Goal: Information Seeking & Learning: Learn about a topic

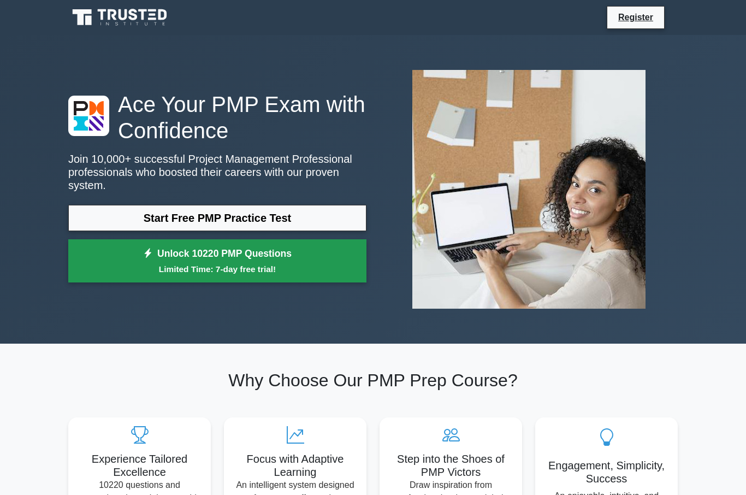
click at [235, 254] on link "Unlock 10220 PMP Questions Limited Time: 7-day free trial!" at bounding box center [217, 261] width 298 height 44
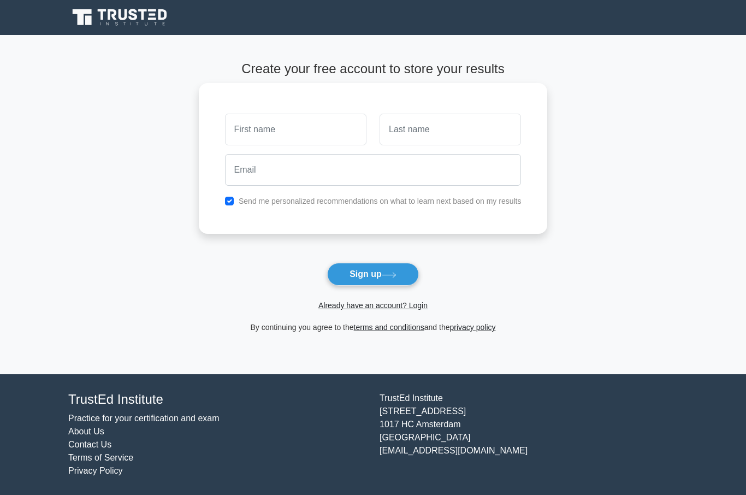
click at [225, 205] on input "checkbox" at bounding box center [229, 201] width 9 height 9
checkbox input "false"
click at [276, 133] on input "text" at bounding box center [295, 130] width 141 height 32
type input "Aisa"
type input "walsh"
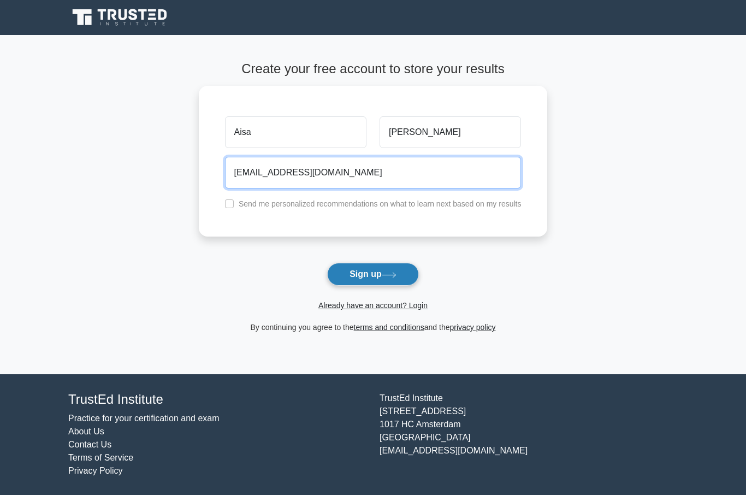
type input "aisawalsh@yahoo.ca"
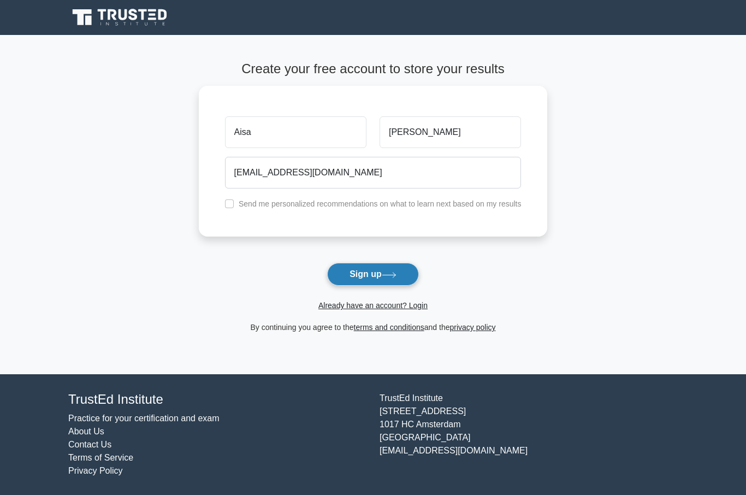
click at [382, 276] on button "Sign up" at bounding box center [373, 274] width 92 height 23
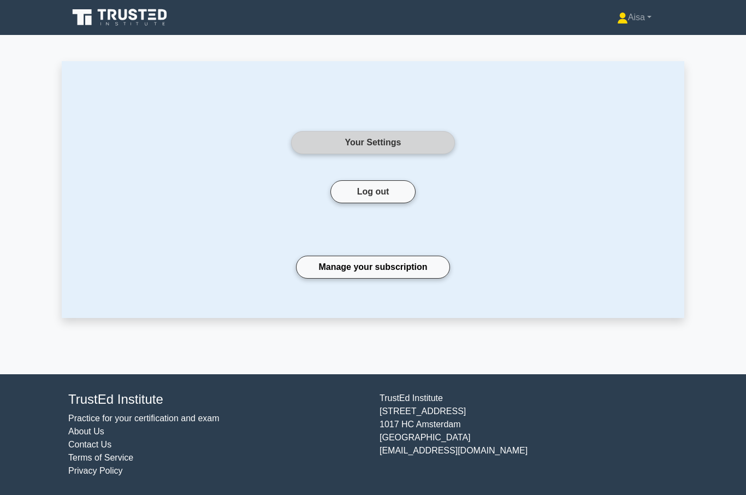
click at [388, 138] on link "Your Settings" at bounding box center [373, 142] width 164 height 23
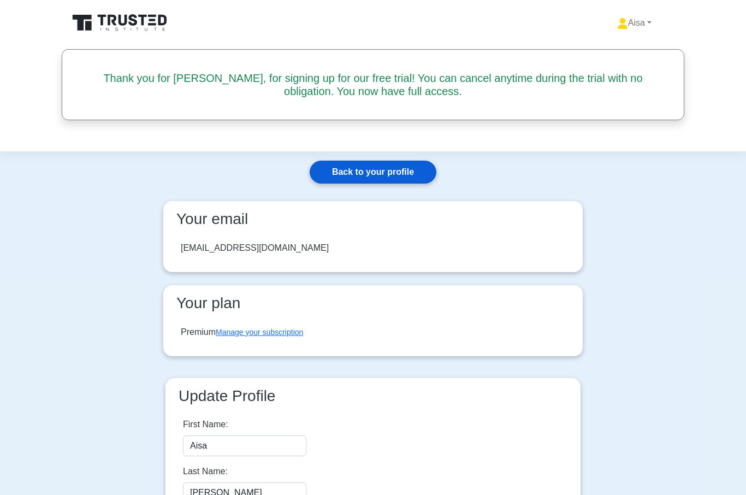
click at [368, 172] on link "Back to your profile" at bounding box center [373, 172] width 127 height 23
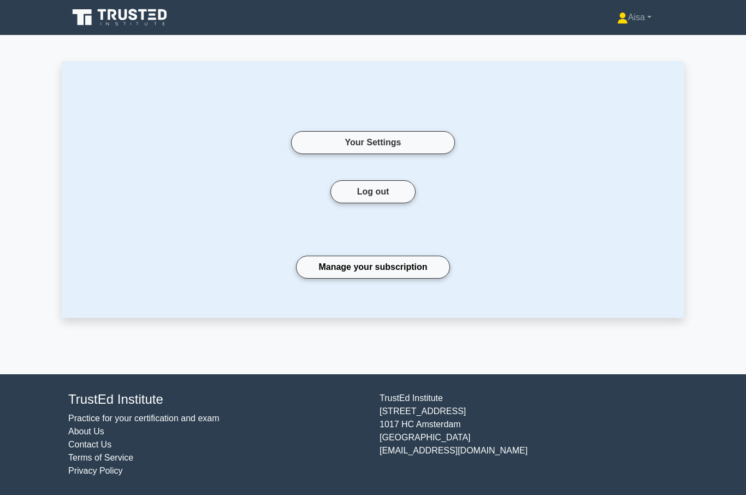
click at [118, 19] on icon at bounding box center [120, 17] width 105 height 21
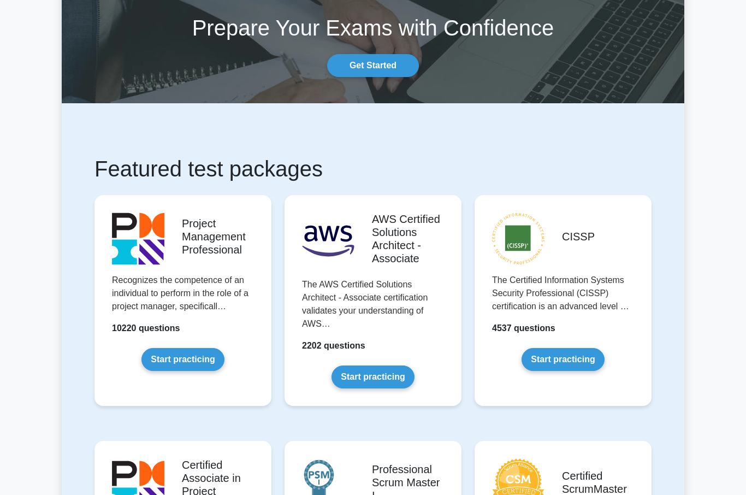
scroll to position [60, 0]
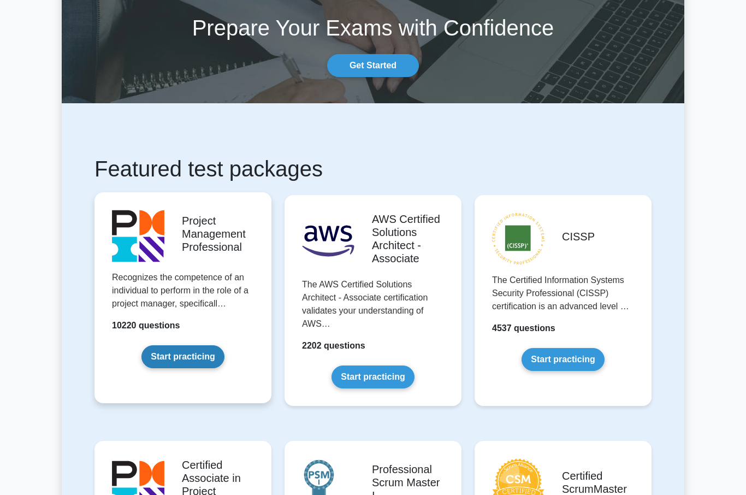
click at [189, 368] on link "Start practicing" at bounding box center [182, 356] width 82 height 23
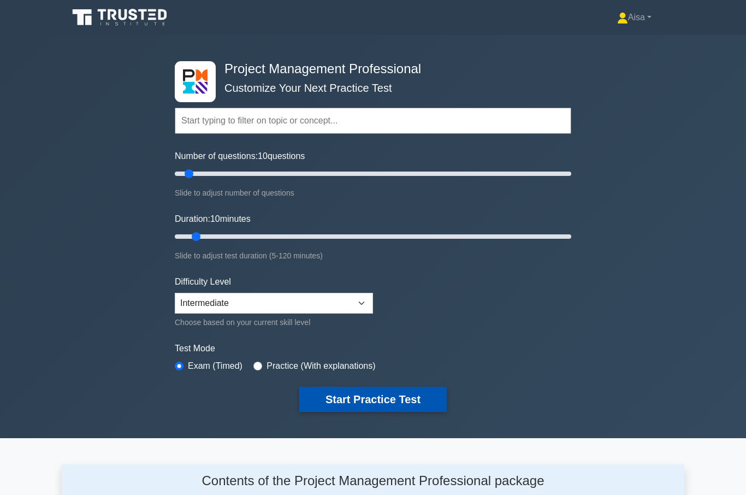
click at [383, 395] on button "Start Practice Test" at bounding box center [372, 399] width 147 height 25
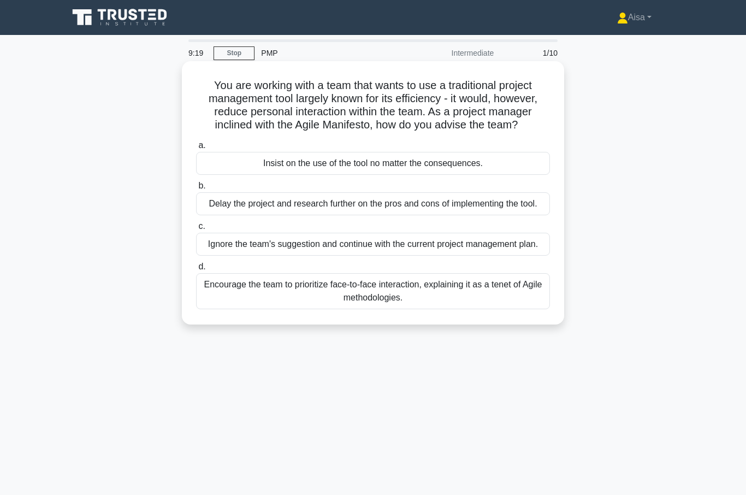
click at [387, 309] on div "Encourage the team to prioritize face-to-face interaction, explaining it as a t…" at bounding box center [373, 291] width 354 height 36
click at [196, 270] on input "d. Encourage the team to prioritize face-to-face interaction, explaining it as …" at bounding box center [196, 266] width 0 height 7
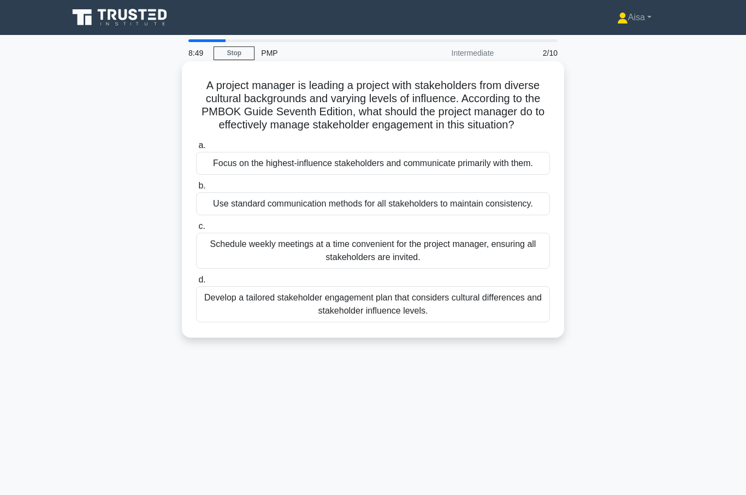
click at [361, 322] on div "Develop a tailored stakeholder engagement plan that considers cultural differen…" at bounding box center [373, 304] width 354 height 36
click at [196, 283] on input "d. Develop a tailored stakeholder engagement plan that considers cultural diffe…" at bounding box center [196, 279] width 0 height 7
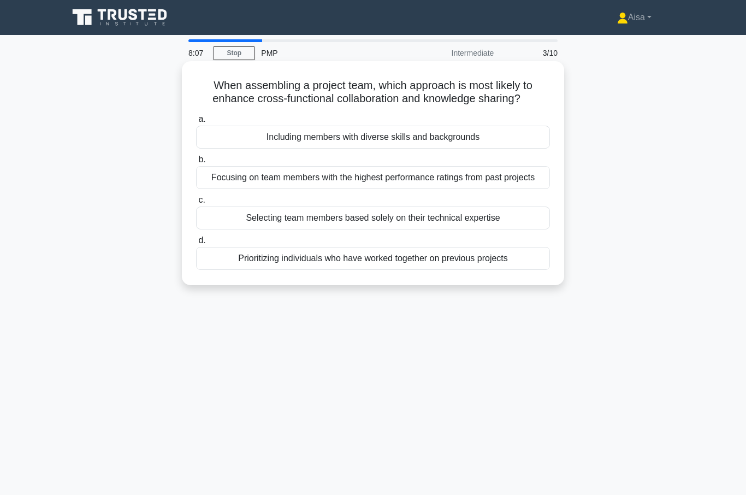
click at [388, 270] on div "Prioritizing individuals who have worked together on previous projects" at bounding box center [373, 258] width 354 height 23
click at [196, 244] on input "d. Prioritizing individuals who have worked together on previous projects" at bounding box center [196, 240] width 0 height 7
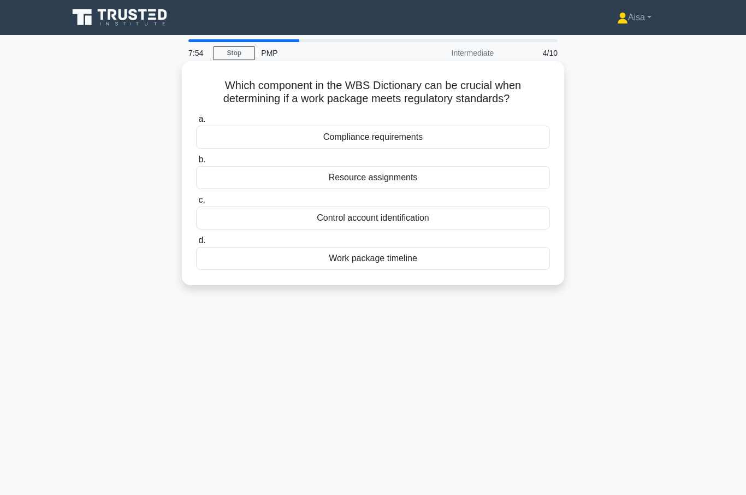
click at [364, 141] on div "Compliance requirements" at bounding box center [373, 137] width 354 height 23
click at [196, 123] on input "a. Compliance requirements" at bounding box center [196, 119] width 0 height 7
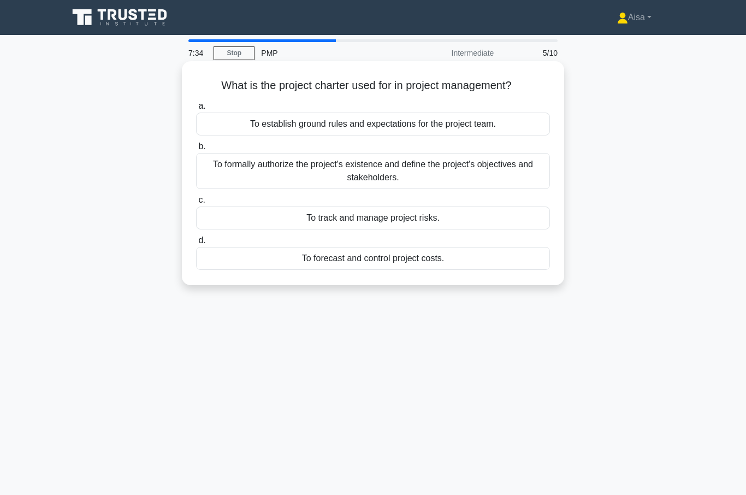
click at [376, 168] on div "To formally authorize the project's existence and define the project's objectiv…" at bounding box center [373, 171] width 354 height 36
click at [196, 150] on input "b. To formally authorize the project's existence and define the project's objec…" at bounding box center [196, 146] width 0 height 7
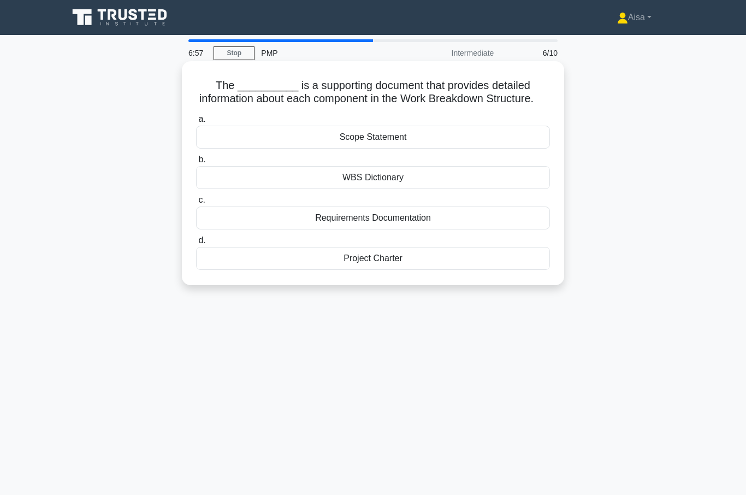
click at [376, 229] on div "Requirements Documentation" at bounding box center [373, 217] width 354 height 23
click at [196, 204] on input "c. Requirements Documentation" at bounding box center [196, 200] width 0 height 7
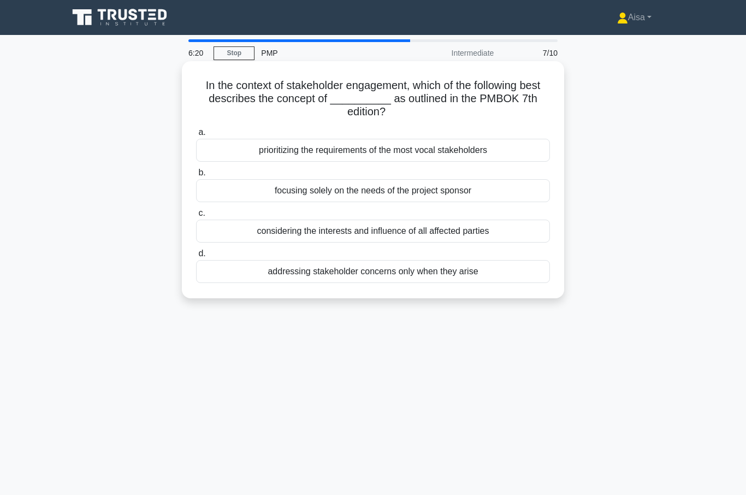
click at [390, 228] on div "considering the interests and influence of all affected parties" at bounding box center [373, 230] width 354 height 23
click at [196, 217] on input "c. considering the interests and influence of all affected parties" at bounding box center [196, 213] width 0 height 7
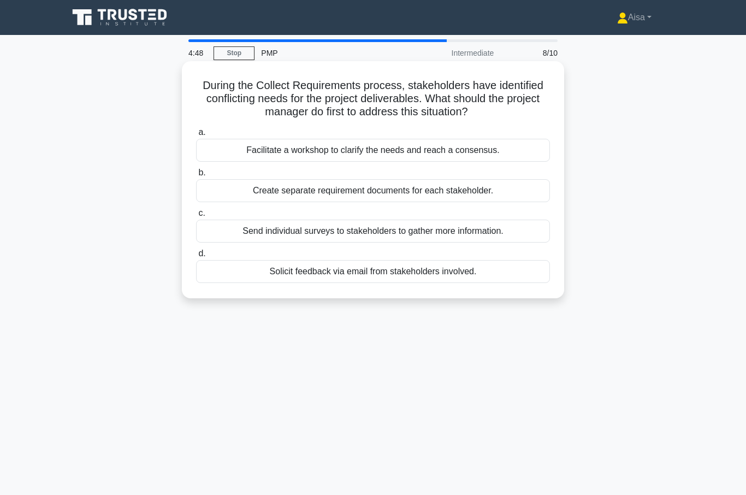
click at [341, 273] on div "Solicit feedback via email from stakeholders involved." at bounding box center [373, 271] width 354 height 23
click at [196, 257] on input "d. Solicit feedback via email from stakeholders involved." at bounding box center [196, 253] width 0 height 7
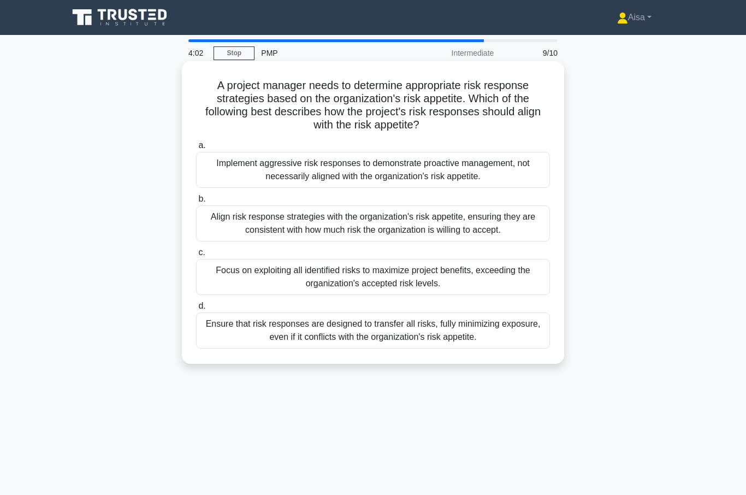
click at [355, 221] on div "Align risk response strategies with the organization's risk appetite, ensuring …" at bounding box center [373, 223] width 354 height 36
click at [196, 203] on input "b. Align risk response strategies with the organization's risk appetite, ensuri…" at bounding box center [196, 198] width 0 height 7
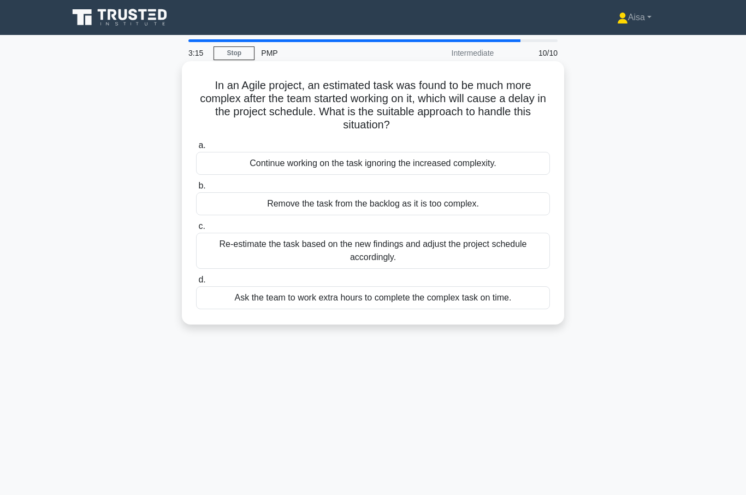
click at [370, 251] on div "Re-estimate the task based on the new findings and adjust the project schedule …" at bounding box center [373, 251] width 354 height 36
click at [196, 230] on input "c. Re-estimate the task based on the new findings and adjust the project schedu…" at bounding box center [196, 226] width 0 height 7
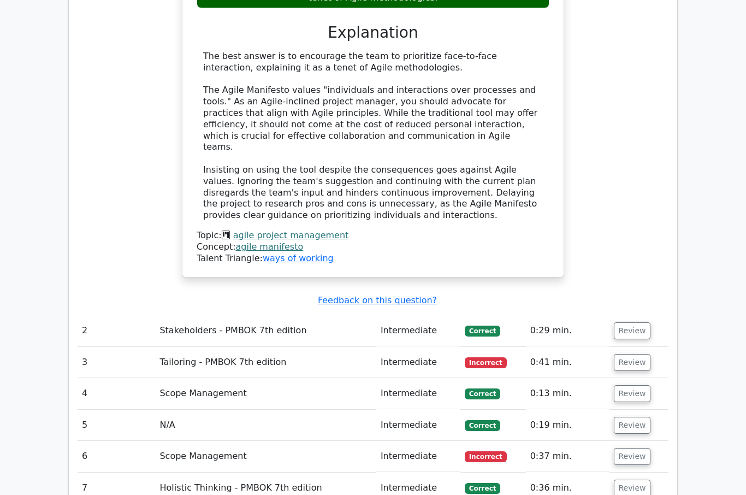
scroll to position [935, 0]
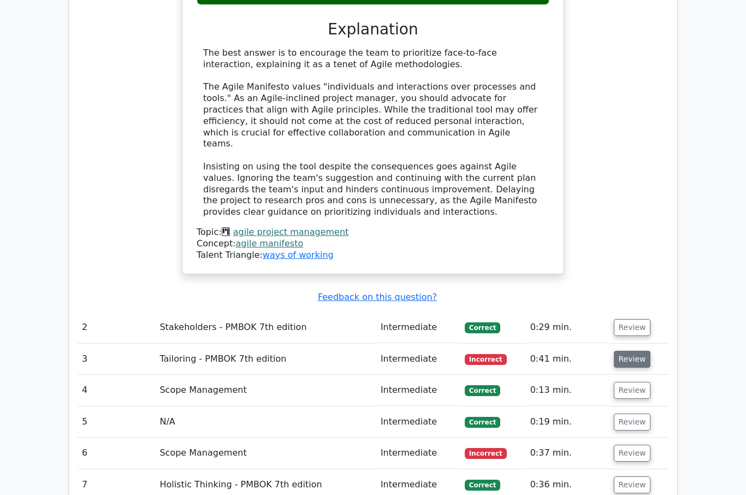
click at [633, 351] on button "Review" at bounding box center [632, 359] width 37 height 17
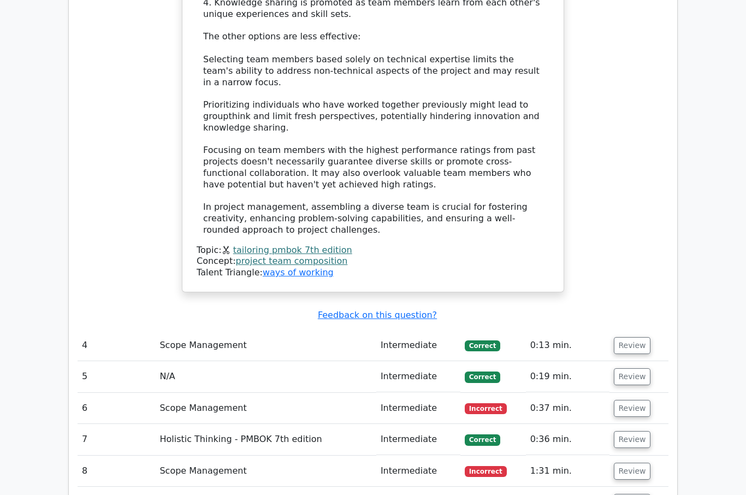
scroll to position [1689, 0]
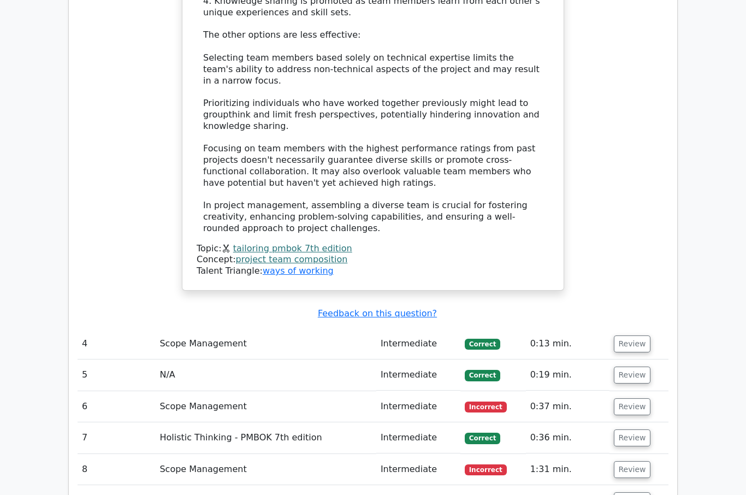
click at [482, 402] on span "Incorrect" at bounding box center [486, 407] width 42 height 11
click at [632, 398] on button "Review" at bounding box center [632, 406] width 37 height 17
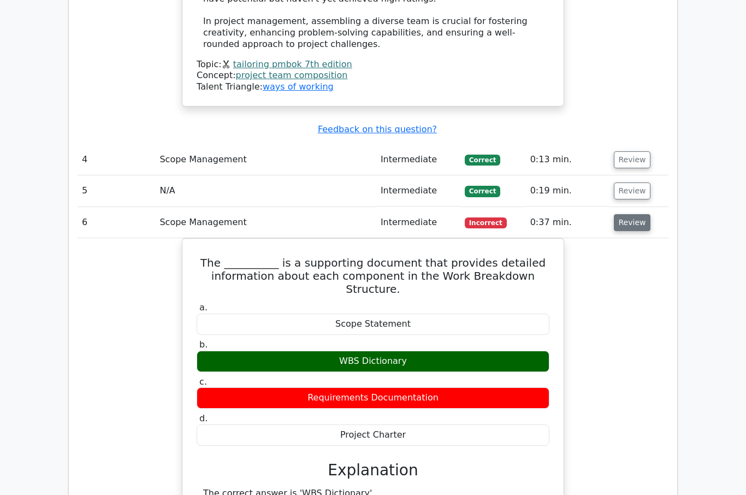
scroll to position [1885, 0]
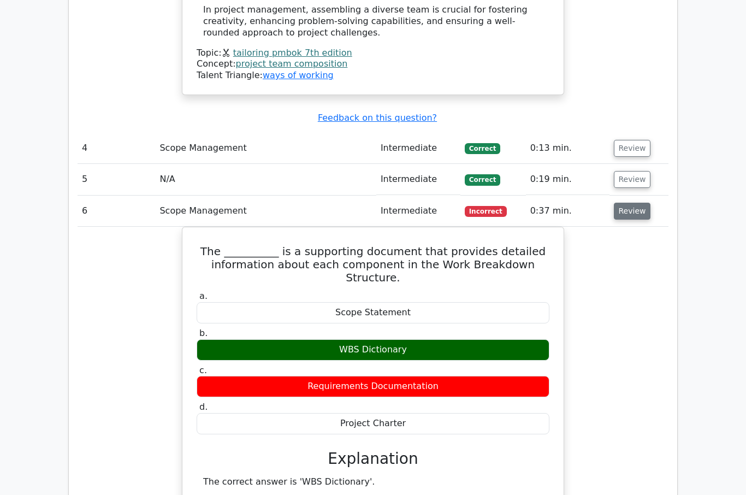
click at [631, 203] on button "Review" at bounding box center [632, 211] width 37 height 17
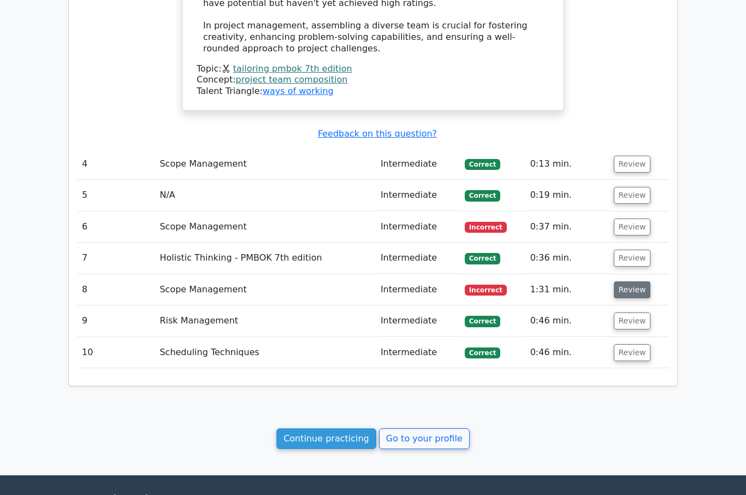
click at [632, 281] on button "Review" at bounding box center [632, 289] width 37 height 17
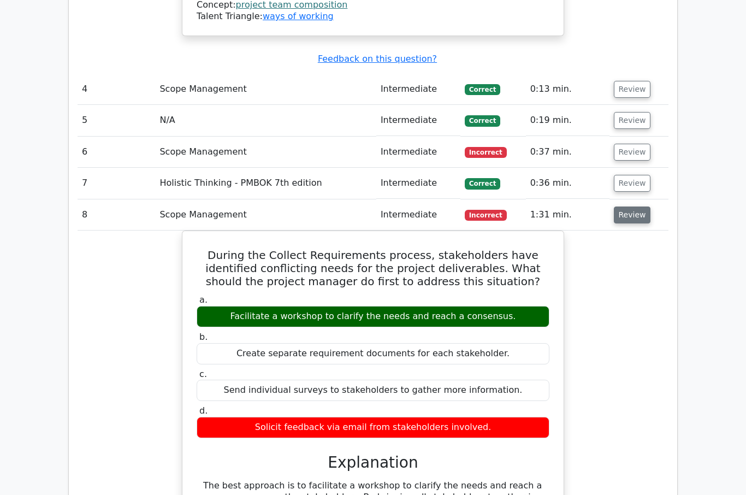
scroll to position [1949, 0]
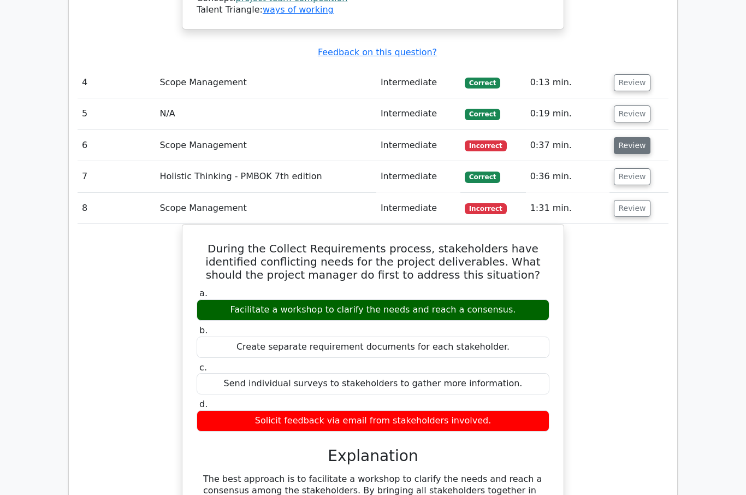
click at [630, 138] on button "Review" at bounding box center [632, 146] width 37 height 17
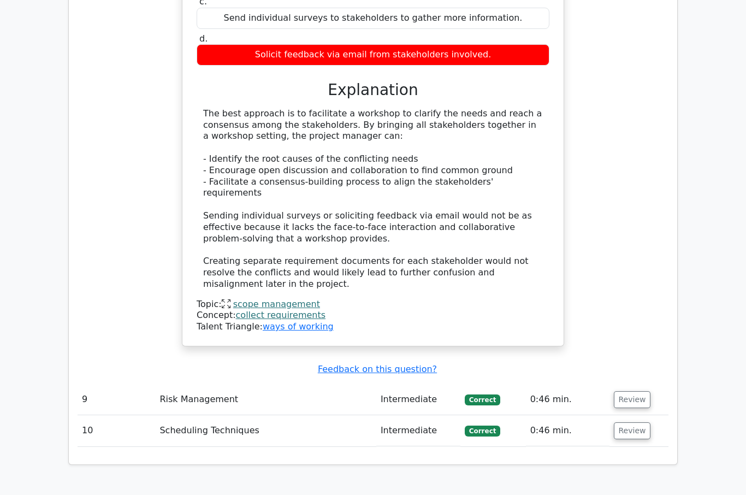
scroll to position [2990, 0]
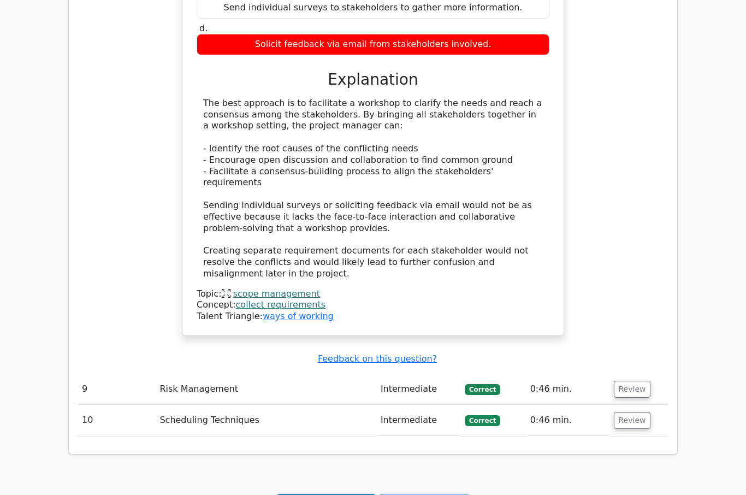
click at [332, 494] on link "Continue practicing" at bounding box center [326, 504] width 100 height 21
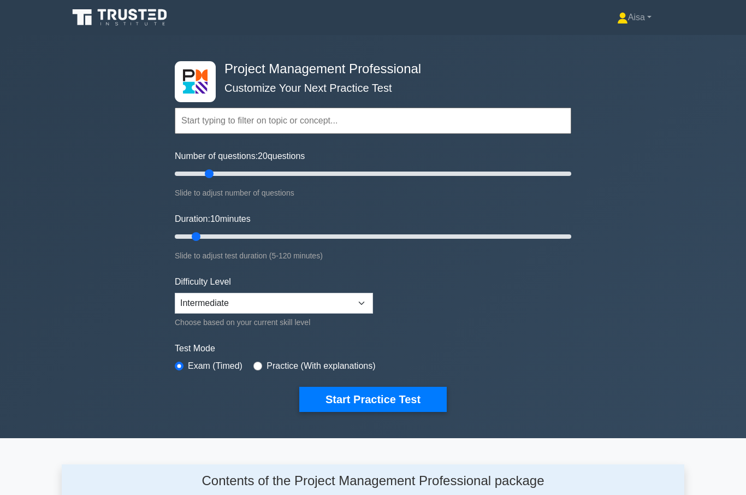
type input "20"
click at [201, 234] on input "Duration: 10 minutes" at bounding box center [373, 236] width 396 height 13
type input "20"
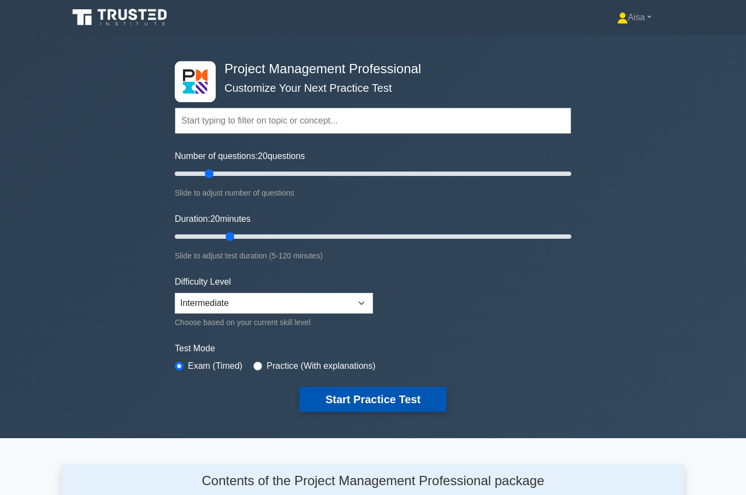
click at [372, 395] on button "Start Practice Test" at bounding box center [372, 399] width 147 height 25
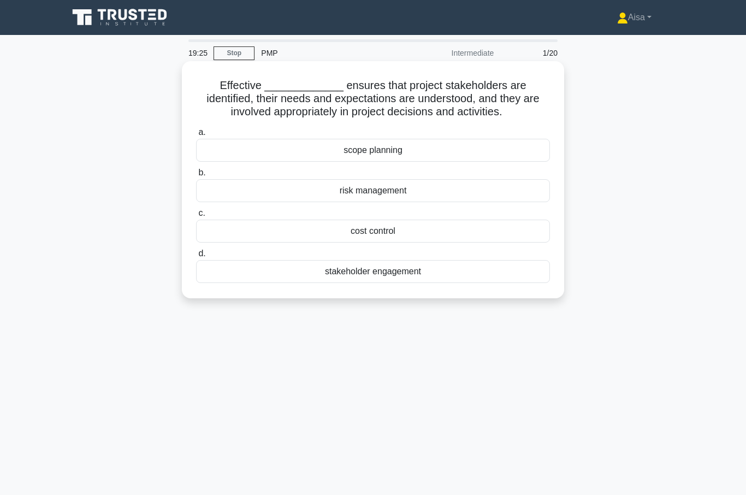
click at [377, 162] on div "scope planning" at bounding box center [373, 150] width 354 height 23
click at [196, 136] on input "a. scope planning" at bounding box center [196, 132] width 0 height 7
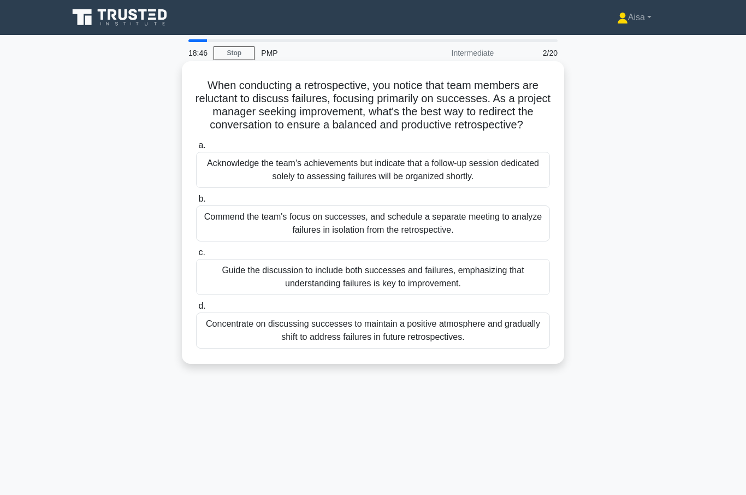
click at [375, 294] on div "Guide the discussion to include both successes and failures, emphasizing that u…" at bounding box center [373, 277] width 354 height 36
click at [196, 256] on input "c. Guide the discussion to include both successes and failures, emphasizing tha…" at bounding box center [196, 252] width 0 height 7
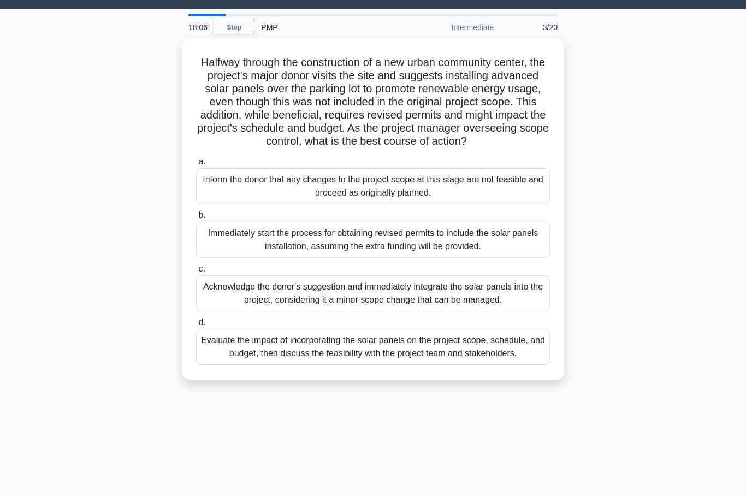
scroll to position [27, 0]
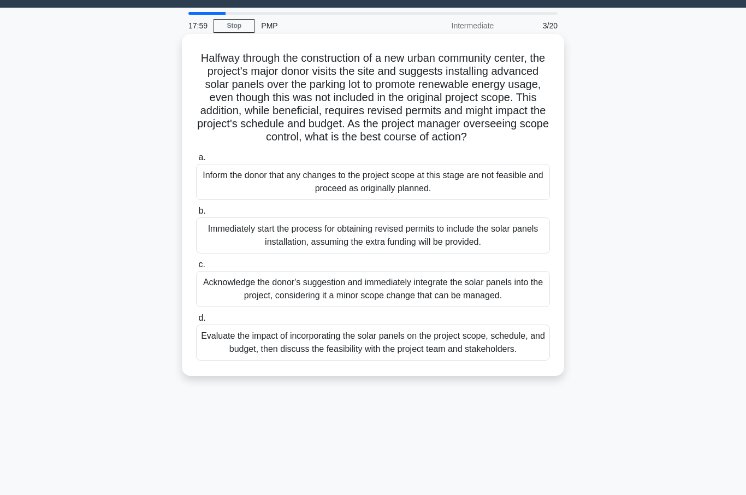
click at [368, 360] on div "Evaluate the impact of incorporating the solar panels on the project scope, sch…" at bounding box center [373, 342] width 354 height 36
click at [196, 322] on input "d. Evaluate the impact of incorporating the solar panels on the project scope, …" at bounding box center [196, 317] width 0 height 7
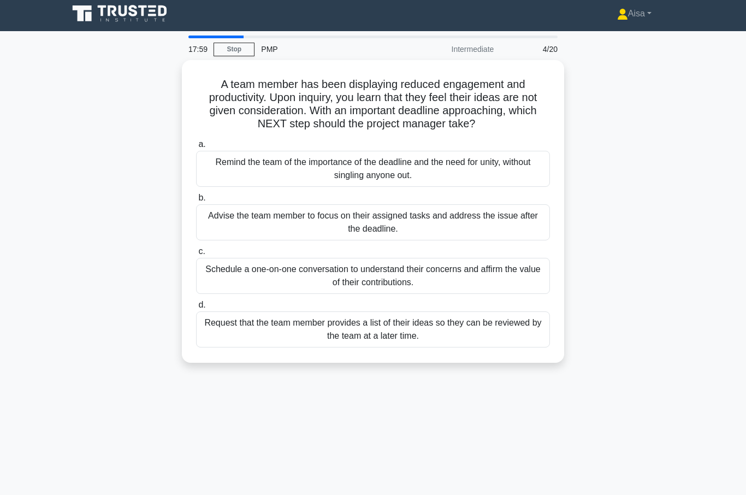
scroll to position [0, 0]
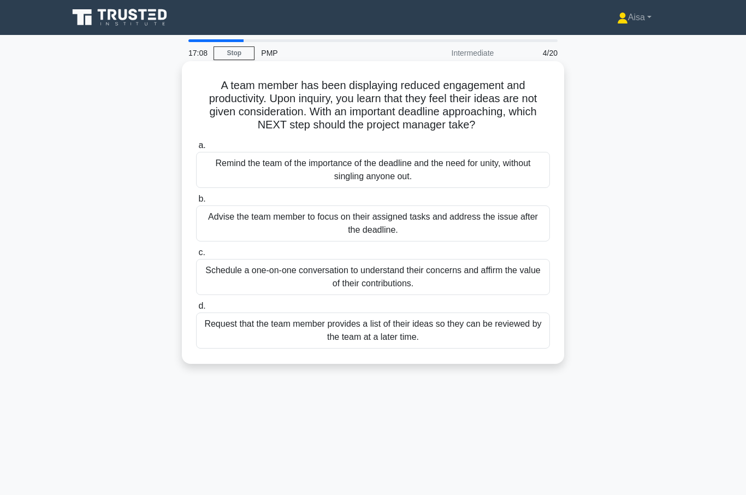
click at [359, 295] on div "Schedule a one-on-one conversation to understand their concerns and affirm the …" at bounding box center [373, 277] width 354 height 36
click at [196, 256] on input "c. Schedule a one-on-one conversation to understand their concerns and affirm t…" at bounding box center [196, 252] width 0 height 7
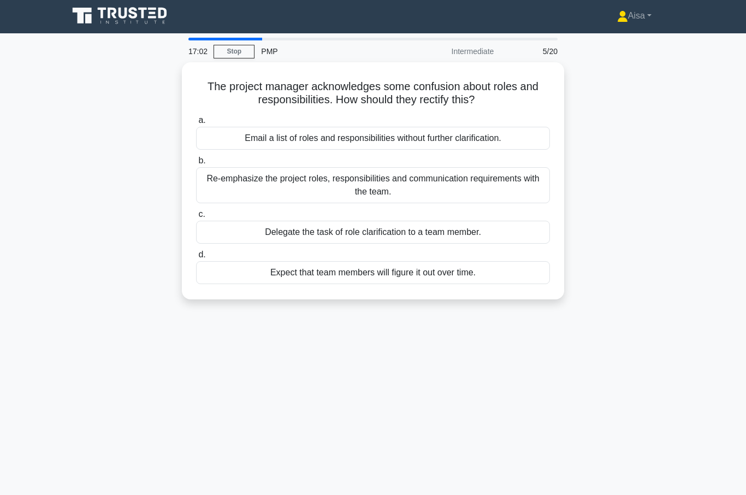
scroll to position [1, 0]
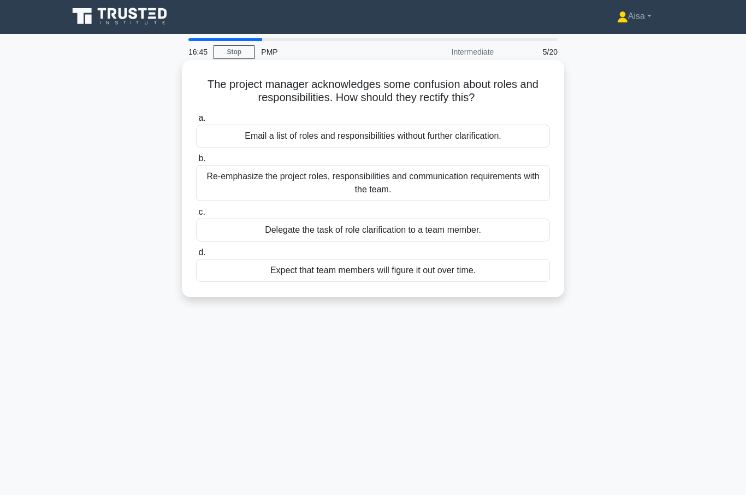
click at [367, 188] on div "Re-emphasize the project roles, responsibilities and communication requirements…" at bounding box center [373, 183] width 354 height 36
click at [196, 162] on input "b. Re-emphasize the project roles, responsibilities and communication requireme…" at bounding box center [196, 158] width 0 height 7
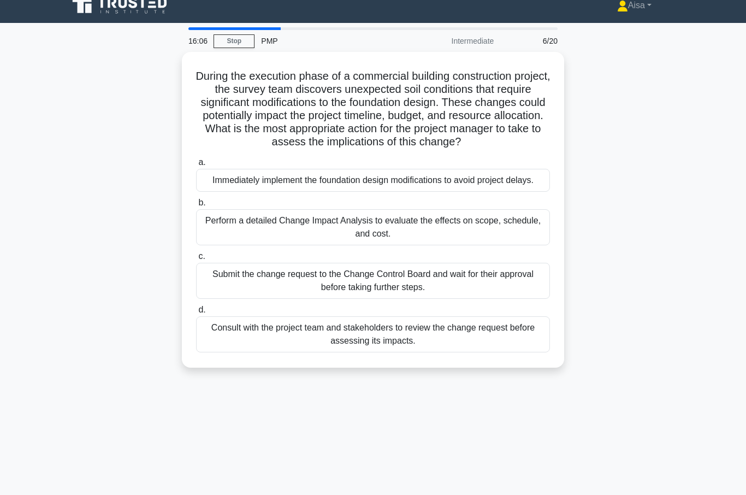
scroll to position [13, 0]
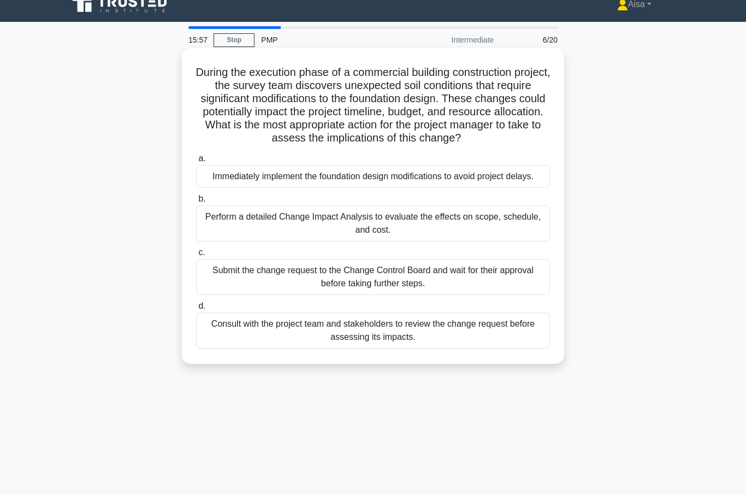
click at [367, 241] on div "Perform a detailed Change Impact Analysis to evaluate the effects on scope, sch…" at bounding box center [373, 223] width 354 height 36
click at [196, 203] on input "b. Perform a detailed Change Impact Analysis to evaluate the effects on scope, …" at bounding box center [196, 198] width 0 height 7
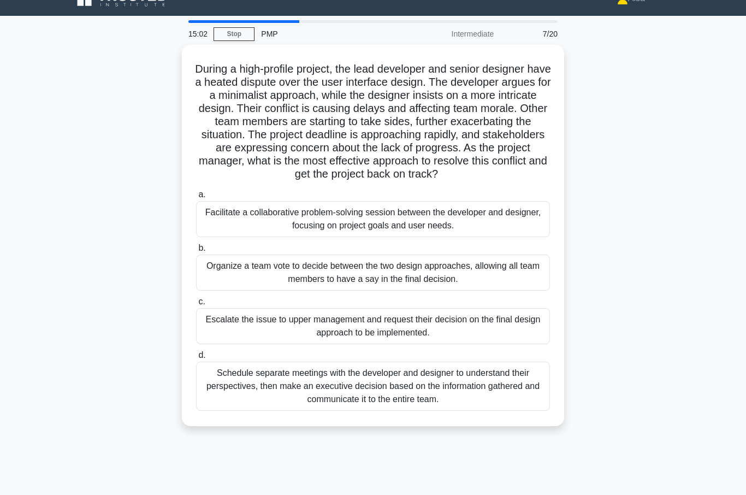
scroll to position [20, 0]
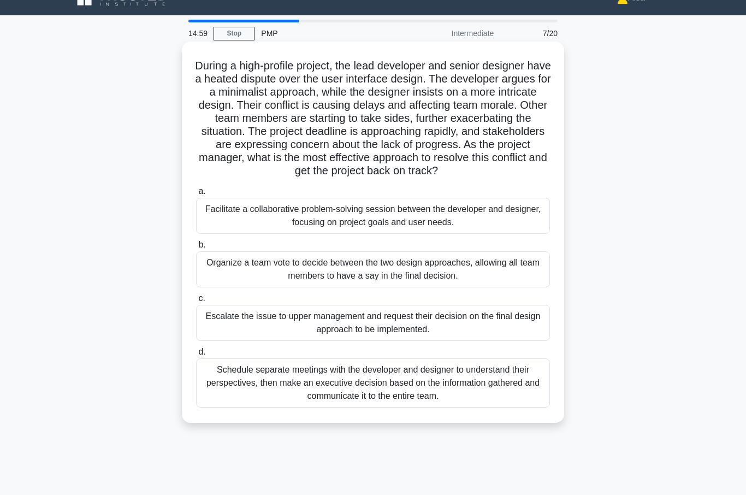
click at [364, 228] on div "Facilitate a collaborative problem-solving session between the developer and de…" at bounding box center [373, 216] width 354 height 36
click at [196, 195] on input "a. Facilitate a collaborative problem-solving session between the developer and…" at bounding box center [196, 191] width 0 height 7
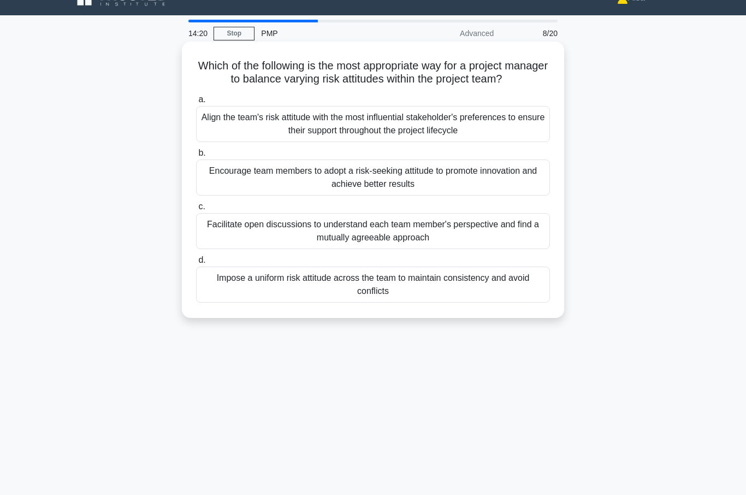
click at [373, 245] on div "Facilitate open discussions to understand each team member's perspective and fi…" at bounding box center [373, 231] width 354 height 36
click at [196, 210] on input "c. Facilitate open discussions to understand each team member's perspective and…" at bounding box center [196, 206] width 0 height 7
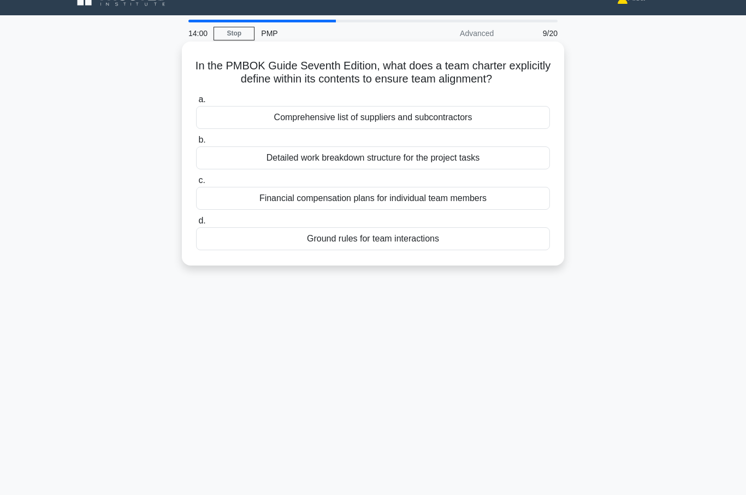
click at [362, 169] on div "Detailed work breakdown structure for the project tasks" at bounding box center [373, 157] width 354 height 23
click at [196, 144] on input "b. Detailed work breakdown structure for the project tasks" at bounding box center [196, 139] width 0 height 7
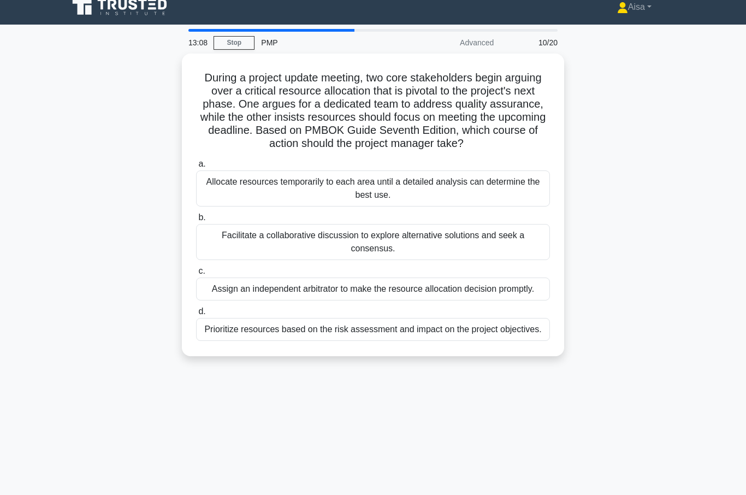
scroll to position [11, 0]
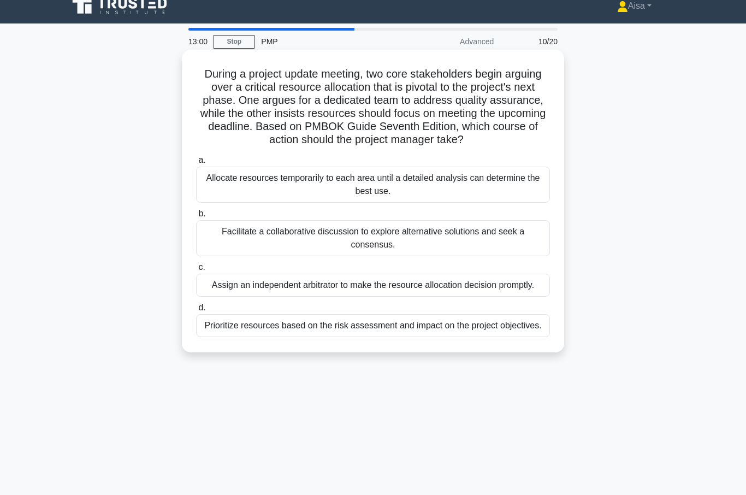
click at [313, 337] on div "Prioritize resources based on the risk assessment and impact on the project obj…" at bounding box center [373, 325] width 354 height 23
click at [196, 311] on input "d. Prioritize resources based on the risk assessment and impact on the project …" at bounding box center [196, 307] width 0 height 7
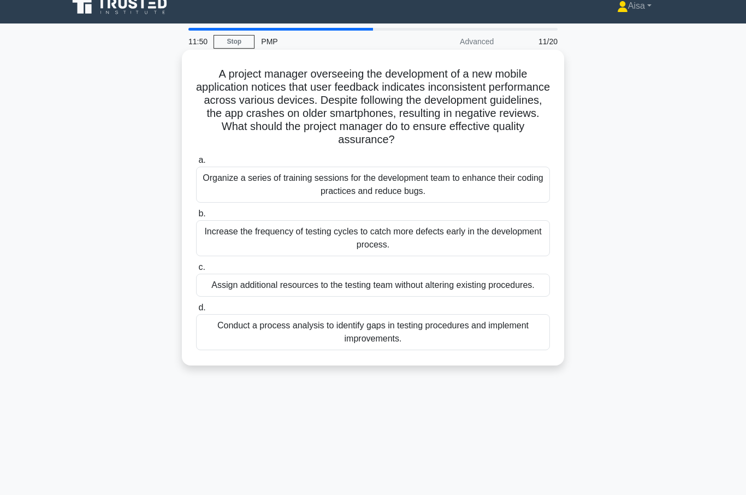
click at [348, 340] on div "Conduct a process analysis to identify gaps in testing procedures and implement…" at bounding box center [373, 332] width 354 height 36
click at [196, 311] on input "d. Conduct a process analysis to identify gaps in testing procedures and implem…" at bounding box center [196, 307] width 0 height 7
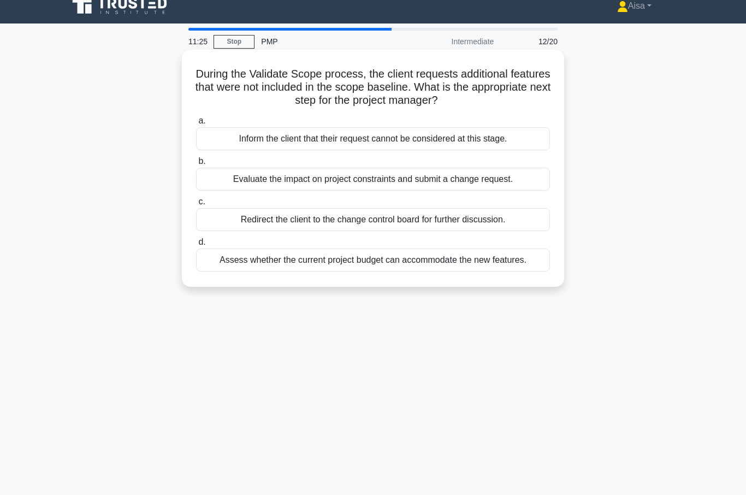
click at [375, 183] on div "Evaluate the impact on project constraints and submit a change request." at bounding box center [373, 179] width 354 height 23
click at [196, 165] on input "b. Evaluate the impact on project constraints and submit a change request." at bounding box center [196, 161] width 0 height 7
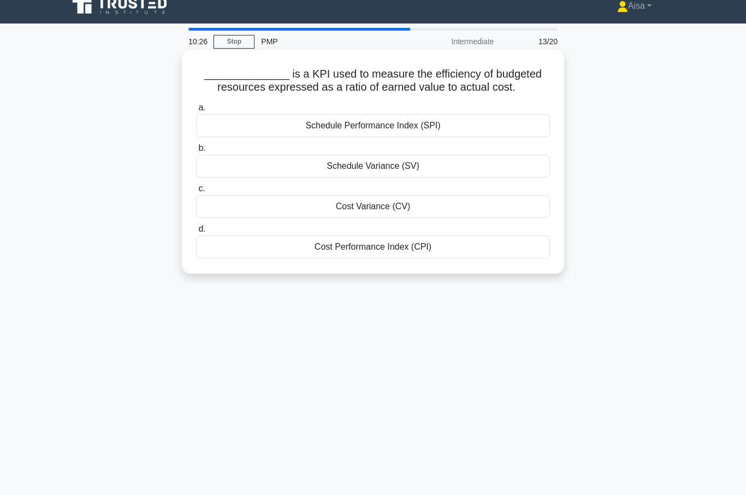
click at [362, 216] on div "Cost Variance (CV)" at bounding box center [373, 206] width 354 height 23
click at [196, 192] on input "c. Cost Variance (CV)" at bounding box center [196, 188] width 0 height 7
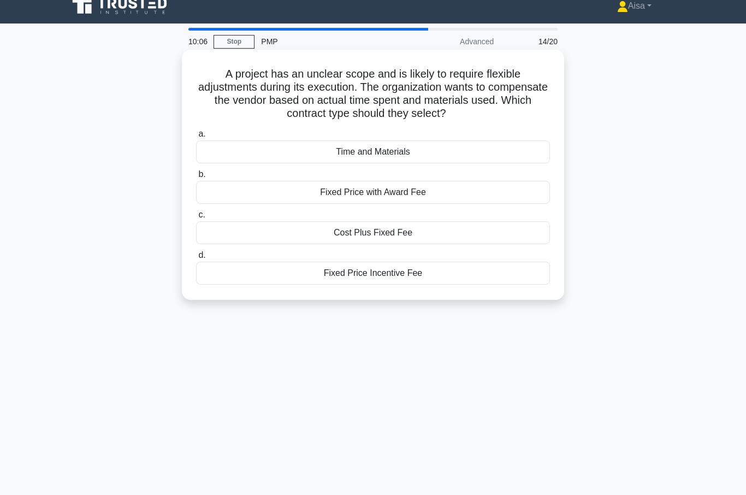
click at [387, 151] on div "Time and Materials" at bounding box center [373, 151] width 354 height 23
click at [196, 138] on input "a. Time and Materials" at bounding box center [196, 133] width 0 height 7
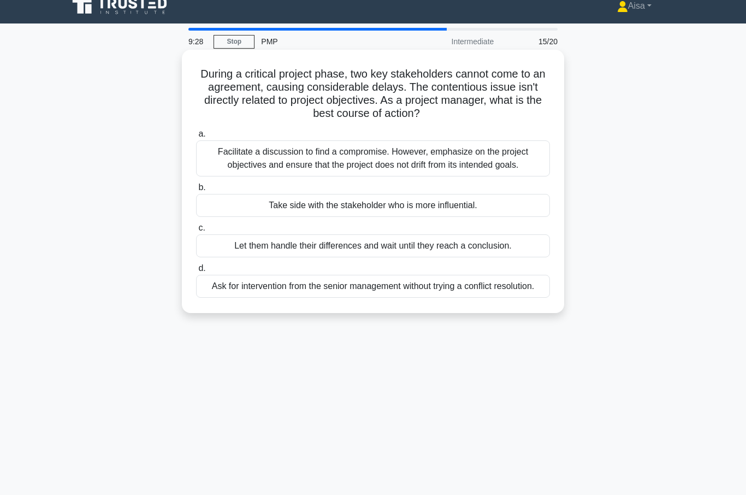
click at [379, 165] on div "Facilitate a discussion to find a compromise. However, emphasize on the project…" at bounding box center [373, 158] width 354 height 36
click at [196, 138] on input "a. Facilitate a discussion to find a compromise. However, emphasize on the proj…" at bounding box center [196, 133] width 0 height 7
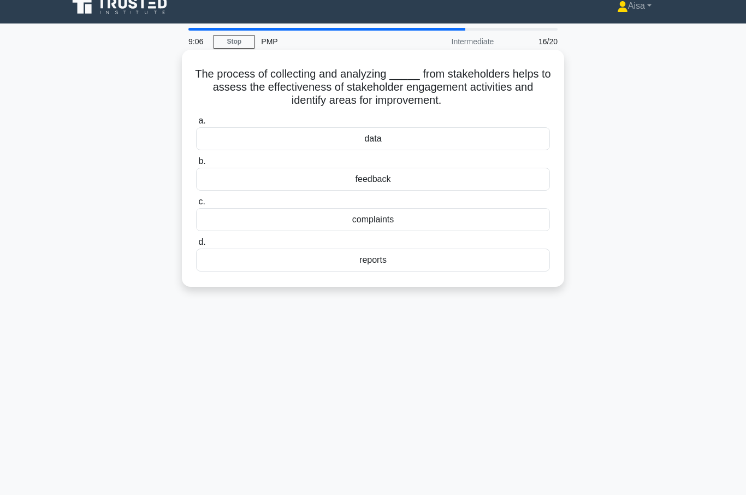
click at [414, 182] on div "feedback" at bounding box center [373, 179] width 354 height 23
click at [196, 165] on input "b. feedback" at bounding box center [196, 161] width 0 height 7
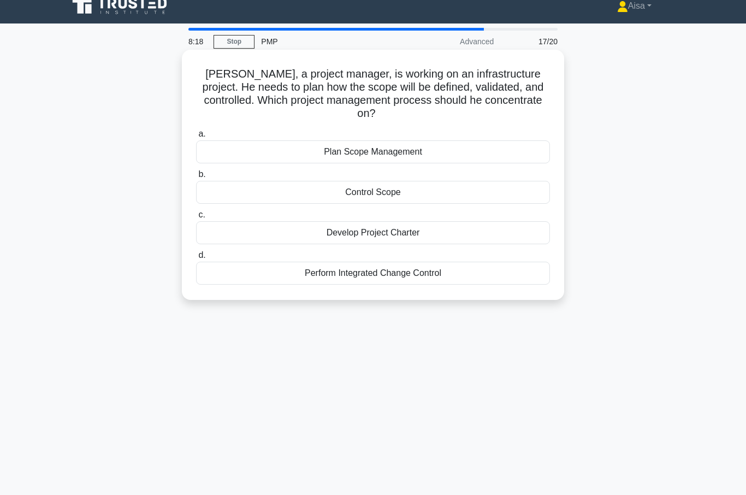
click at [399, 229] on div "Develop Project Charter" at bounding box center [373, 232] width 354 height 23
click at [196, 218] on input "c. Develop Project Charter" at bounding box center [196, 214] width 0 height 7
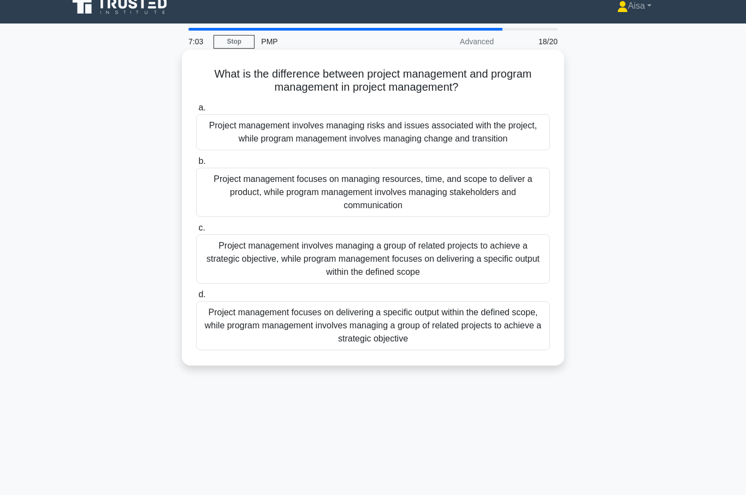
click at [376, 336] on div "Project management focuses on delivering a specific output within the defined s…" at bounding box center [373, 325] width 354 height 49
click at [196, 298] on input "d. Project management focuses on delivering a specific output within the define…" at bounding box center [196, 294] width 0 height 7
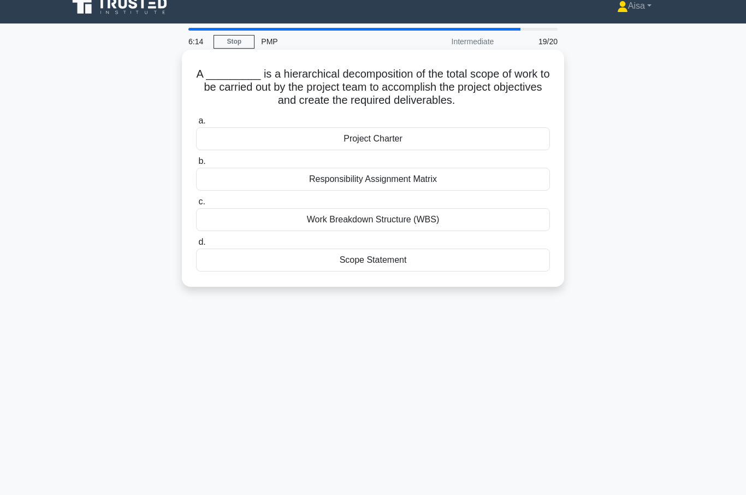
click at [374, 221] on div "Work Breakdown Structure (WBS)" at bounding box center [373, 219] width 354 height 23
click at [196, 205] on input "c. Work Breakdown Structure (WBS)" at bounding box center [196, 201] width 0 height 7
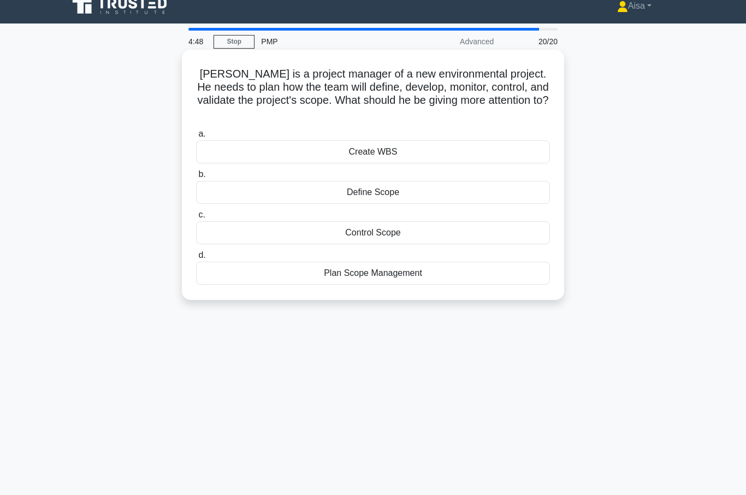
click at [384, 277] on div "Plan Scope Management" at bounding box center [373, 272] width 354 height 23
click at [196, 259] on input "d. Plan Scope Management" at bounding box center [196, 255] width 0 height 7
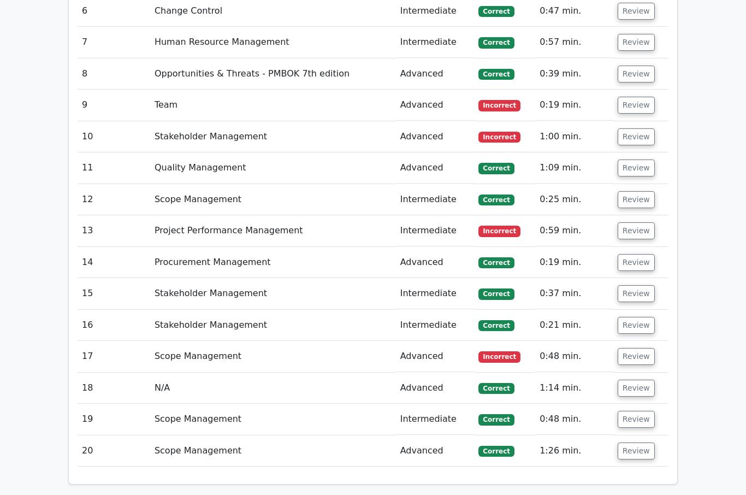
scroll to position [1451, 0]
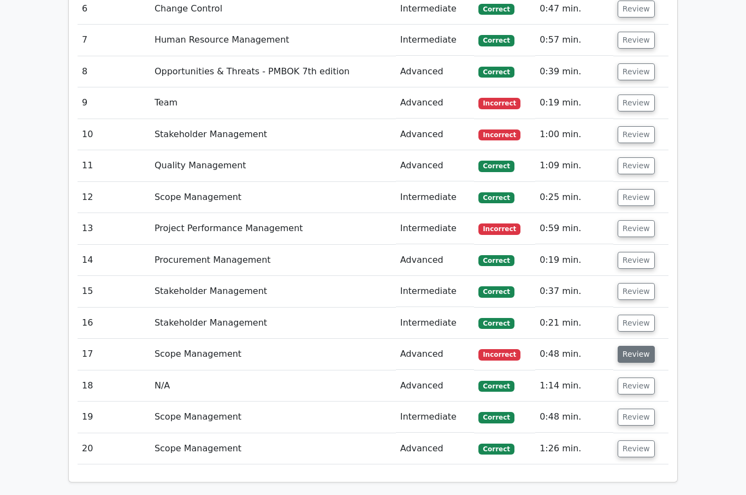
click at [640, 346] on button "Review" at bounding box center [635, 354] width 37 height 17
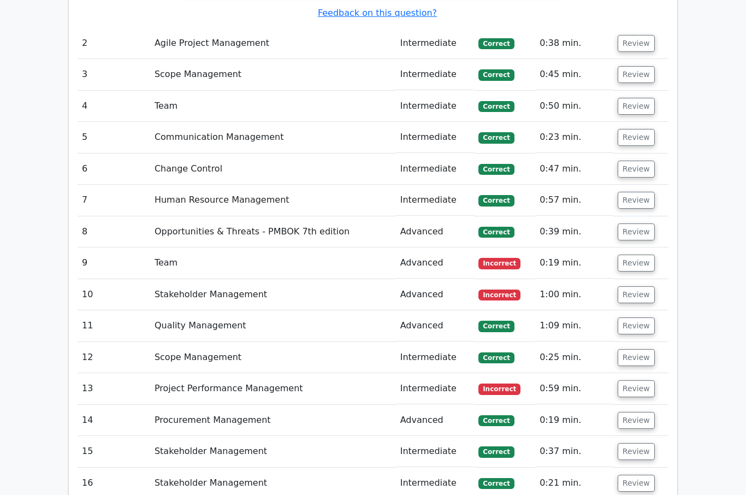
scroll to position [1239, 0]
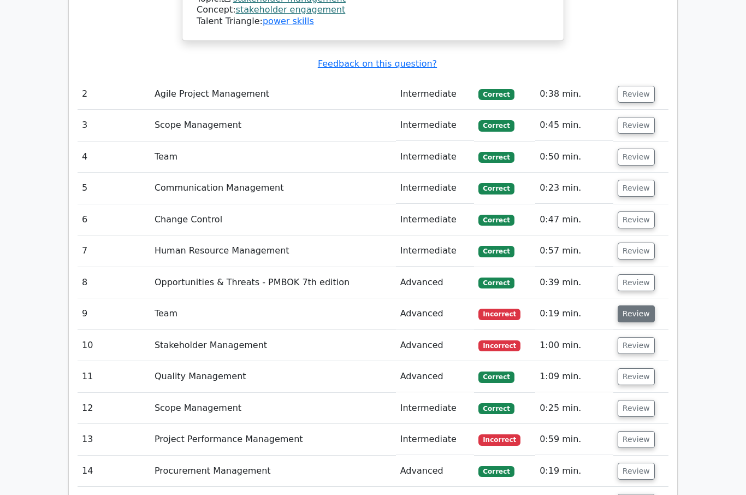
click at [638, 306] on button "Review" at bounding box center [635, 314] width 37 height 17
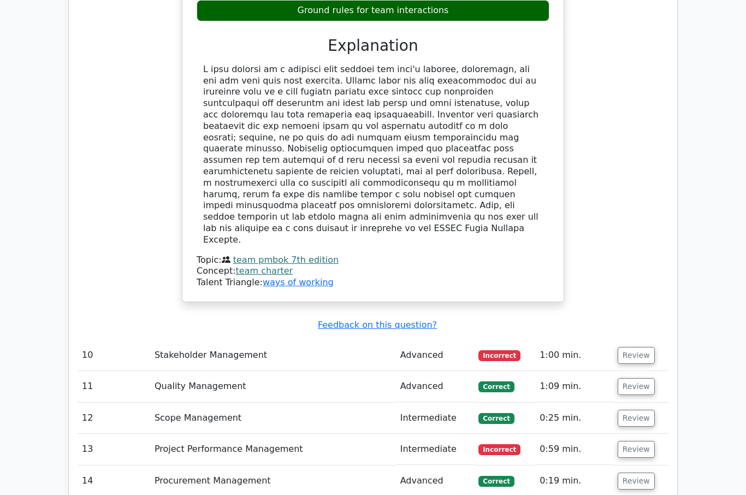
scroll to position [1765, 0]
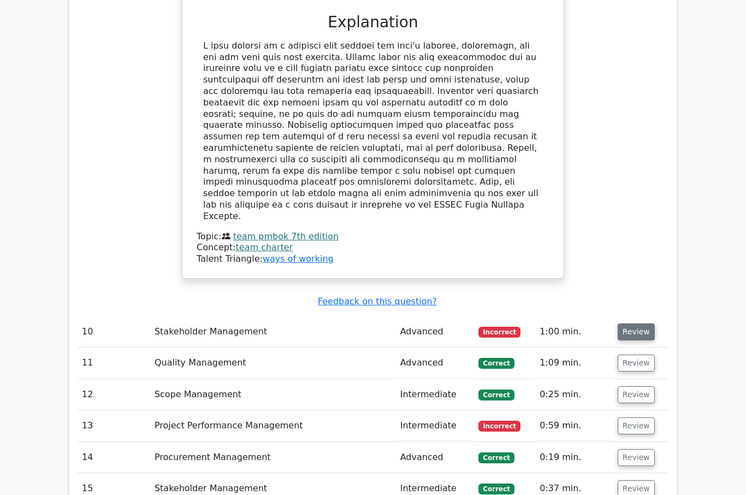
click at [629, 324] on button "Review" at bounding box center [635, 332] width 37 height 17
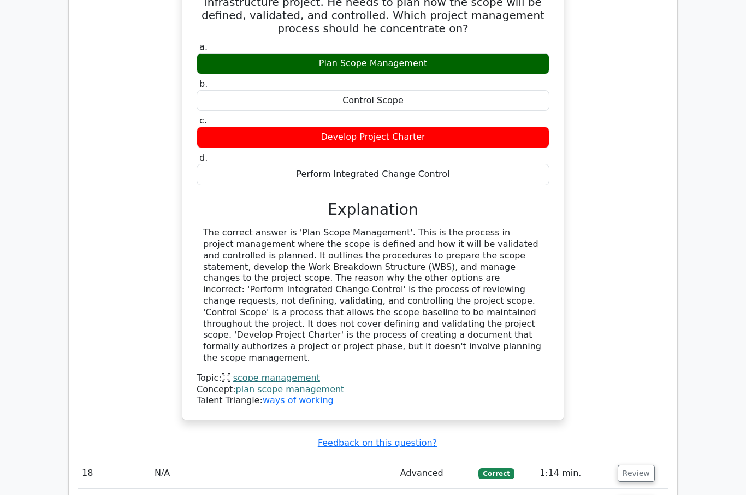
scroll to position [3123, 0]
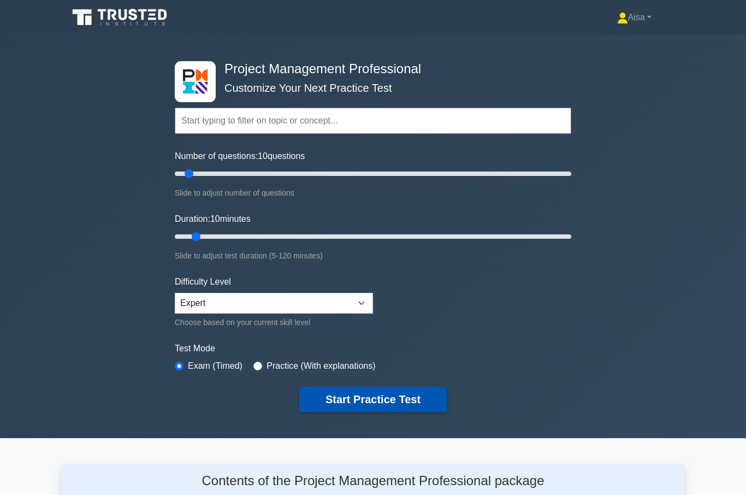
click at [374, 394] on button "Start Practice Test" at bounding box center [372, 399] width 147 height 25
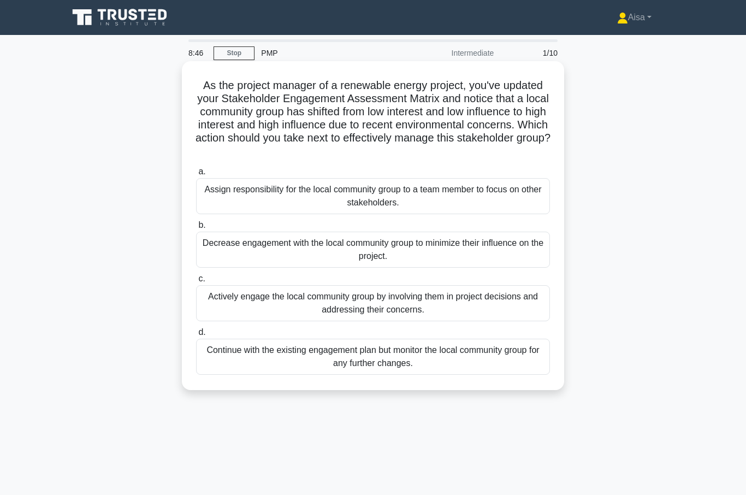
click at [352, 303] on div "Actively engage the local community group by involving them in project decision…" at bounding box center [373, 303] width 354 height 36
click at [196, 282] on input "c. Actively engage the local community group by involving them in project decis…" at bounding box center [196, 278] width 0 height 7
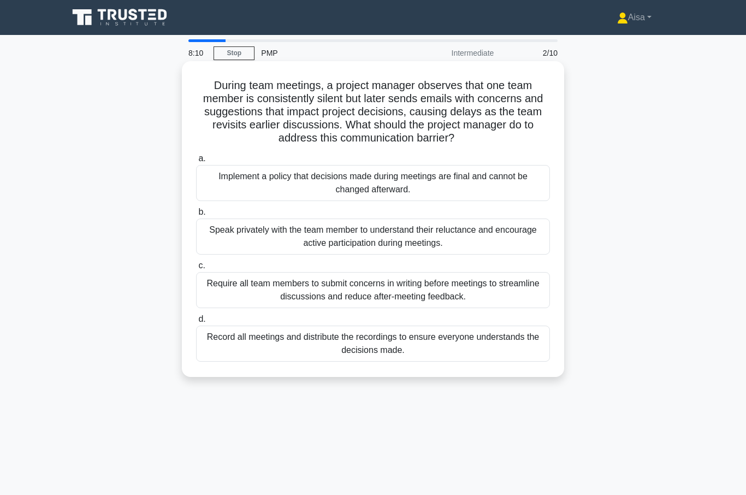
click at [352, 236] on div "Speak privately with the team member to understand their reluctance and encoura…" at bounding box center [373, 236] width 354 height 36
click at [196, 216] on input "b. Speak privately with the team member to understand their reluctance and enco…" at bounding box center [196, 212] width 0 height 7
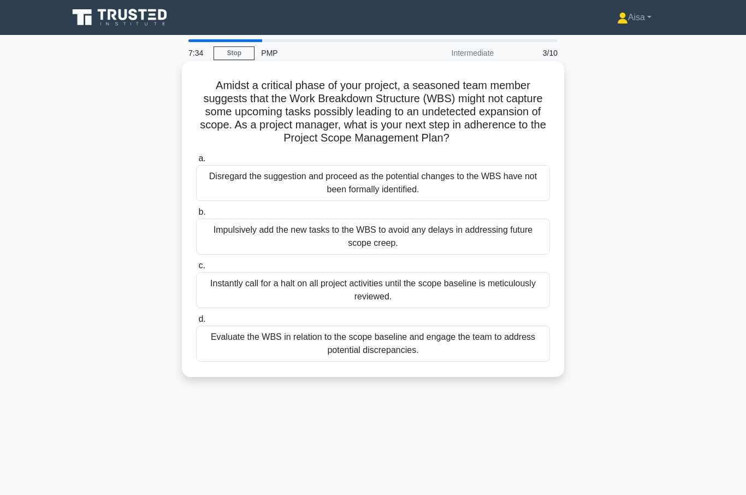
click at [365, 359] on div "Evaluate the WBS in relation to the scope baseline and engage the team to addre…" at bounding box center [373, 343] width 354 height 36
click at [196, 323] on input "d. Evaluate the WBS in relation to the scope baseline and engage the team to ad…" at bounding box center [196, 319] width 0 height 7
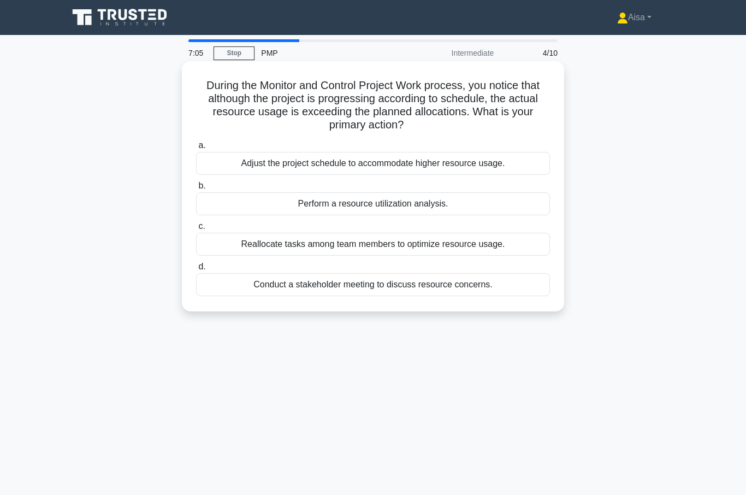
click at [366, 210] on div "Perform a resource utilization analysis." at bounding box center [373, 203] width 354 height 23
click at [196, 189] on input "b. Perform a resource utilization analysis." at bounding box center [196, 185] width 0 height 7
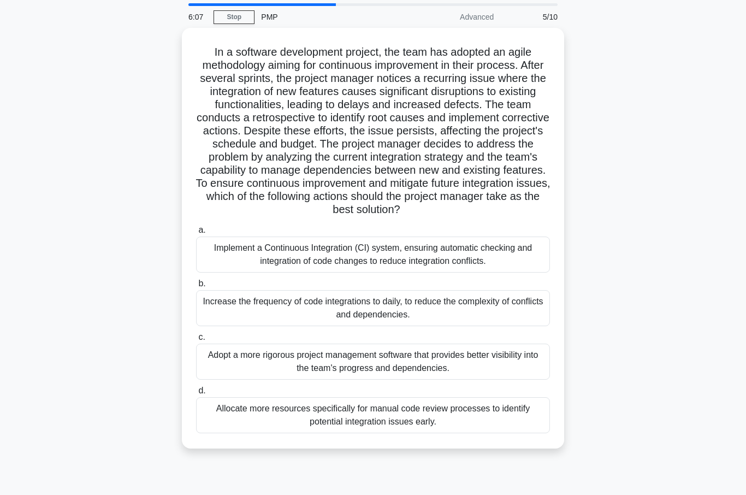
scroll to position [37, 0]
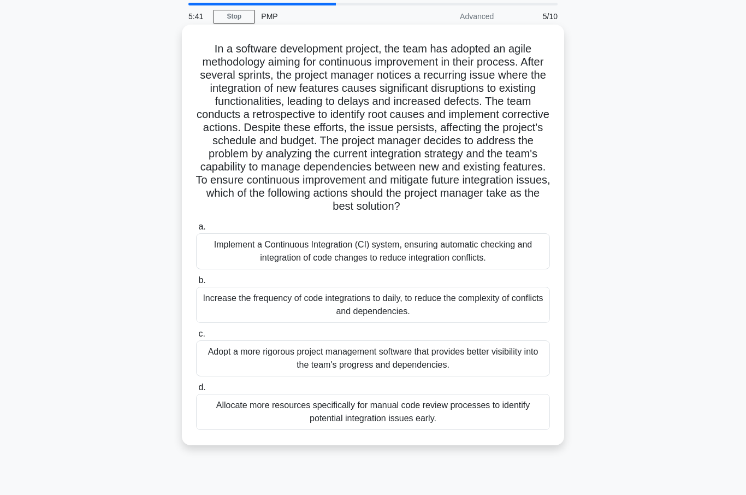
click at [341, 269] on div "Implement a Continuous Integration (CI) system, ensuring automatic checking and…" at bounding box center [373, 251] width 354 height 36
click at [196, 230] on input "a. Implement a Continuous Integration (CI) system, ensuring automatic checking …" at bounding box center [196, 226] width 0 height 7
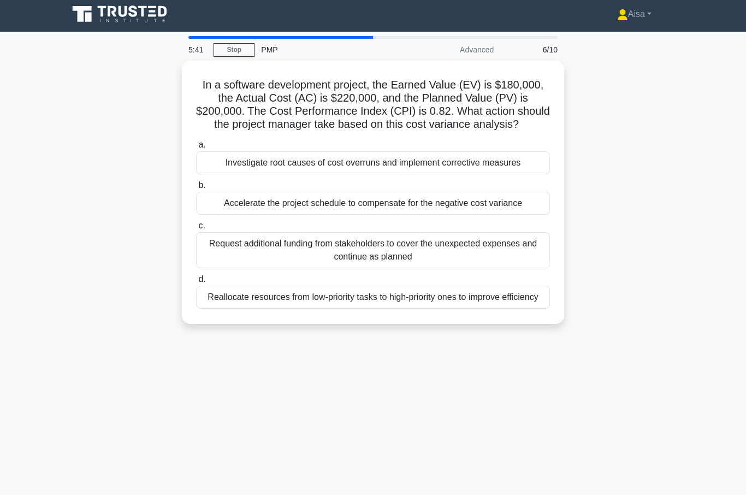
scroll to position [0, 0]
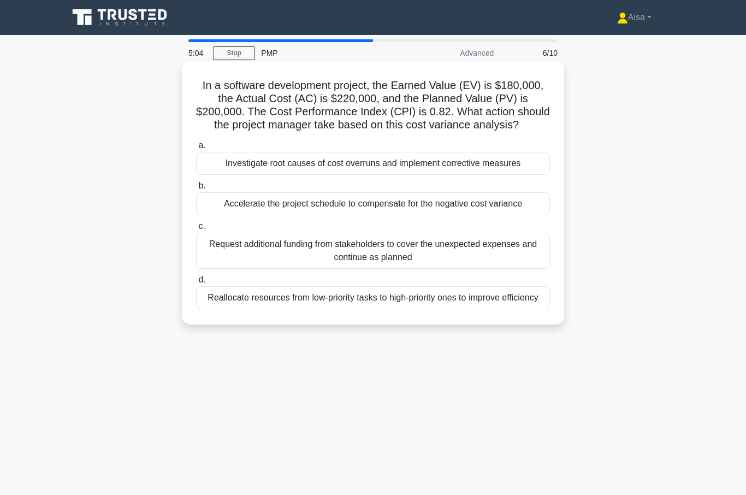
click at [353, 175] on div "Investigate root causes of cost overruns and implement corrective measures" at bounding box center [373, 163] width 354 height 23
click at [196, 149] on input "a. Investigate root causes of cost overruns and implement corrective measures" at bounding box center [196, 145] width 0 height 7
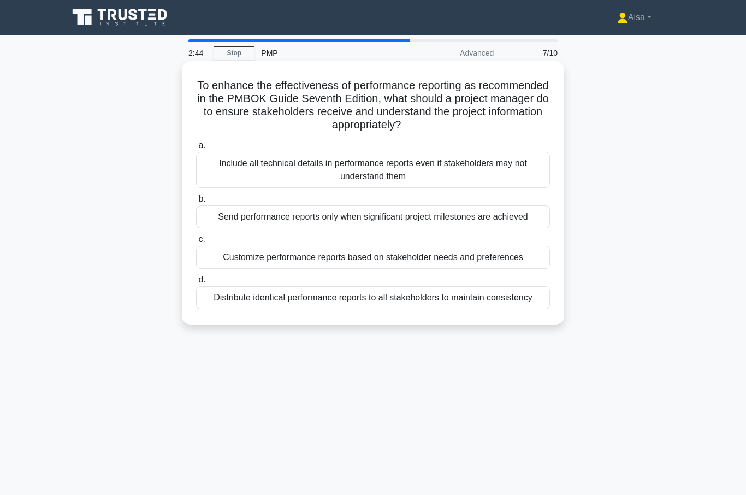
click at [369, 309] on div "Distribute identical performance reports to all stakeholders to maintain consis…" at bounding box center [373, 297] width 354 height 23
click at [196, 283] on input "d. Distribute identical performance reports to all stakeholders to maintain con…" at bounding box center [196, 279] width 0 height 7
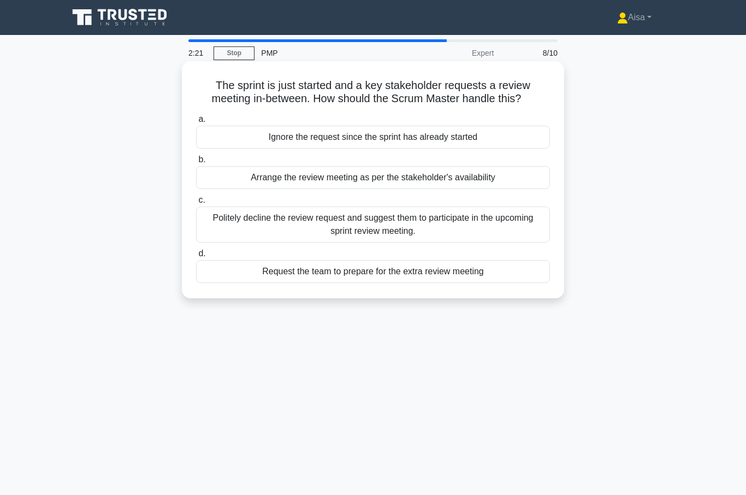
click at [364, 236] on div "Politely decline the review request and suggest them to participate in the upco…" at bounding box center [373, 224] width 354 height 36
click at [196, 204] on input "c. Politely decline the review request and suggest them to participate in the u…" at bounding box center [196, 200] width 0 height 7
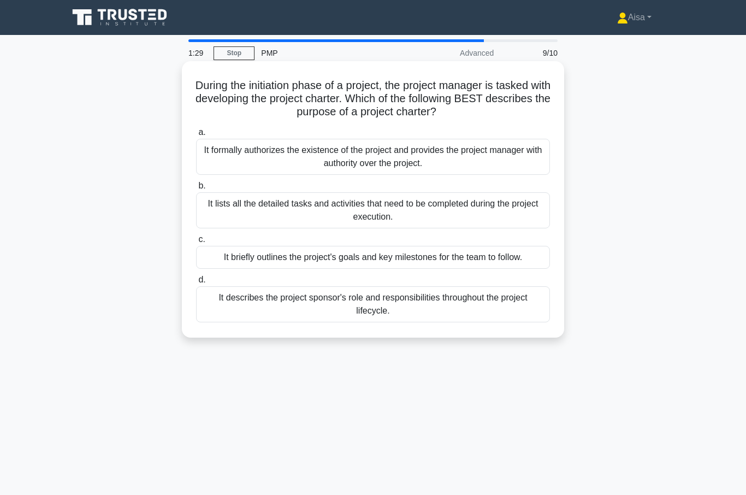
click at [385, 267] on div "It briefly outlines the project's goals and key milestones for the team to foll…" at bounding box center [373, 257] width 354 height 23
click at [196, 243] on input "c. It briefly outlines the project's goals and key milestones for the team to f…" at bounding box center [196, 239] width 0 height 7
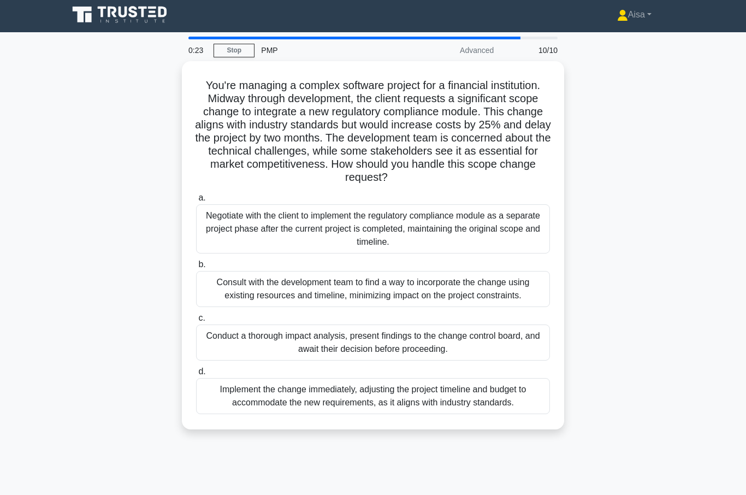
scroll to position [2, 0]
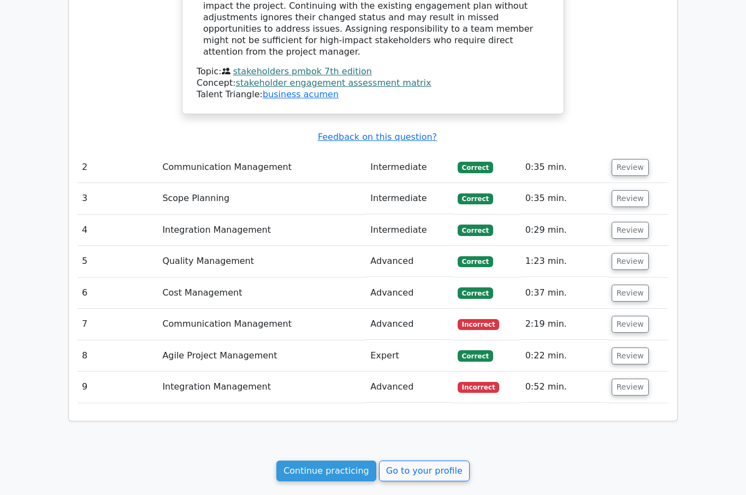
scroll to position [1089, 0]
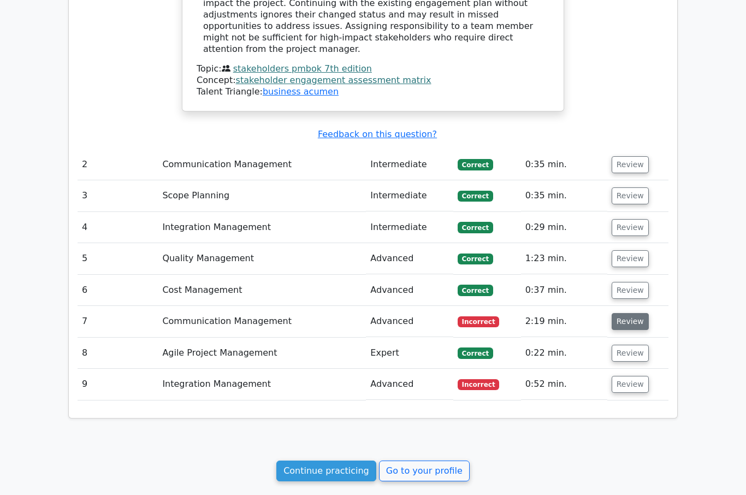
click at [623, 314] on button "Review" at bounding box center [629, 321] width 37 height 17
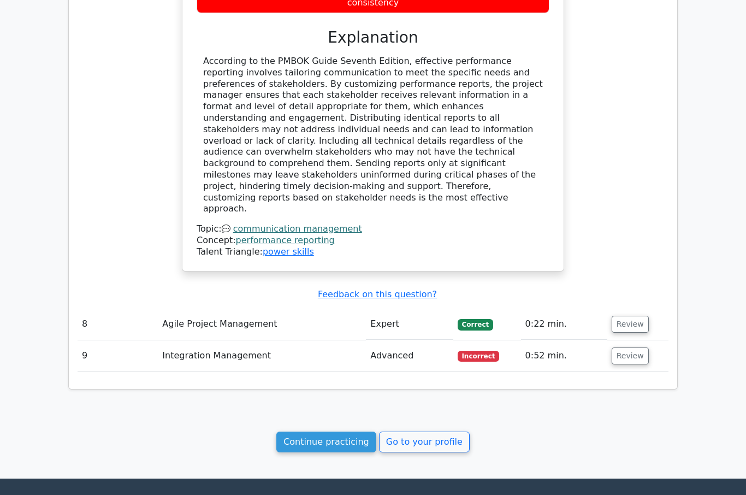
scroll to position [1682, 0]
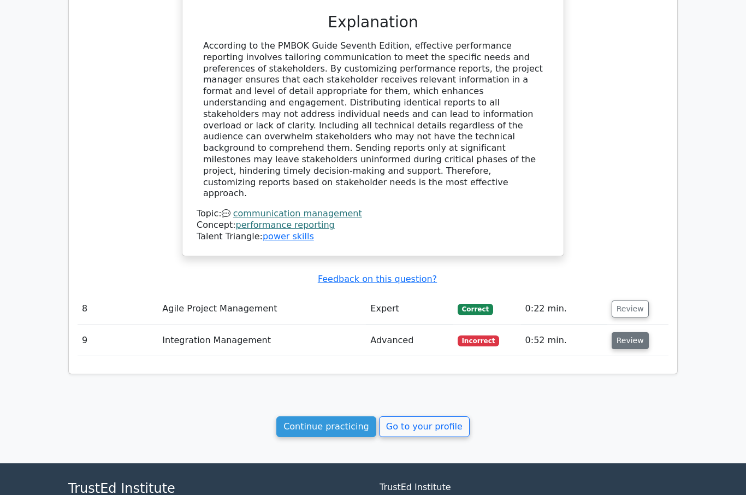
click at [622, 332] on button "Review" at bounding box center [629, 340] width 37 height 17
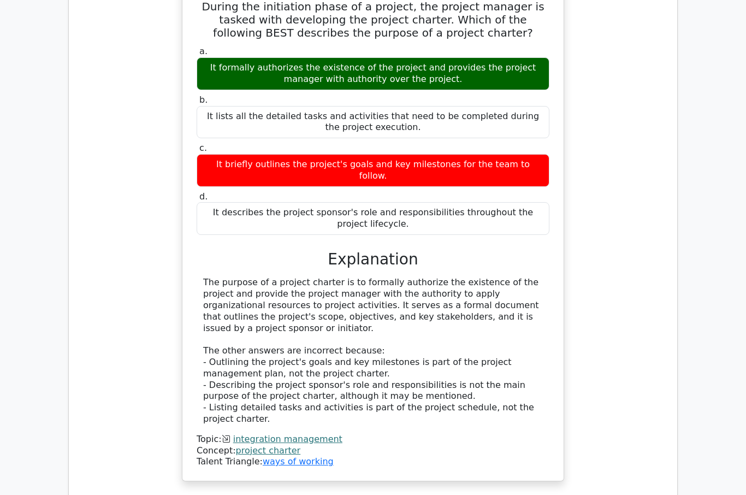
scroll to position [2195, 0]
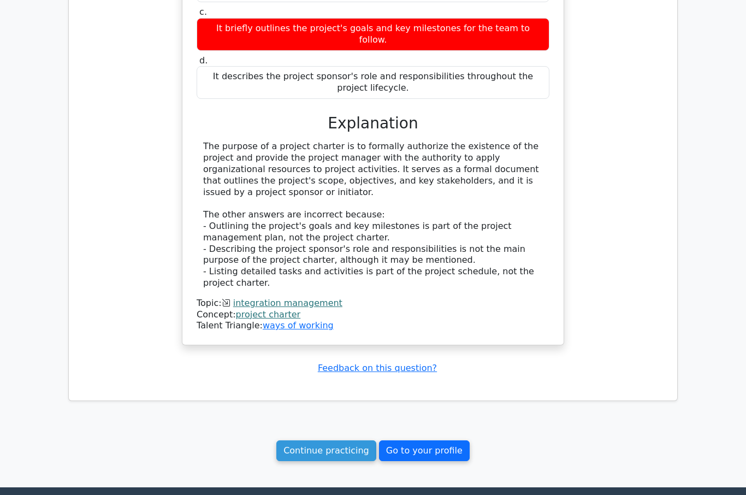
click at [420, 440] on link "Go to your profile" at bounding box center [424, 450] width 91 height 21
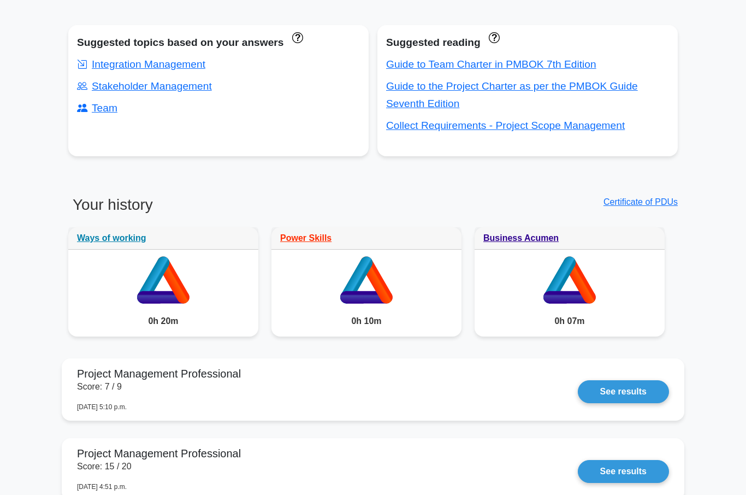
scroll to position [404, 0]
click at [123, 241] on div "Ways of working" at bounding box center [163, 235] width 190 height 22
click at [167, 293] on icon at bounding box center [163, 294] width 52 height 13
click at [124, 235] on link "Ways of working" at bounding box center [111, 234] width 69 height 9
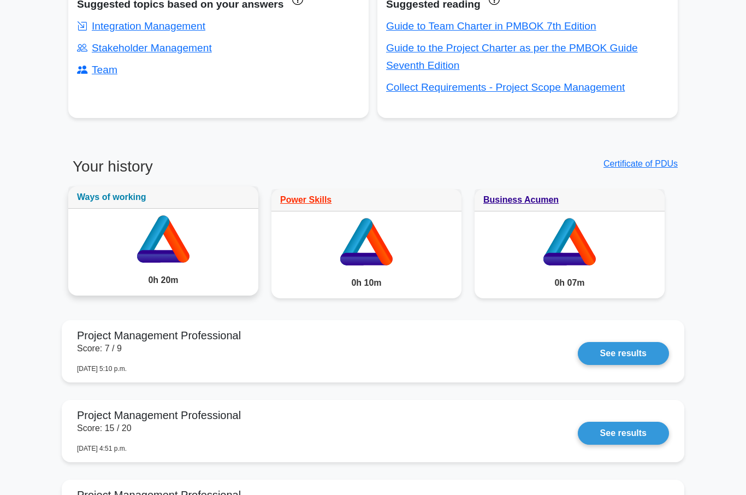
scroll to position [442, 0]
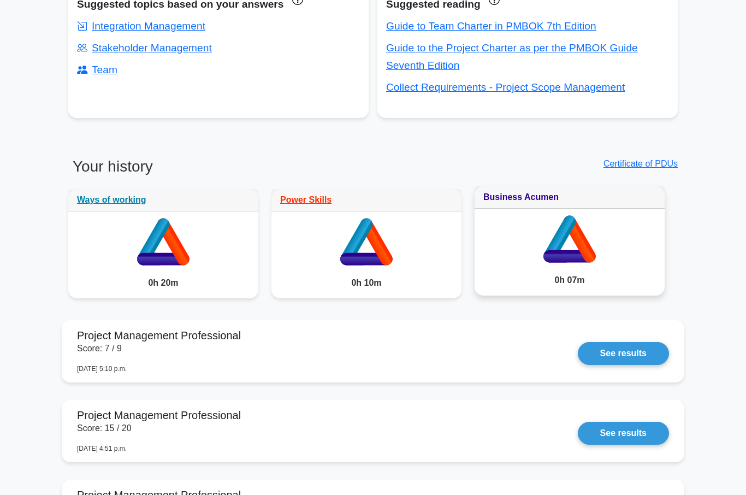
click at [523, 201] on link "Business Acumen" at bounding box center [520, 196] width 75 height 9
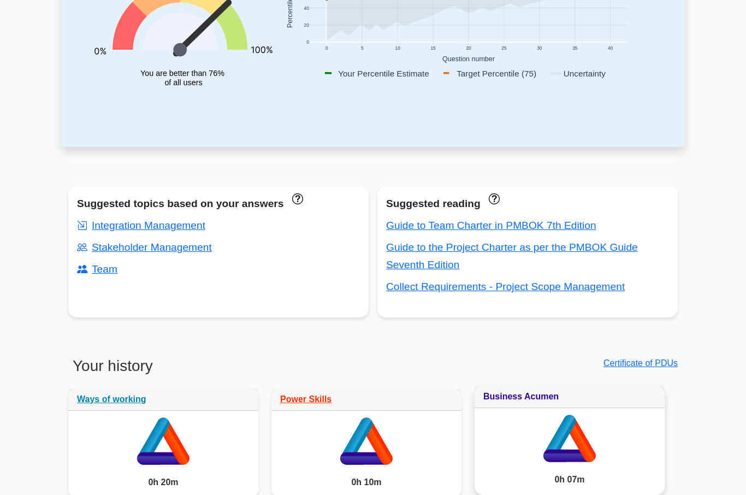
scroll to position [243, 0]
click at [629, 367] on link "Certificate of PDUs" at bounding box center [640, 362] width 74 height 9
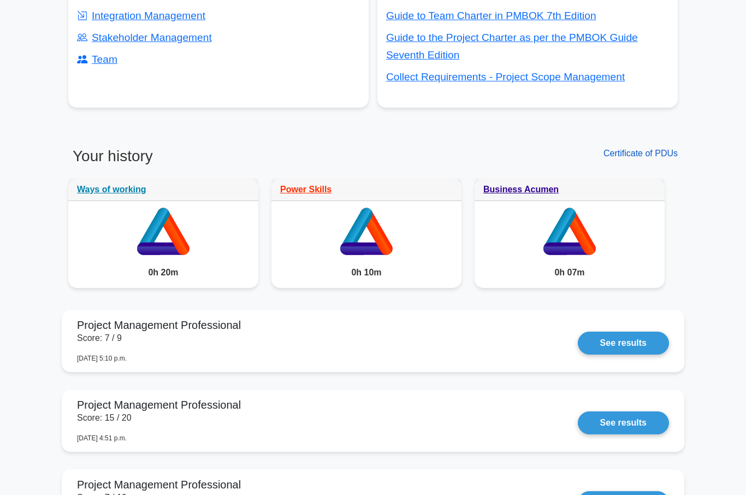
scroll to position [450, 0]
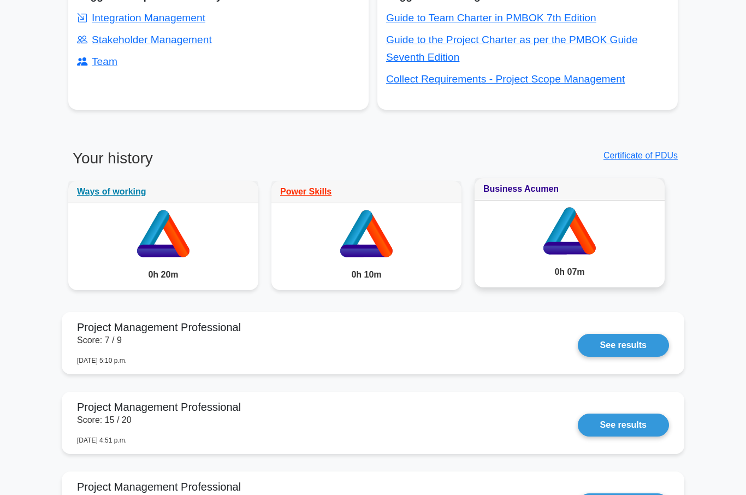
click at [526, 194] on div "Business Acumen" at bounding box center [569, 189] width 190 height 22
click at [532, 193] on link "Business Acumen" at bounding box center [520, 188] width 75 height 9
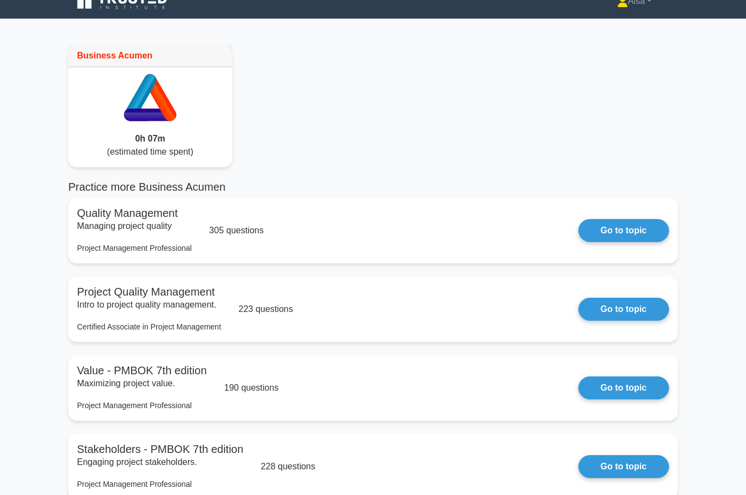
scroll to position [4, 0]
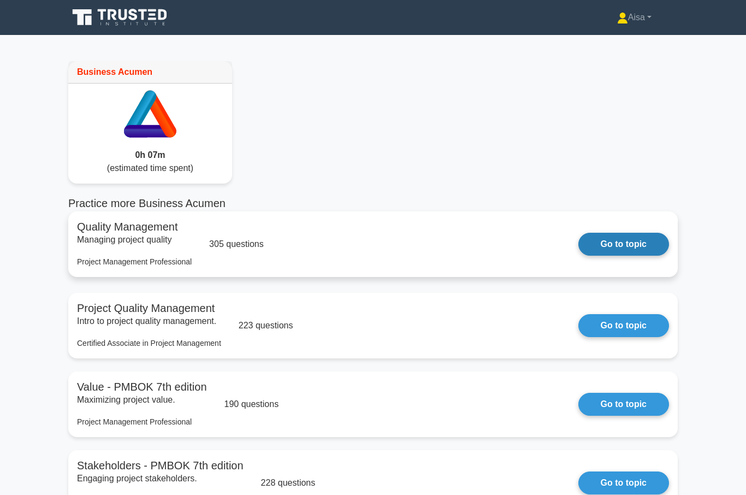
click at [626, 249] on link "Go to topic" at bounding box center [623, 244] width 91 height 23
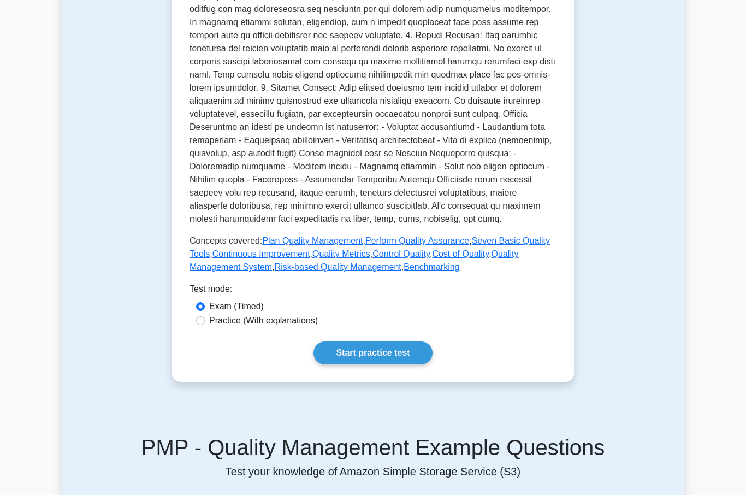
scroll to position [324, 0]
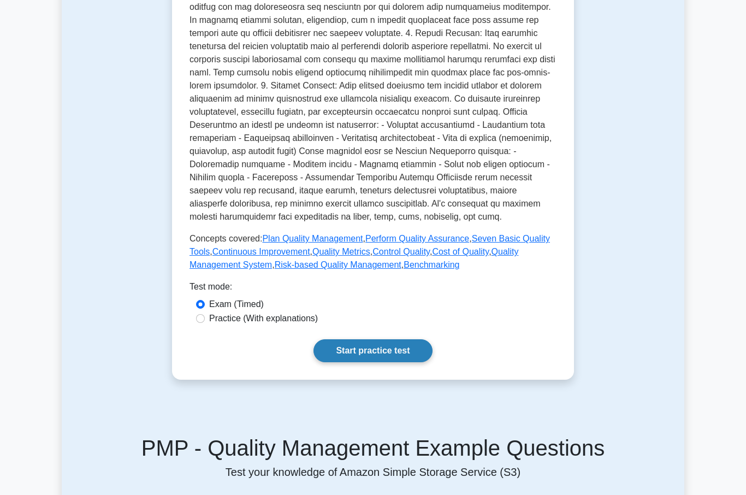
click at [380, 362] on link "Start practice test" at bounding box center [372, 350] width 118 height 23
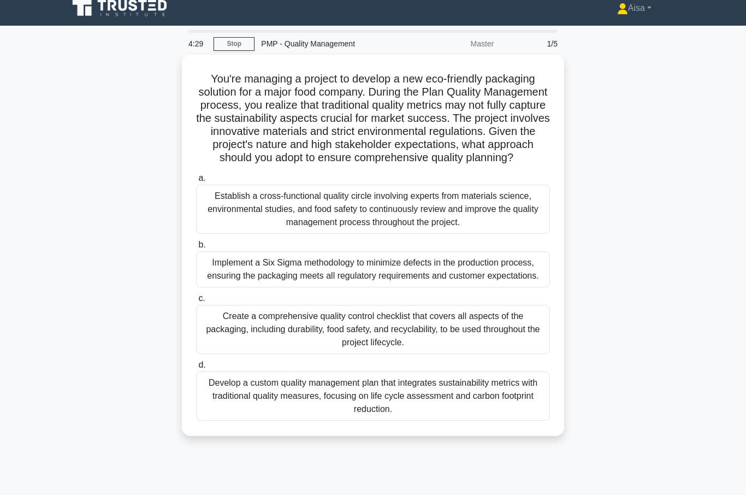
scroll to position [10, 0]
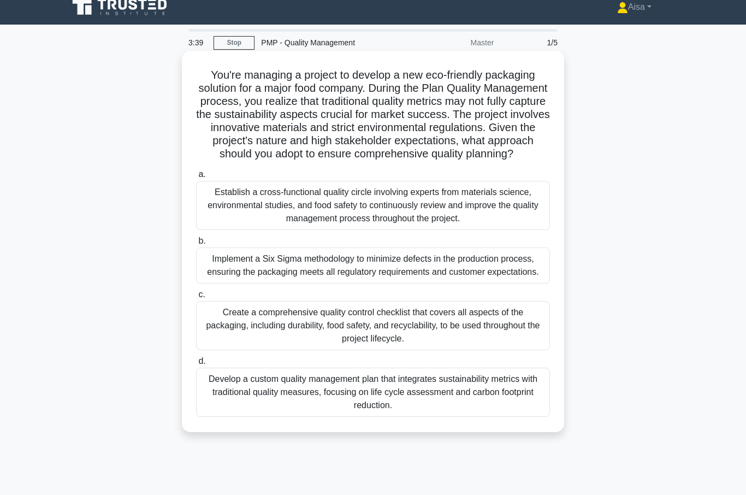
click at [368, 283] on div "Implement a Six Sigma methodology to minimize defects in the production process…" at bounding box center [373, 265] width 354 height 36
click at [196, 245] on input "b. Implement a Six Sigma methodology to minimize defects in the production proc…" at bounding box center [196, 240] width 0 height 7
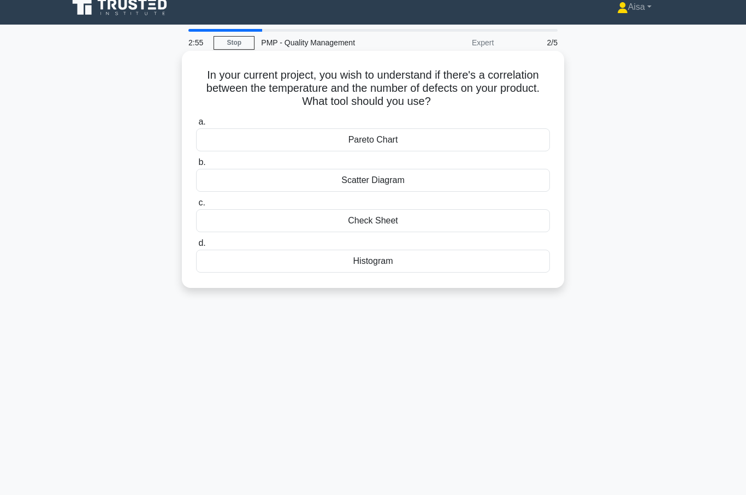
click at [378, 179] on div "Scatter Diagram" at bounding box center [373, 180] width 354 height 23
click at [196, 166] on input "b. Scatter Diagram" at bounding box center [196, 162] width 0 height 7
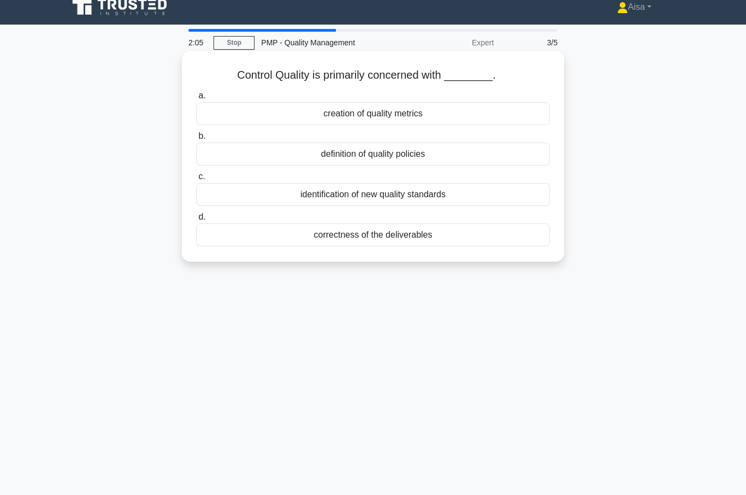
click at [393, 240] on div "correctness of the deliverables" at bounding box center [373, 234] width 354 height 23
click at [196, 221] on input "d. correctness of the deliverables" at bounding box center [196, 216] width 0 height 7
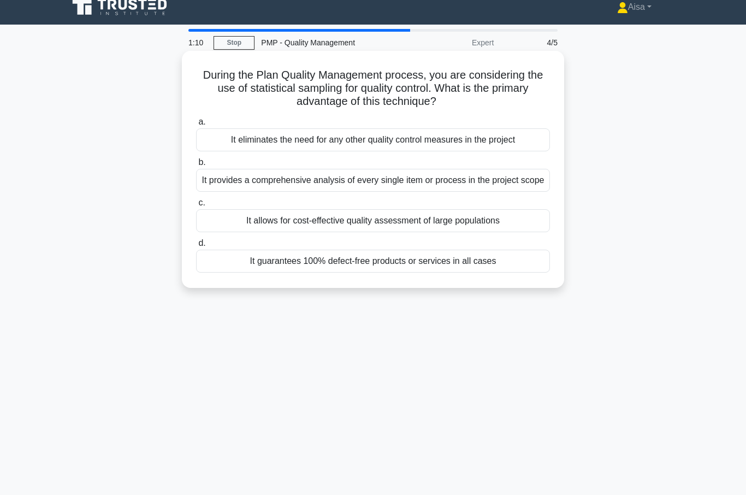
click at [359, 232] on div "It allows for cost-effective quality assessment of large populations" at bounding box center [373, 220] width 354 height 23
click at [196, 206] on input "c. It allows for cost-effective quality assessment of large populations" at bounding box center [196, 202] width 0 height 7
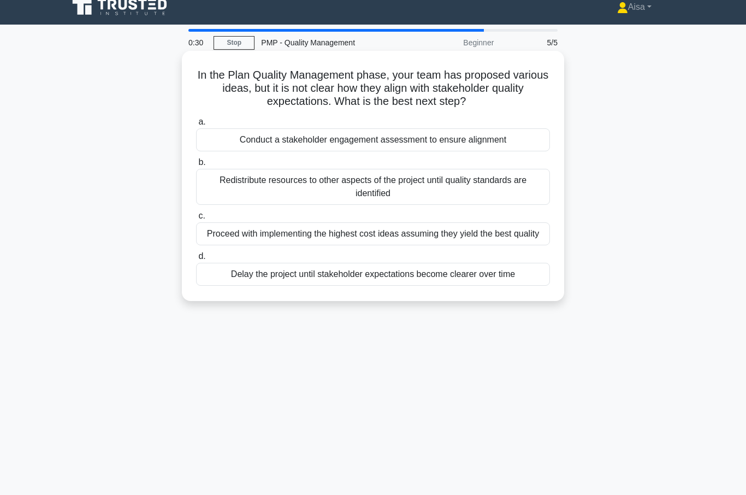
click at [364, 139] on div "Conduct a stakeholder engagement assessment to ensure alignment" at bounding box center [373, 139] width 354 height 23
click at [196, 126] on input "a. Conduct a stakeholder engagement assessment to ensure alignment" at bounding box center [196, 121] width 0 height 7
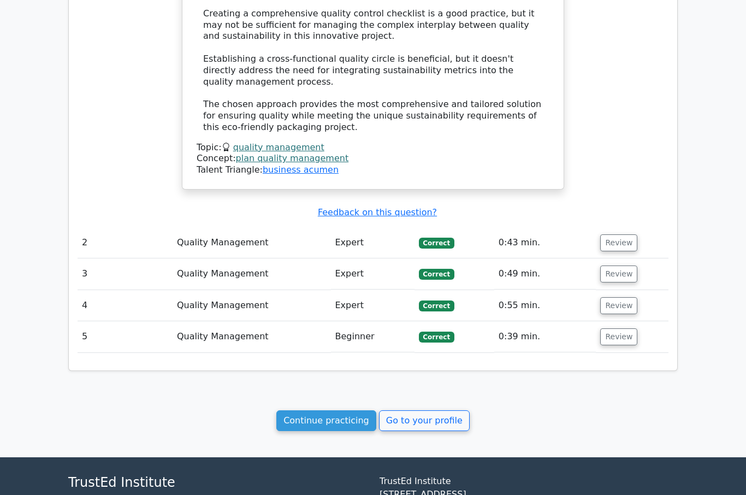
scroll to position [1246, 0]
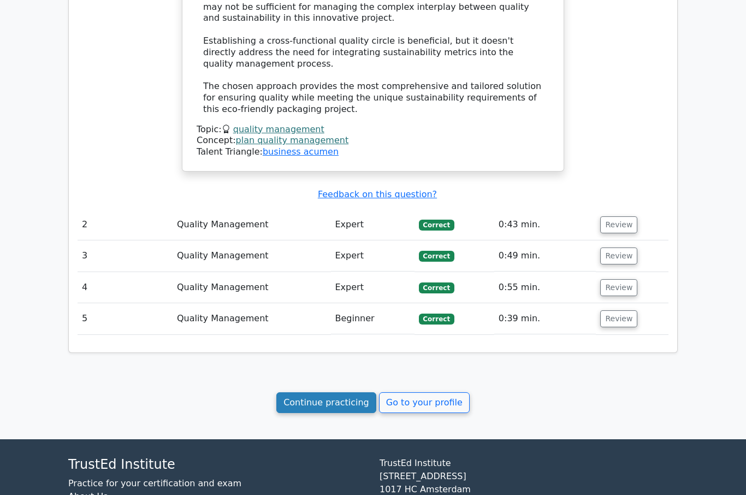
click at [322, 392] on link "Continue practicing" at bounding box center [326, 402] width 100 height 21
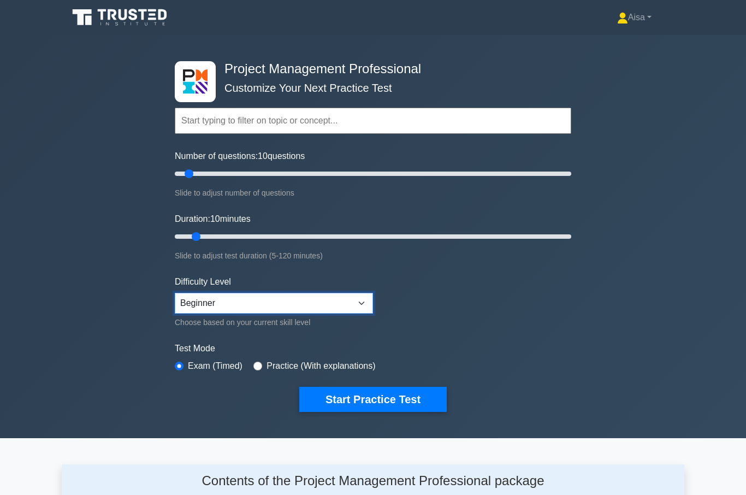
click at [362, 302] on select "Beginner Intermediate Expert" at bounding box center [274, 303] width 198 height 21
select select "intermediate"
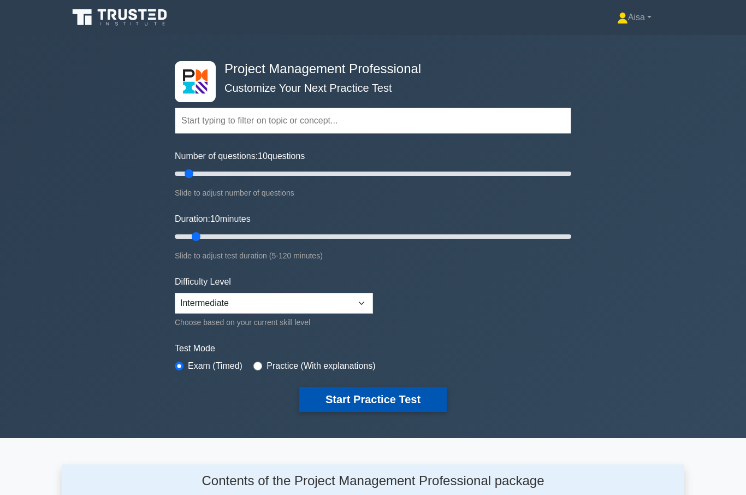
click at [370, 395] on button "Start Practice Test" at bounding box center [372, 399] width 147 height 25
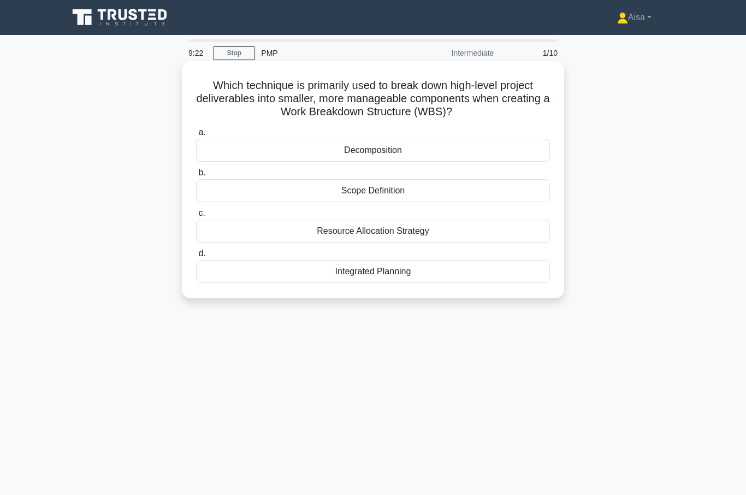
click at [377, 276] on div "Integrated Planning" at bounding box center [373, 271] width 354 height 23
click at [196, 257] on input "d. Integrated Planning" at bounding box center [196, 253] width 0 height 7
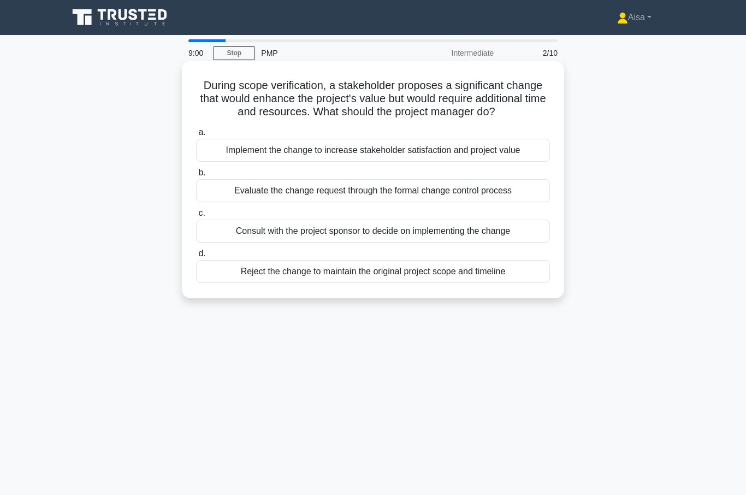
click at [328, 202] on div "Evaluate the change request through the formal change control process" at bounding box center [373, 190] width 354 height 23
click at [196, 176] on input "b. Evaluate the change request through the formal change control process" at bounding box center [196, 172] width 0 height 7
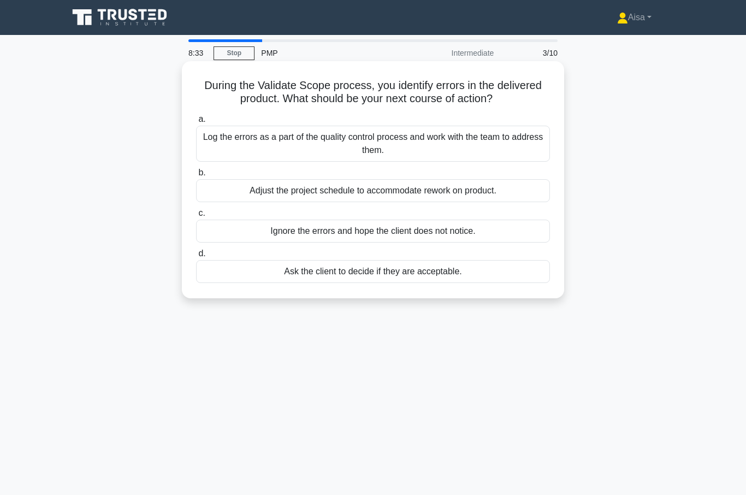
click at [380, 153] on div "Log the errors as a part of the quality control process and work with the team …" at bounding box center [373, 144] width 354 height 36
click at [196, 123] on input "a. Log the errors as a part of the quality control process and work with the te…" at bounding box center [196, 119] width 0 height 7
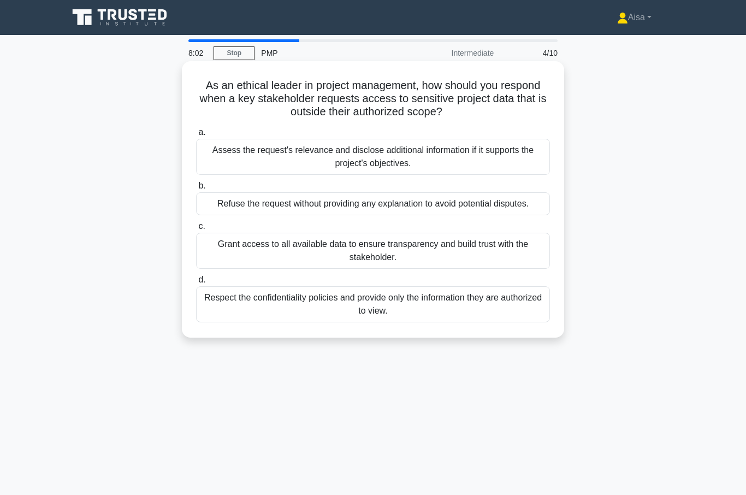
click at [353, 318] on div "Respect the confidentiality policies and provide only the information they are …" at bounding box center [373, 304] width 354 height 36
click at [196, 283] on input "d. Respect the confidentiality policies and provide only the information they a…" at bounding box center [196, 279] width 0 height 7
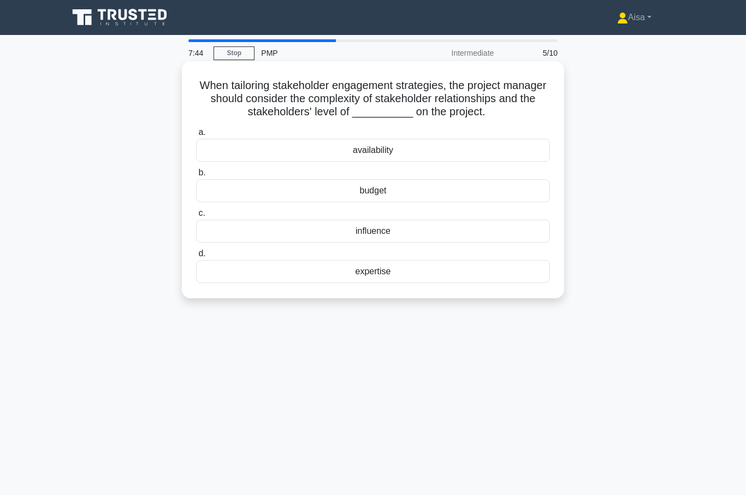
click at [379, 242] on div "influence" at bounding box center [373, 230] width 354 height 23
click at [196, 217] on input "c. influence" at bounding box center [196, 213] width 0 height 7
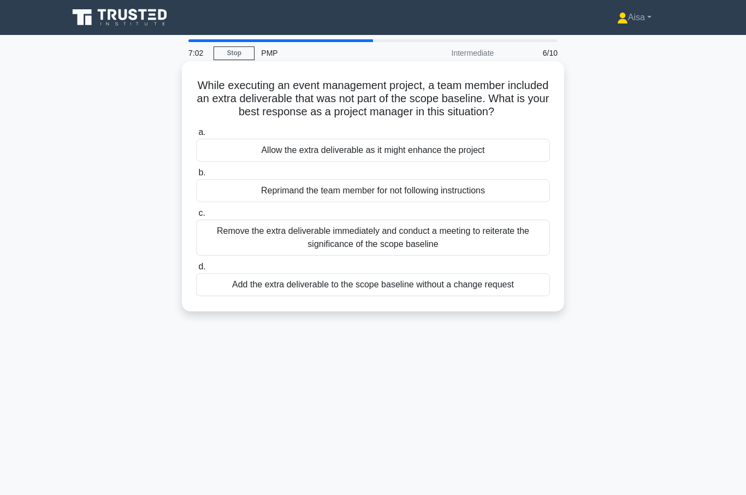
click at [370, 252] on div "Remove the extra deliverable immediately and conduct a meeting to reiterate the…" at bounding box center [373, 237] width 354 height 36
click at [196, 217] on input "c. Remove the extra deliverable immediately and conduct a meeting to reiterate …" at bounding box center [196, 213] width 0 height 7
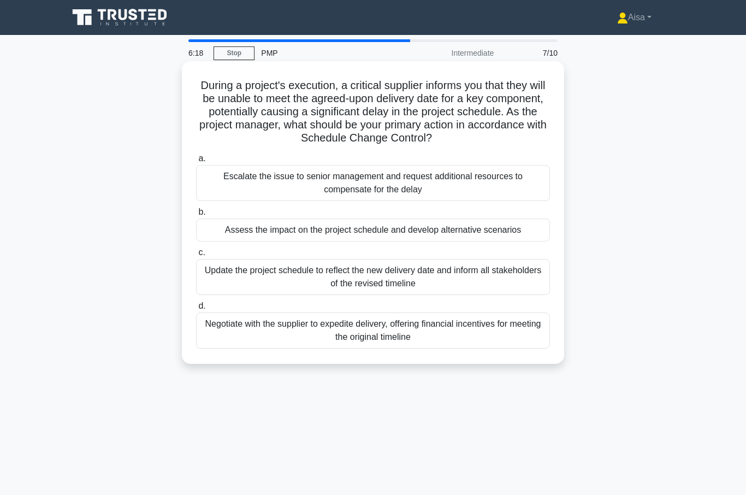
click at [355, 234] on div "Assess the impact on the project schedule and develop alternative scenarios" at bounding box center [373, 229] width 354 height 23
click at [196, 216] on input "b. Assess the impact on the project schedule and develop alternative scenarios" at bounding box center [196, 212] width 0 height 7
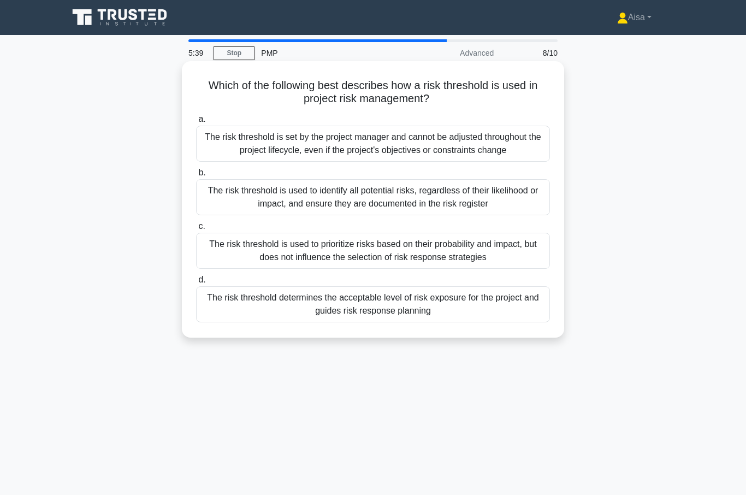
click at [350, 319] on div "The risk threshold determines the acceptable level of risk exposure for the pro…" at bounding box center [373, 304] width 354 height 36
click at [196, 283] on input "d. The risk threshold determines the acceptable level of risk exposure for the …" at bounding box center [196, 279] width 0 height 7
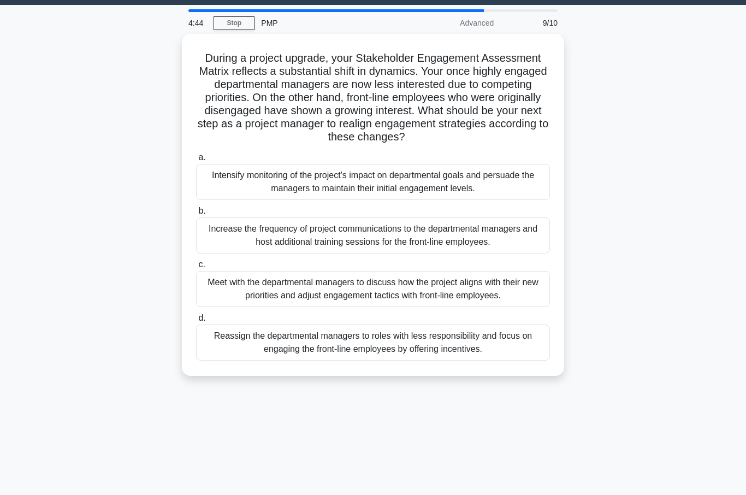
scroll to position [33, 0]
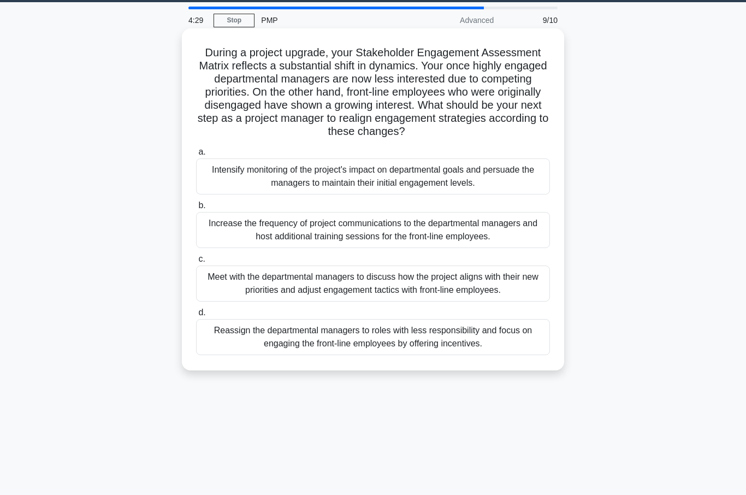
click at [360, 301] on div "Meet with the departmental managers to discuss how the project aligns with thei…" at bounding box center [373, 283] width 354 height 36
click at [196, 263] on input "c. Meet with the departmental managers to discuss how the project aligns with t…" at bounding box center [196, 258] width 0 height 7
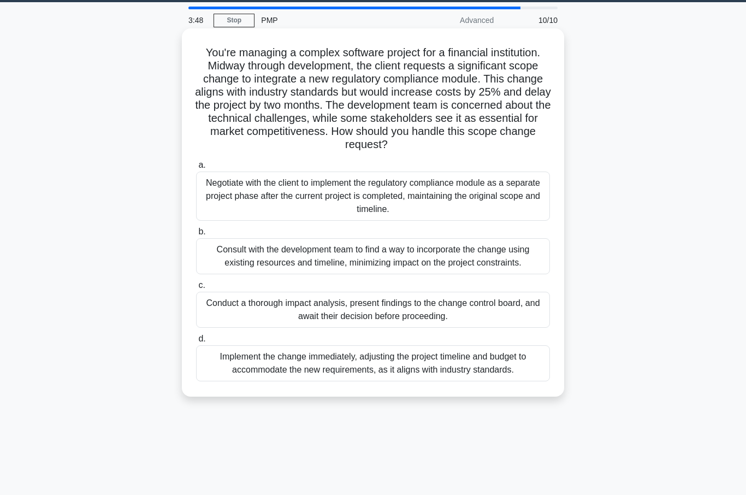
click at [349, 328] on div "Conduct a thorough impact analysis, present findings to the change control boar…" at bounding box center [373, 310] width 354 height 36
click at [196, 289] on input "c. Conduct a thorough impact analysis, present findings to the change control b…" at bounding box center [196, 285] width 0 height 7
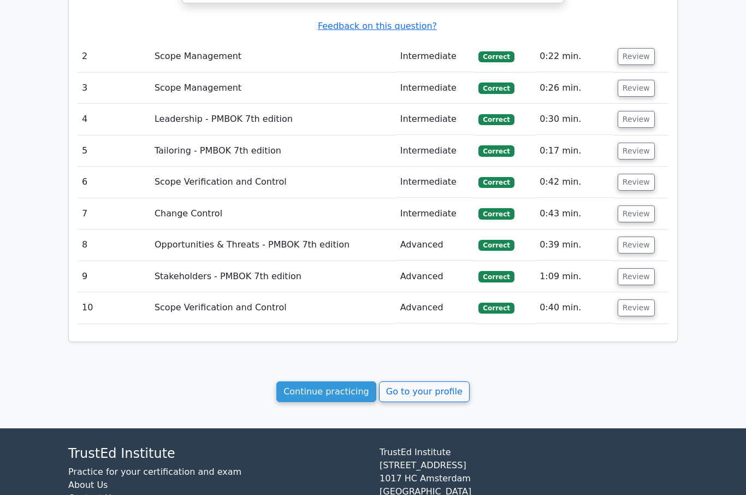
scroll to position [1124, 0]
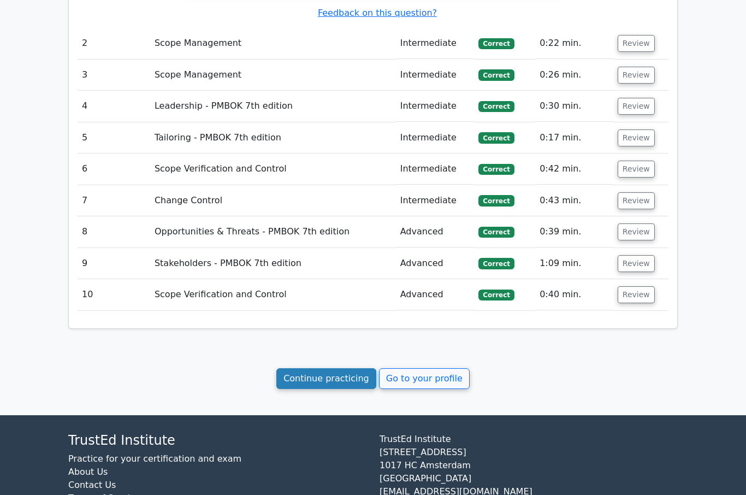
click at [338, 368] on link "Continue practicing" at bounding box center [326, 378] width 100 height 21
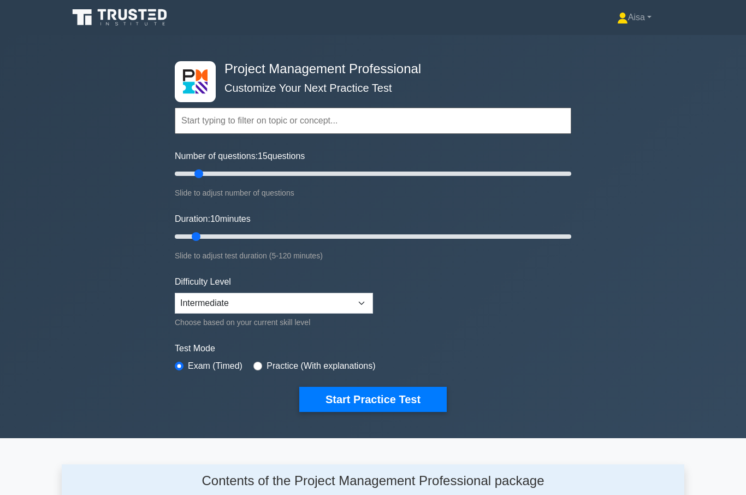
type input "15"
click at [201, 234] on input "Duration: 10 minutes" at bounding box center [373, 236] width 396 height 13
click at [204, 234] on input "Duration: 10 minutes" at bounding box center [373, 236] width 396 height 13
click at [204, 232] on input "Duration: 10 minutes" at bounding box center [373, 236] width 396 height 13
type input "15"
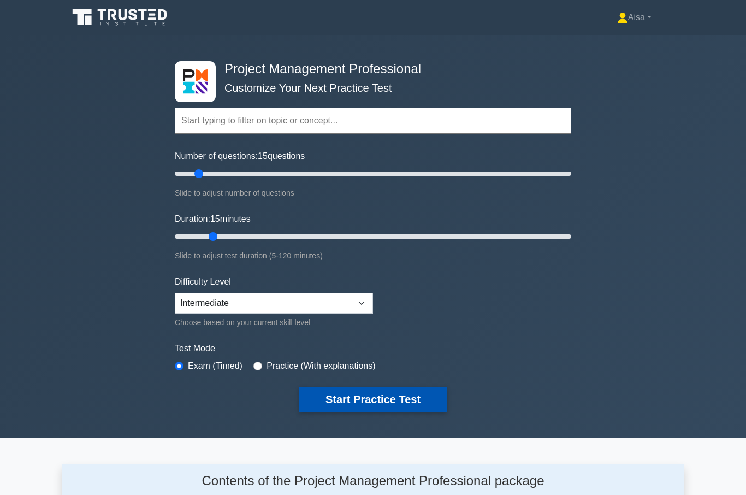
click at [368, 392] on button "Start Practice Test" at bounding box center [372, 399] width 147 height 25
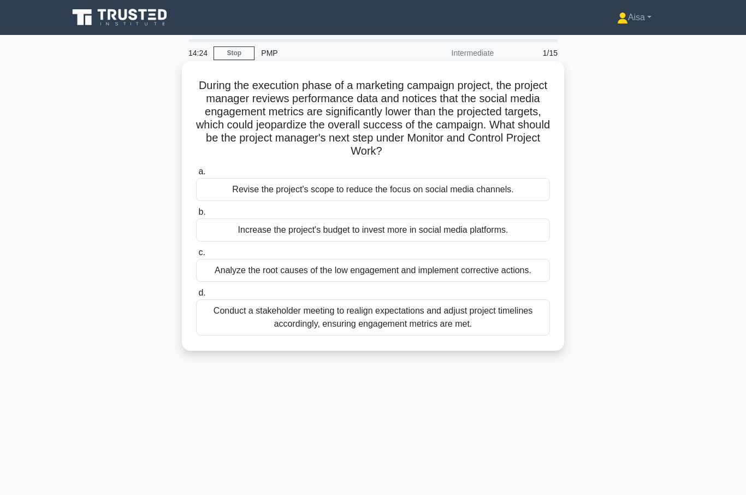
click at [417, 275] on div "Analyze the root causes of the low engagement and implement corrective actions." at bounding box center [373, 270] width 354 height 23
click at [196, 256] on input "c. Analyze the root causes of the low engagement and implement corrective actio…" at bounding box center [196, 252] width 0 height 7
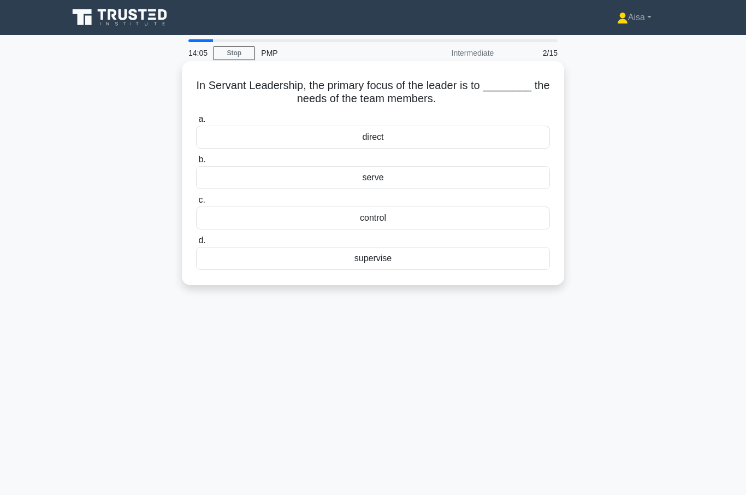
click at [403, 136] on div "direct" at bounding box center [373, 137] width 354 height 23
click at [196, 123] on input "a. direct" at bounding box center [196, 119] width 0 height 7
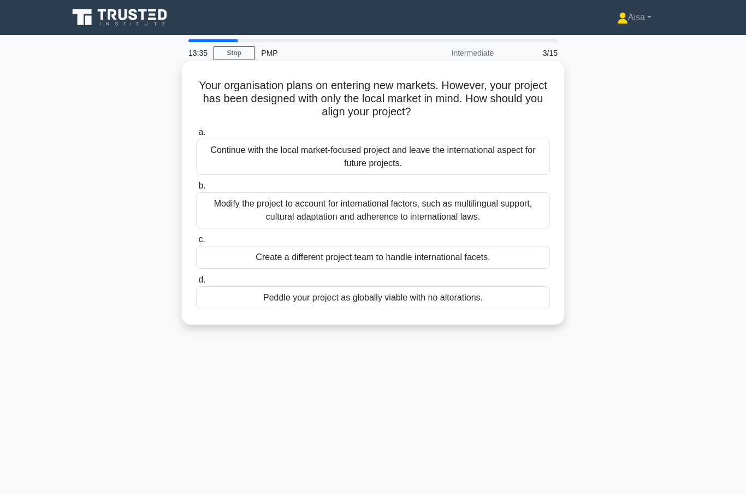
click at [375, 207] on div "Modify the project to account for international factors, such as multilingual s…" at bounding box center [373, 210] width 354 height 36
click at [196, 189] on input "b. Modify the project to account for international factors, such as multilingua…" at bounding box center [196, 185] width 0 height 7
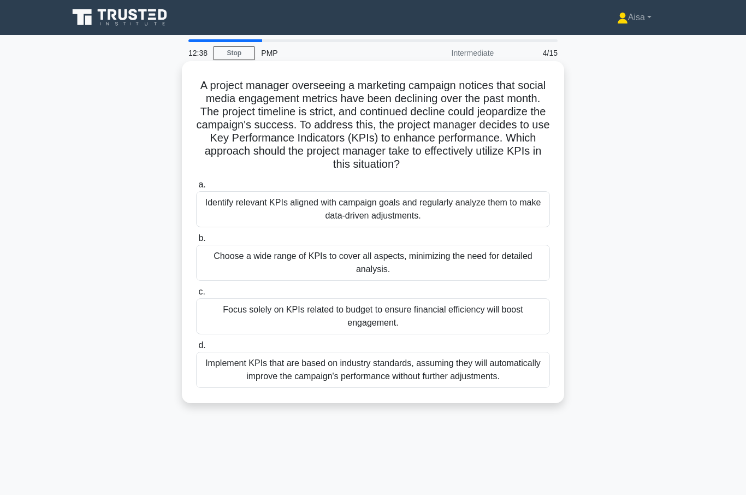
click at [362, 225] on div "Identify relevant KPIs aligned with campaign goals and regularly analyze them t…" at bounding box center [373, 209] width 354 height 36
click at [196, 188] on input "a. Identify relevant KPIs aligned with campaign goals and regularly analyze the…" at bounding box center [196, 184] width 0 height 7
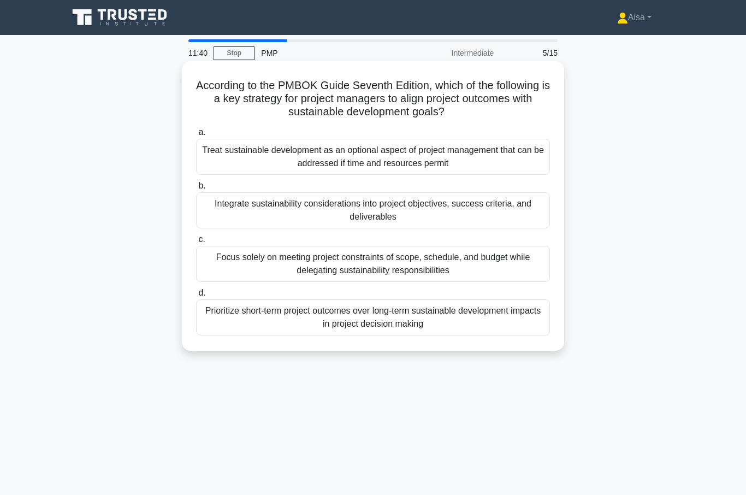
click at [366, 209] on div "Integrate sustainability considerations into project objectives, success criter…" at bounding box center [373, 210] width 354 height 36
click at [196, 189] on input "b. Integrate sustainability considerations into project objectives, success cri…" at bounding box center [196, 185] width 0 height 7
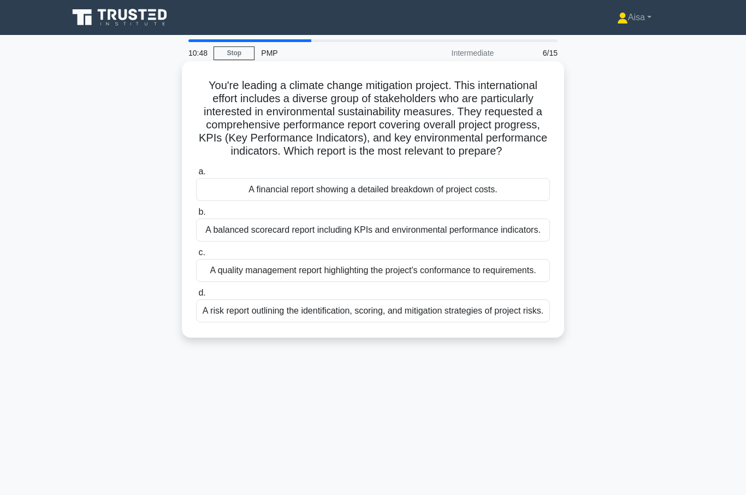
click at [400, 241] on div "A balanced scorecard report including KPIs and environmental performance indica…" at bounding box center [373, 229] width 354 height 23
click at [196, 216] on input "b. A balanced scorecard report including KPIs and environmental performance ind…" at bounding box center [196, 212] width 0 height 7
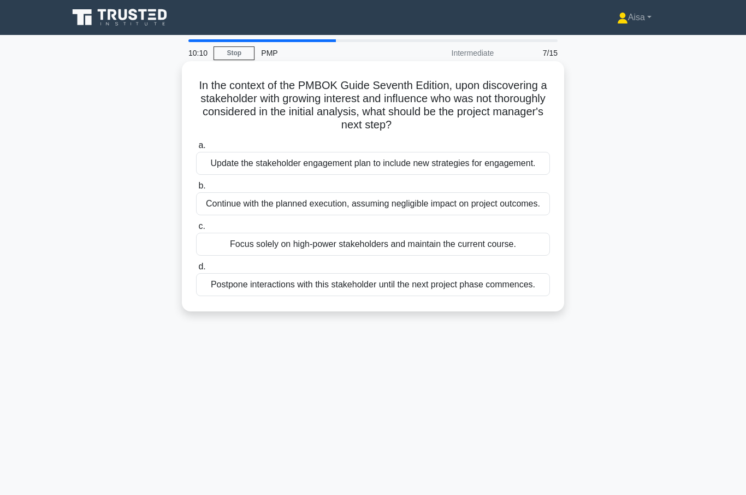
click at [354, 172] on div "Update the stakeholder engagement plan to include new strategies for engagement." at bounding box center [373, 163] width 354 height 23
click at [196, 149] on input "a. Update the stakeholder engagement plan to include new strategies for engagem…" at bounding box center [196, 145] width 0 height 7
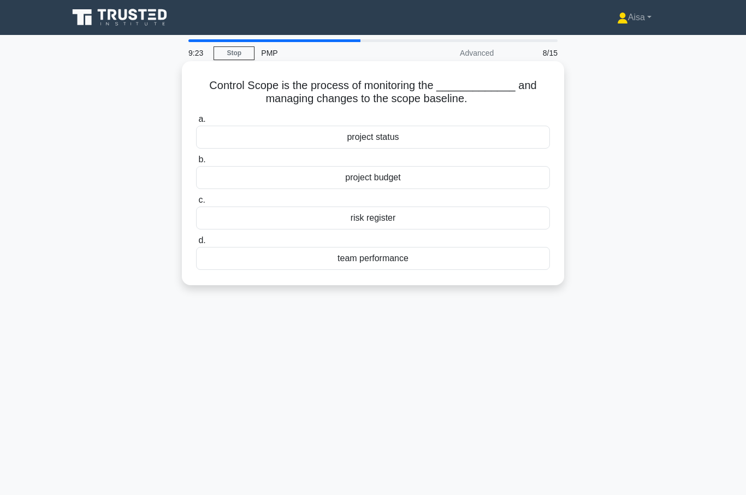
click at [360, 138] on div "project status" at bounding box center [373, 137] width 354 height 23
click at [196, 123] on input "a. project status" at bounding box center [196, 119] width 0 height 7
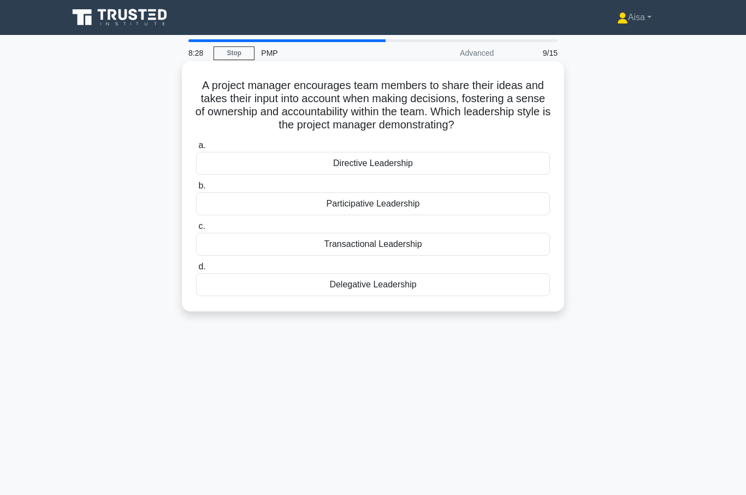
click at [298, 210] on div "Participative Leadership" at bounding box center [373, 203] width 354 height 23
click at [196, 189] on input "b. Participative Leadership" at bounding box center [196, 185] width 0 height 7
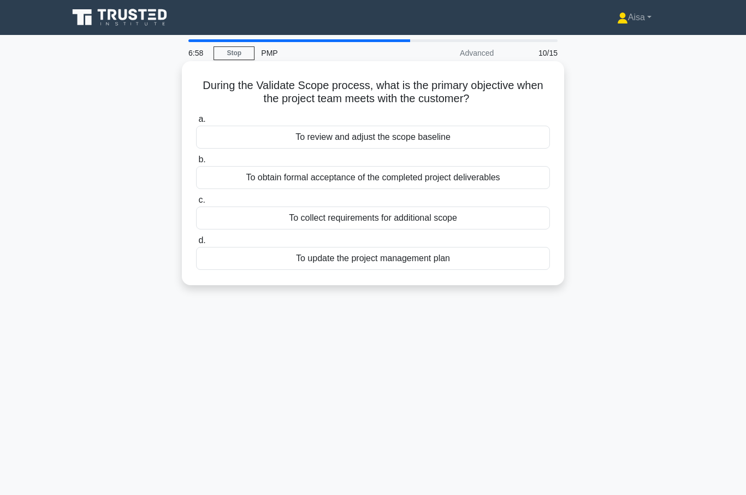
click at [368, 265] on div "To update the project management plan" at bounding box center [373, 258] width 354 height 23
click at [196, 244] on input "d. To update the project management plan" at bounding box center [196, 240] width 0 height 7
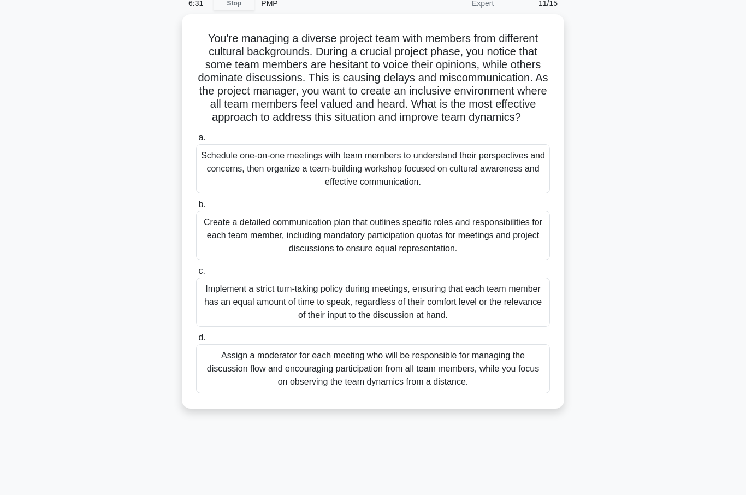
scroll to position [50, 0]
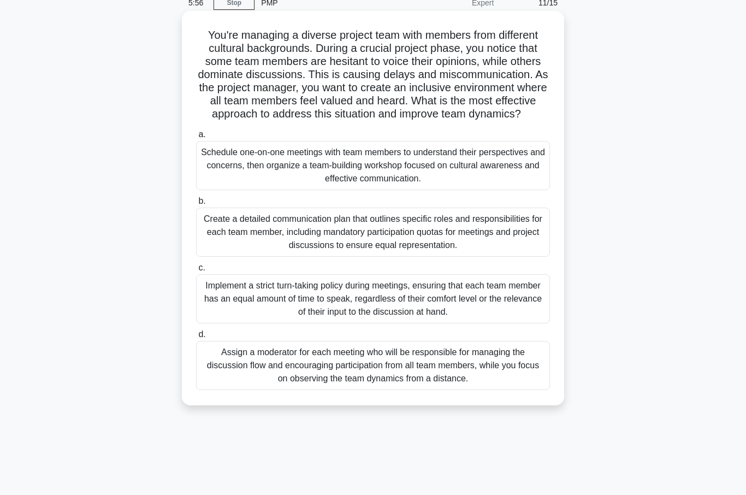
click at [308, 256] on div "Create a detailed communication plan that outlines specific roles and responsib…" at bounding box center [373, 231] width 354 height 49
click at [196, 205] on input "b. Create a detailed communication plan that outlines specific roles and respon…" at bounding box center [196, 201] width 0 height 7
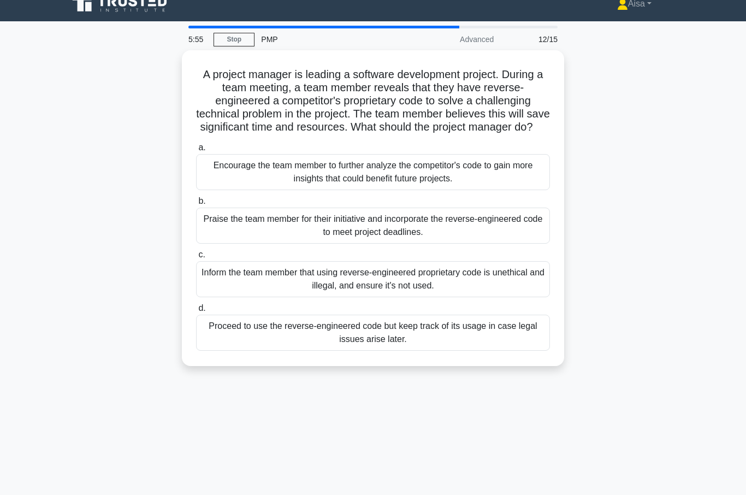
scroll to position [0, 0]
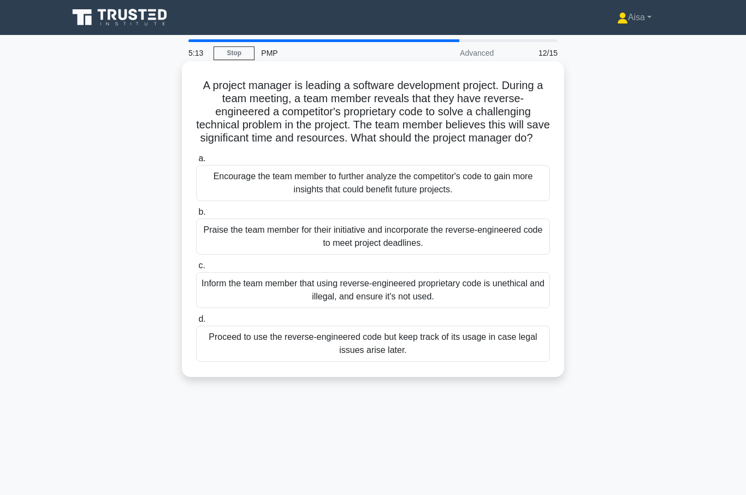
click at [346, 306] on div "Inform the team member that using reverse-engineered proprietary code is unethi…" at bounding box center [373, 290] width 354 height 36
click at [196, 269] on input "c. Inform the team member that using reverse-engineered proprietary code is une…" at bounding box center [196, 265] width 0 height 7
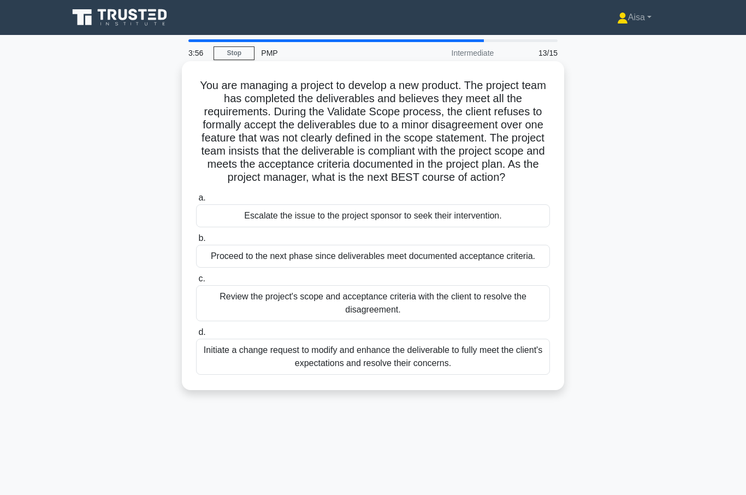
click at [320, 321] on div "Review the project's scope and acceptance criteria with the client to resolve t…" at bounding box center [373, 303] width 354 height 36
click at [196, 282] on input "c. Review the project's scope and acceptance criteria with the client to resolv…" at bounding box center [196, 278] width 0 height 7
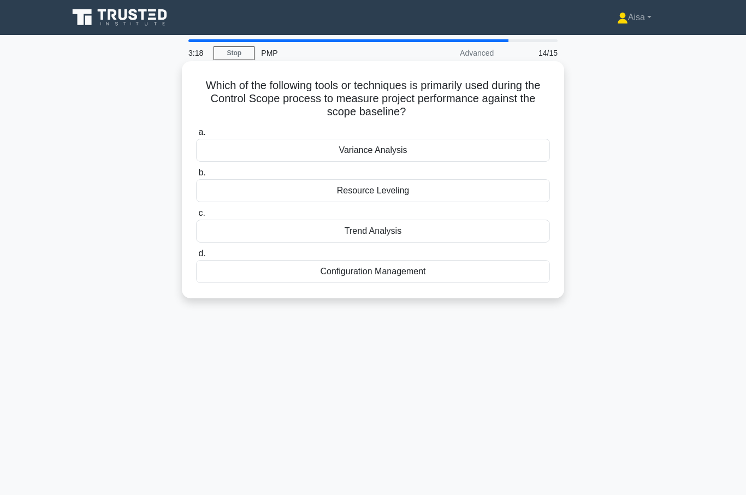
click at [375, 234] on div "Trend Analysis" at bounding box center [373, 230] width 354 height 23
click at [196, 217] on input "c. Trend Analysis" at bounding box center [196, 213] width 0 height 7
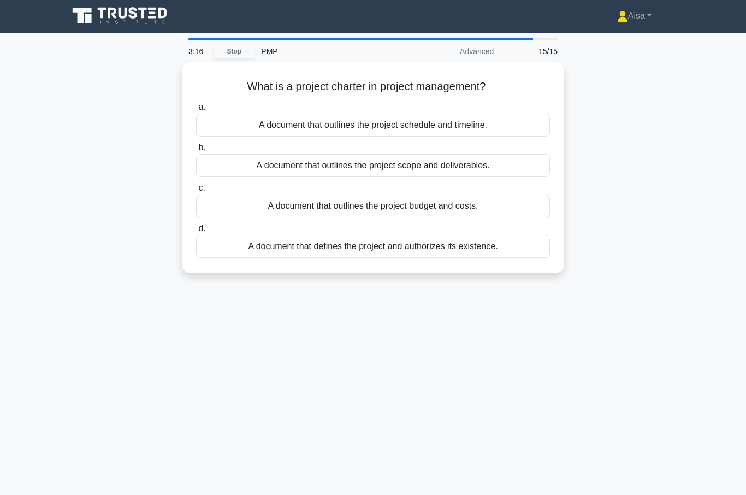
scroll to position [6, 0]
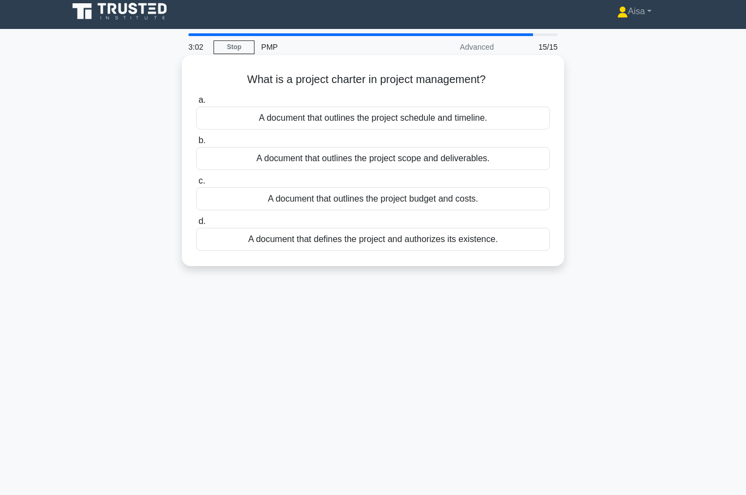
click at [335, 245] on div "A document that defines the project and authorizes its existence." at bounding box center [373, 239] width 354 height 23
click at [196, 225] on input "d. A document that defines the project and authorizes its existence." at bounding box center [196, 221] width 0 height 7
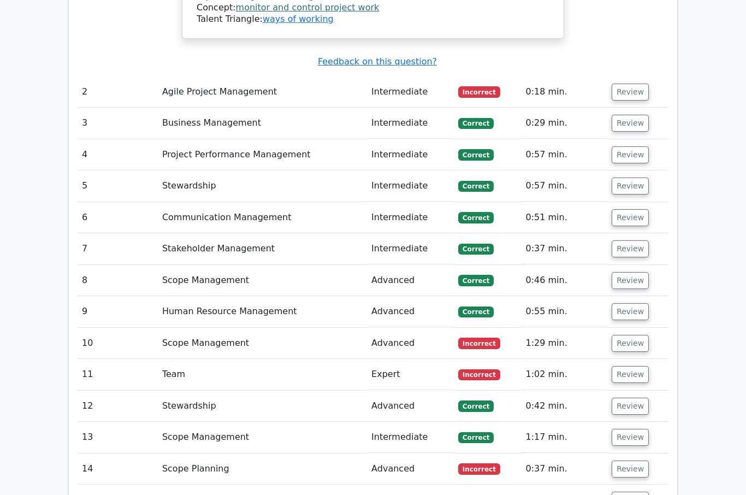
scroll to position [1168, 0]
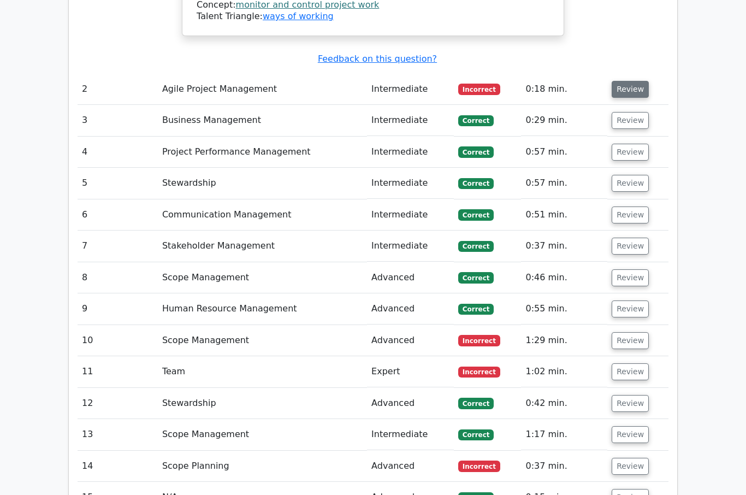
click at [638, 81] on button "Review" at bounding box center [629, 89] width 37 height 17
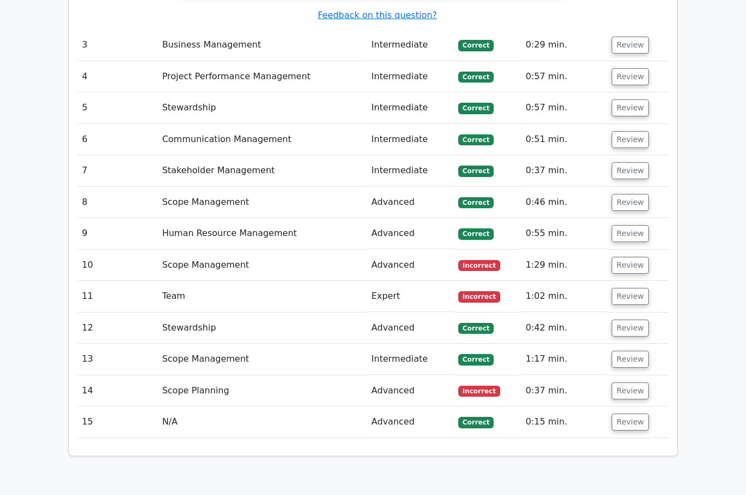
scroll to position [1910, 0]
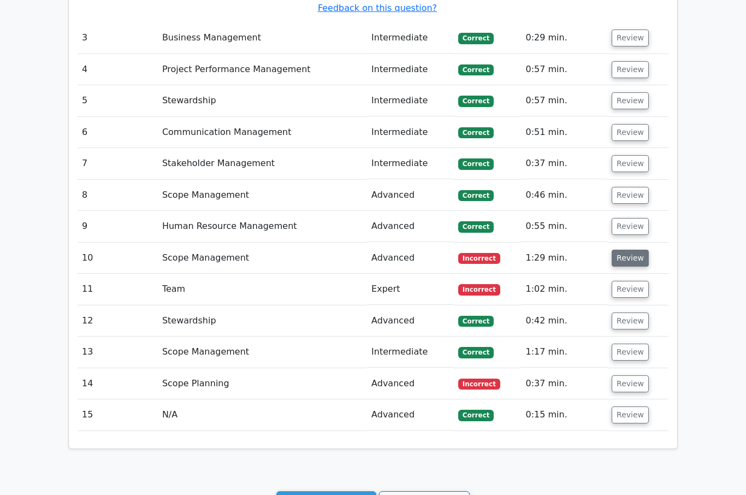
click at [625, 250] on button "Review" at bounding box center [629, 258] width 37 height 17
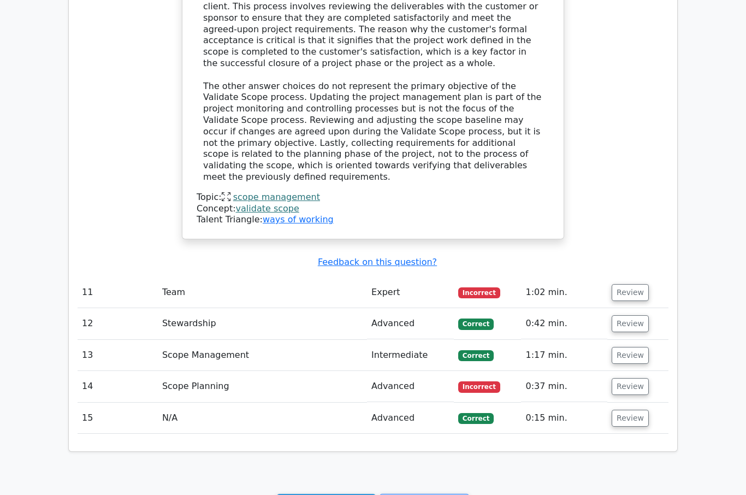
scroll to position [2442, 0]
click at [620, 284] on button "Review" at bounding box center [629, 292] width 37 height 17
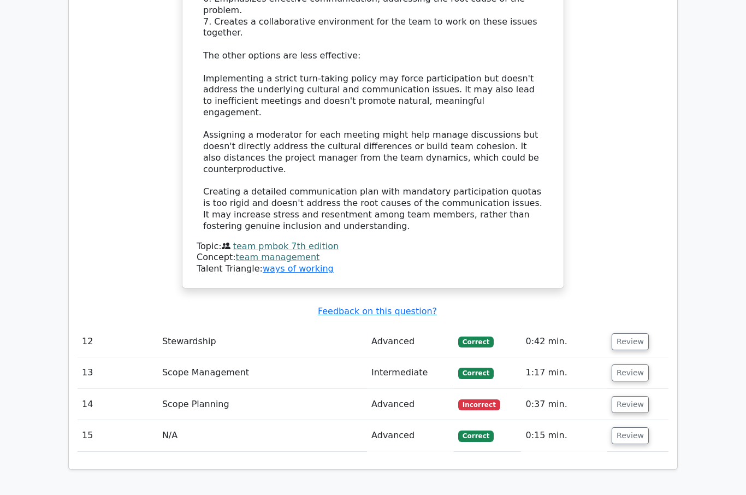
scroll to position [3368, 0]
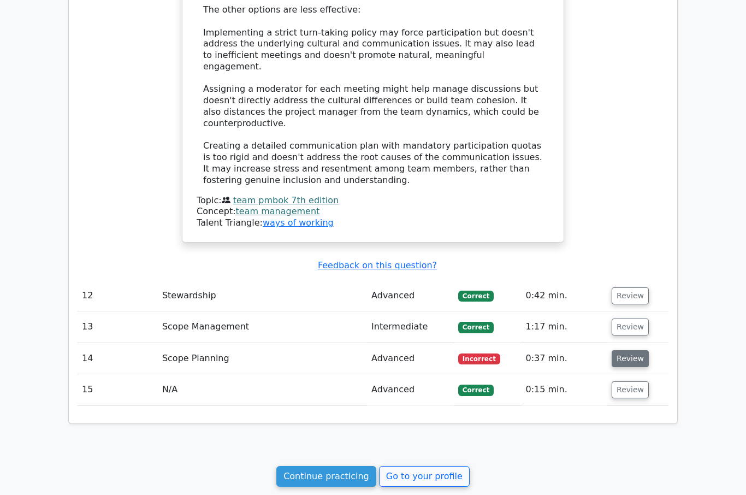
click at [622, 350] on button "Review" at bounding box center [629, 358] width 37 height 17
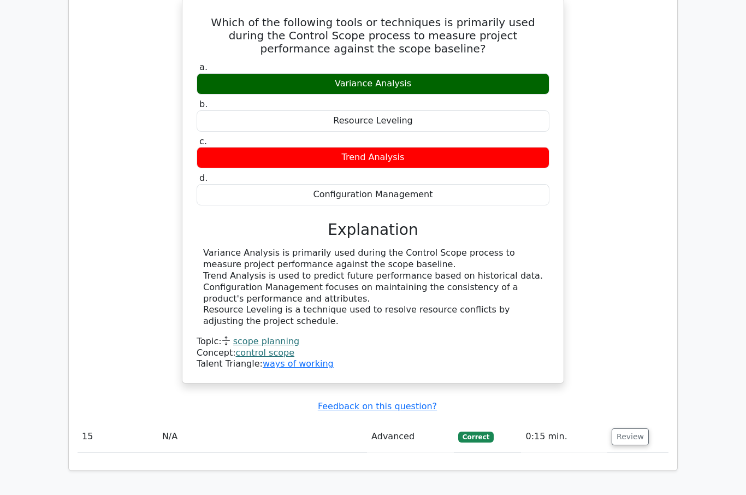
scroll to position [3782, 0]
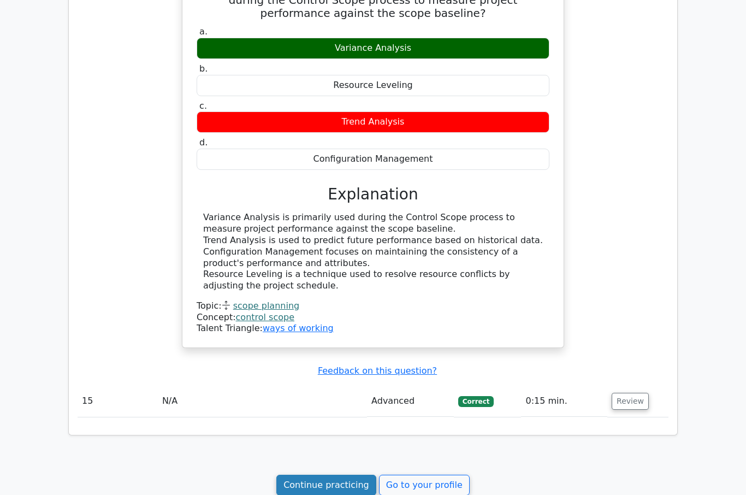
click at [323, 474] on link "Continue practicing" at bounding box center [326, 484] width 100 height 21
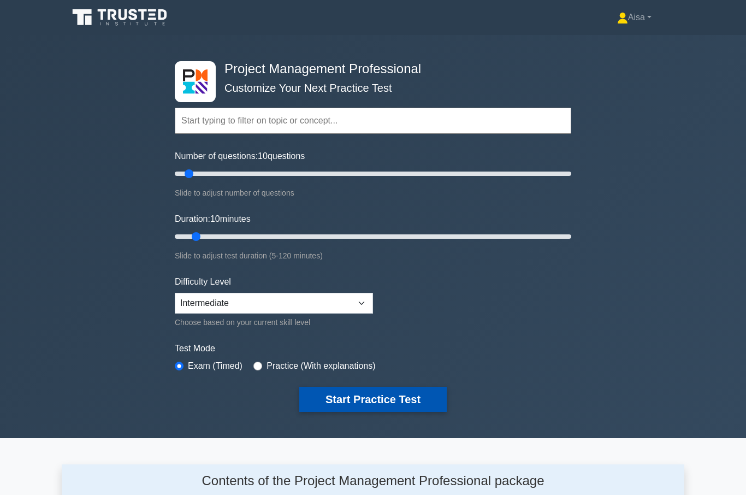
click at [369, 394] on button "Start Practice Test" at bounding box center [372, 399] width 147 height 25
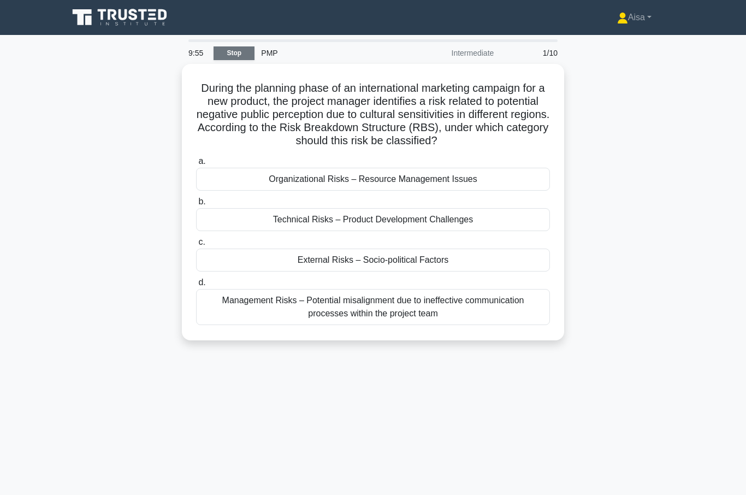
click at [230, 54] on link "Stop" at bounding box center [233, 53] width 41 height 14
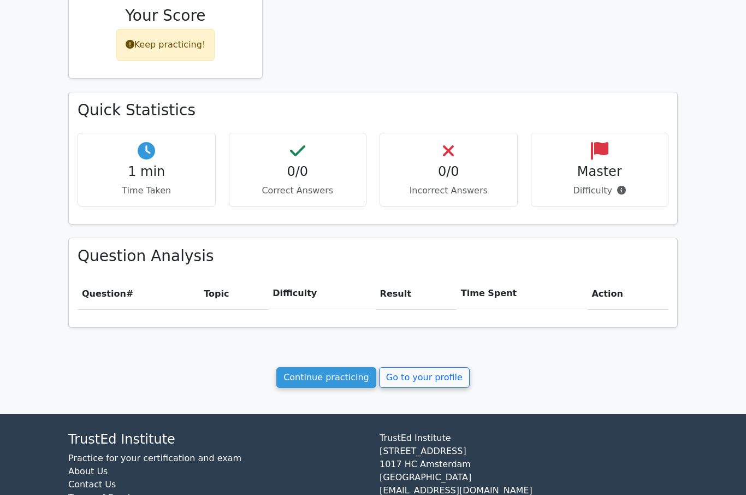
scroll to position [260, 0]
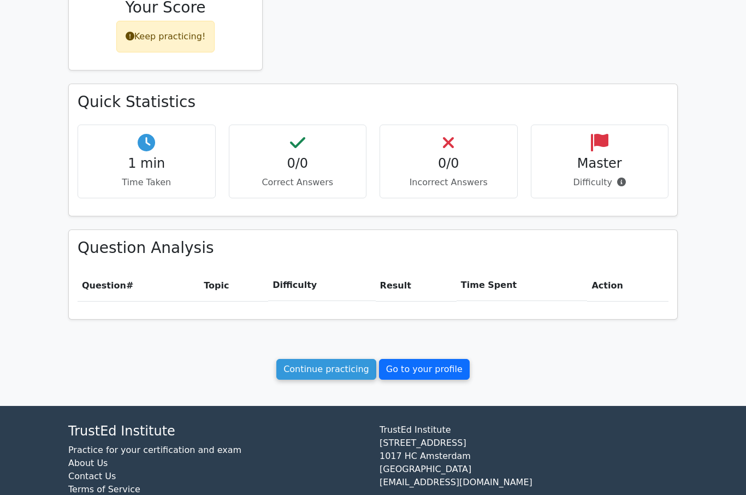
click at [412, 361] on link "Go to your profile" at bounding box center [424, 369] width 91 height 21
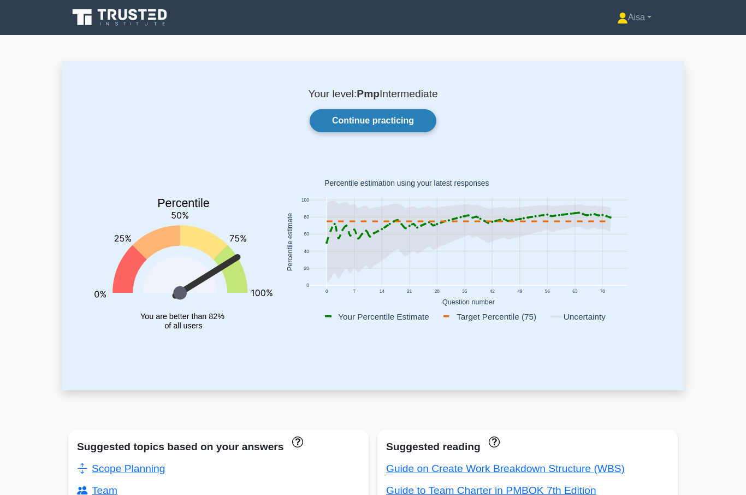
click at [369, 119] on link "Continue practicing" at bounding box center [373, 120] width 127 height 23
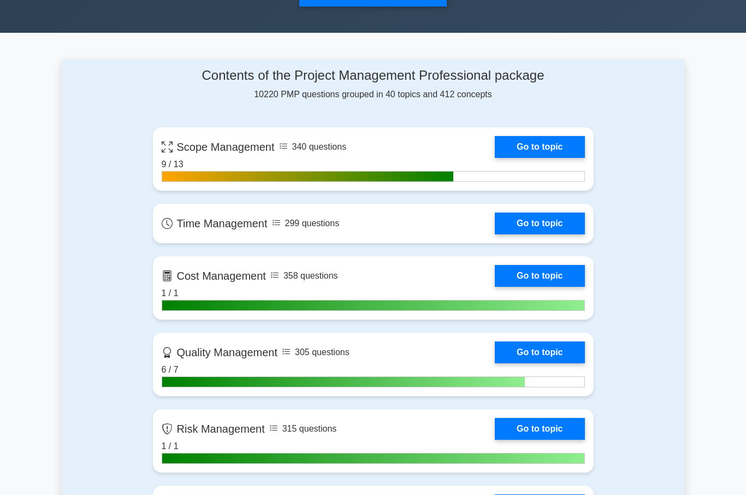
scroll to position [405, 0]
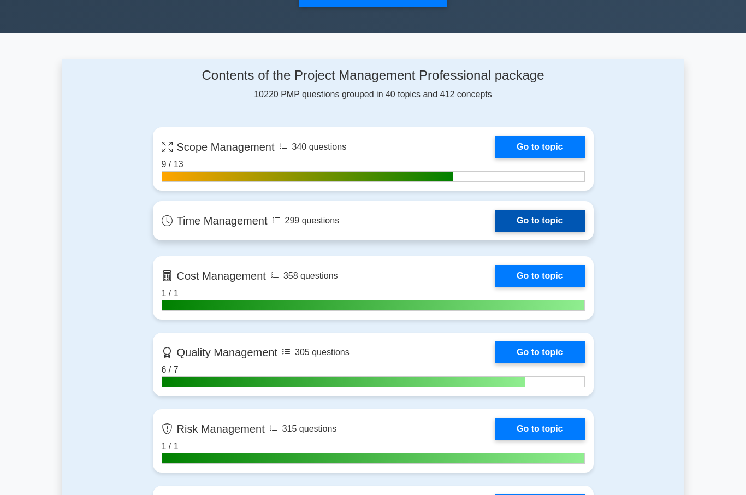
click at [538, 219] on link "Go to topic" at bounding box center [540, 221] width 90 height 22
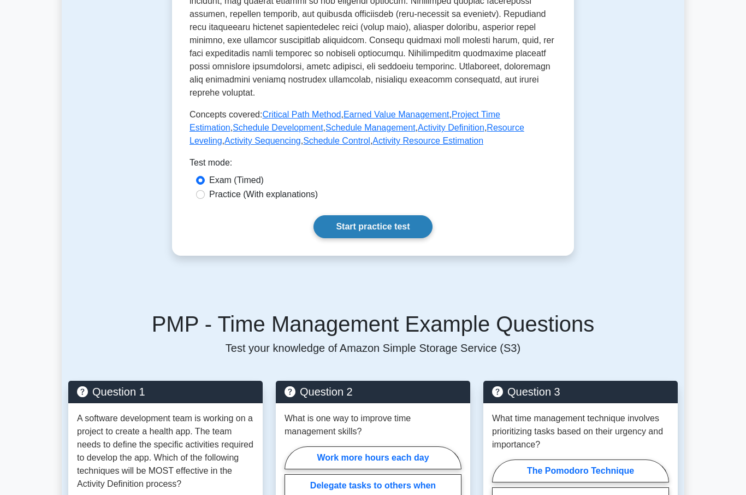
scroll to position [488, 0]
click at [378, 238] on link "Start practice test" at bounding box center [372, 226] width 118 height 23
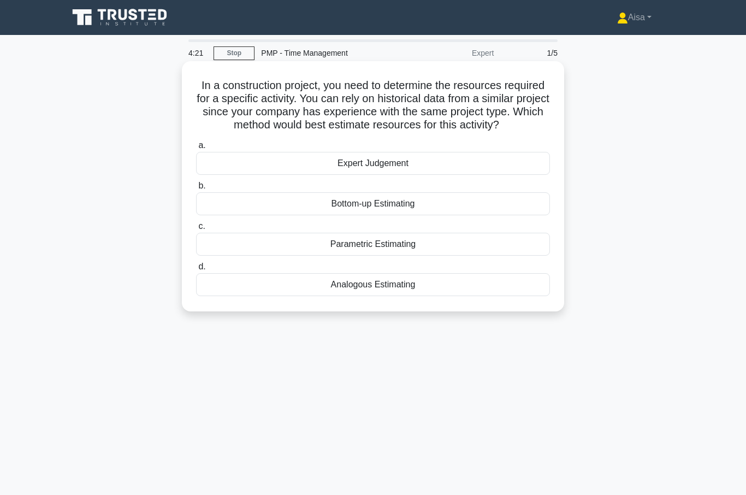
click at [372, 296] on div "Analogous Estimating" at bounding box center [373, 284] width 354 height 23
click at [196, 270] on input "d. Analogous Estimating" at bounding box center [196, 266] width 0 height 7
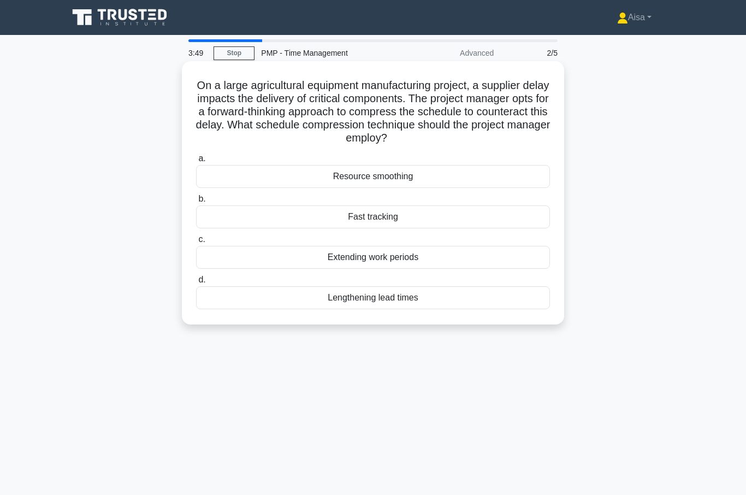
click at [368, 217] on div "Fast tracking" at bounding box center [373, 216] width 354 height 23
click at [196, 203] on input "b. Fast tracking" at bounding box center [196, 198] width 0 height 7
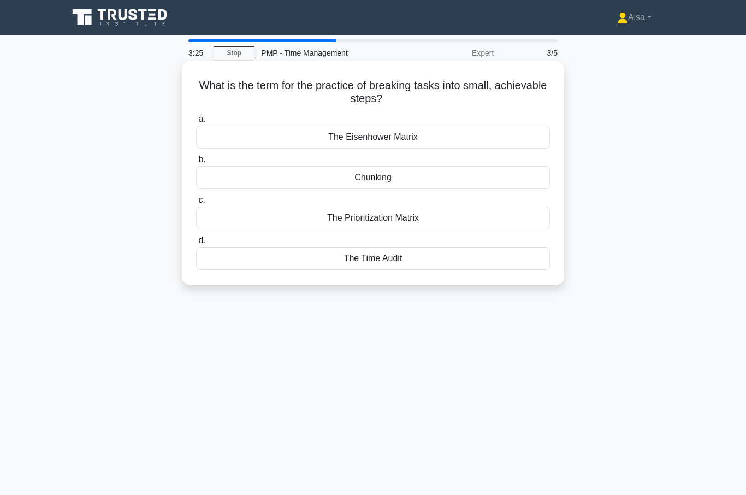
click at [364, 215] on div "The Prioritization Matrix" at bounding box center [373, 217] width 354 height 23
click at [196, 204] on input "c. The Prioritization Matrix" at bounding box center [196, 200] width 0 height 7
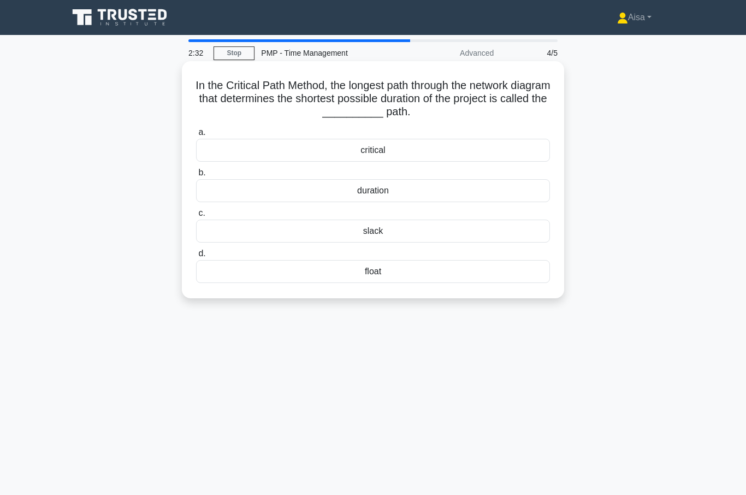
click at [362, 150] on div "critical" at bounding box center [373, 150] width 354 height 23
click at [196, 136] on input "a. critical" at bounding box center [196, 132] width 0 height 7
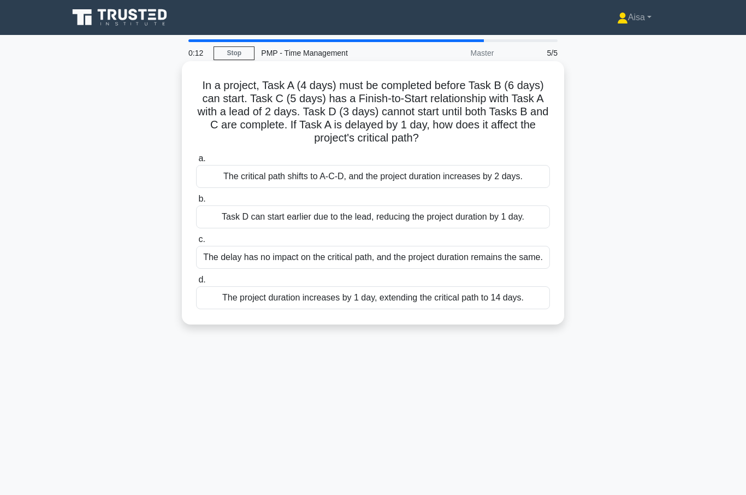
click at [292, 309] on div "The project duration increases by 1 day, extending the critical path to 14 days." at bounding box center [373, 297] width 354 height 23
click at [196, 283] on input "d. The project duration increases by 1 day, extending the critical path to 14 d…" at bounding box center [196, 279] width 0 height 7
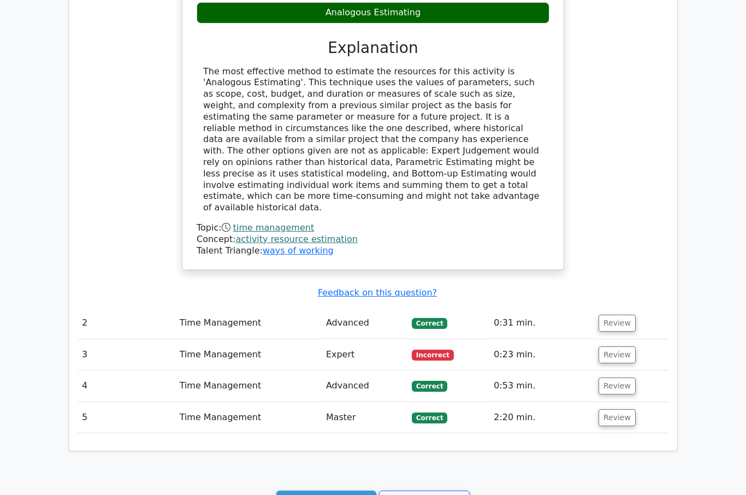
scroll to position [802, 0]
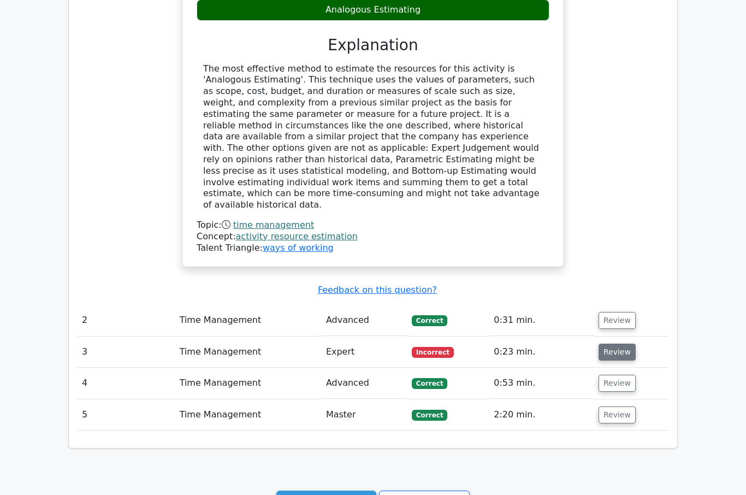
click at [611, 343] on button "Review" at bounding box center [616, 351] width 37 height 17
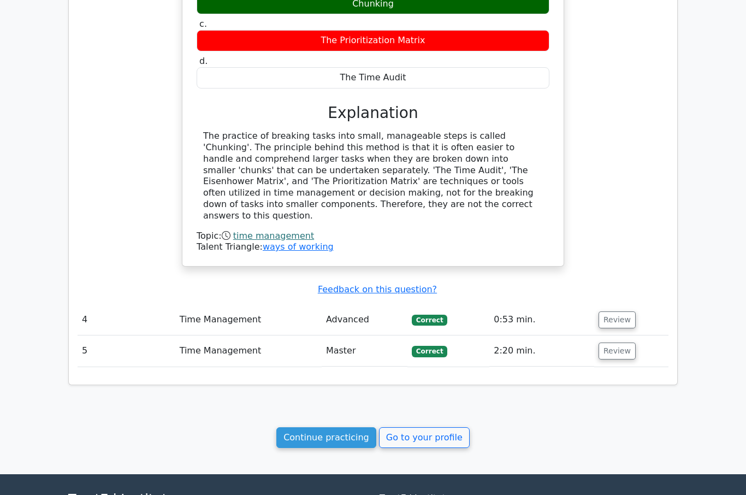
scroll to position [1271, 0]
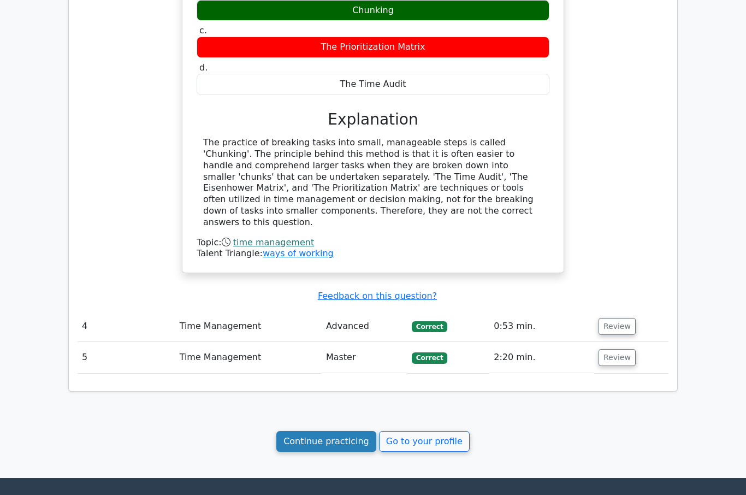
click at [322, 431] on link "Continue practicing" at bounding box center [326, 441] width 100 height 21
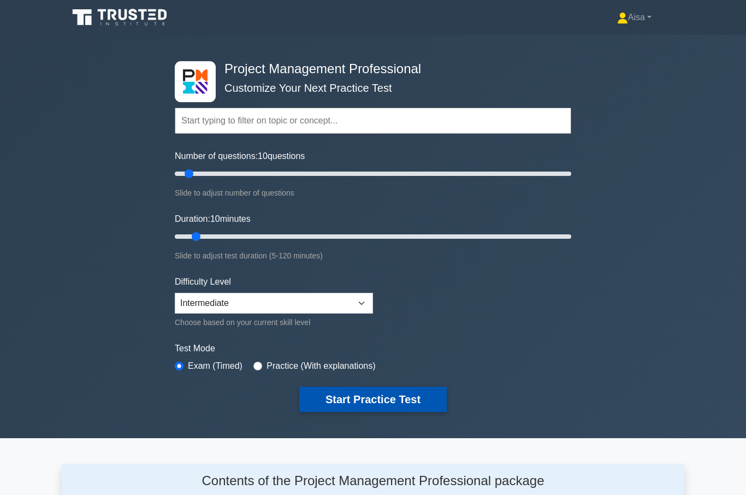
click at [373, 396] on button "Start Practice Test" at bounding box center [372, 399] width 147 height 25
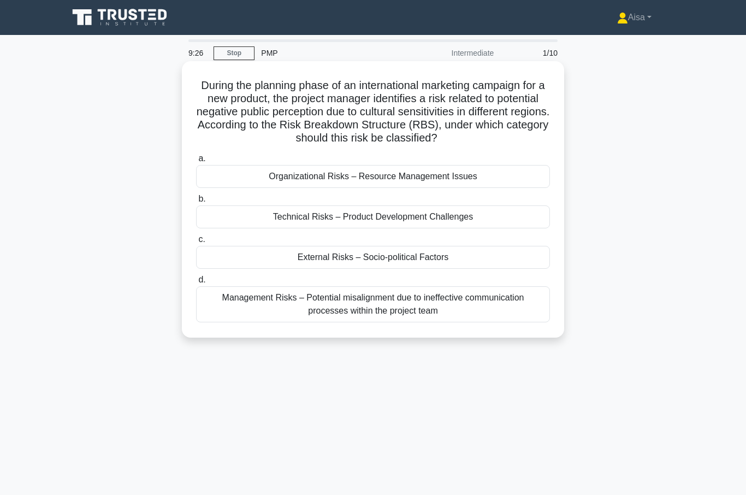
click at [404, 269] on div "External Risks – Socio-political Factors" at bounding box center [373, 257] width 354 height 23
click at [196, 243] on input "c. External Risks – Socio-political Factors" at bounding box center [196, 239] width 0 height 7
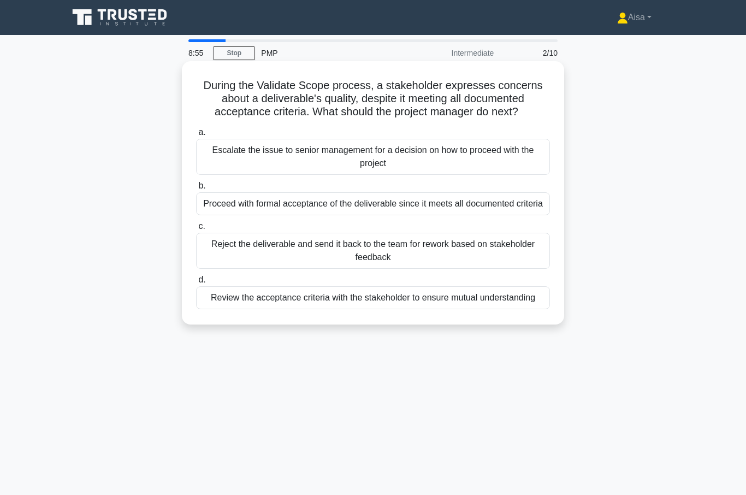
click at [405, 309] on div "Review the acceptance criteria with the stakeholder to ensure mutual understand…" at bounding box center [373, 297] width 354 height 23
click at [196, 283] on input "d. Review the acceptance criteria with the stakeholder to ensure mutual underst…" at bounding box center [196, 279] width 0 height 7
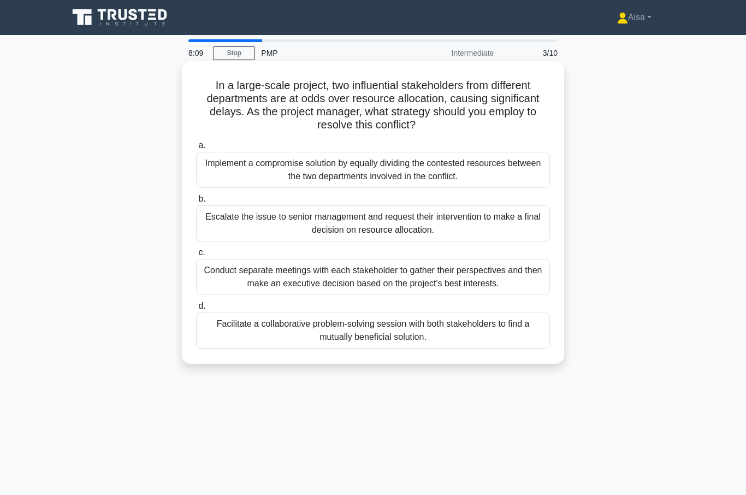
click at [467, 344] on div "Facilitate a collaborative problem-solving session with both stakeholders to fi…" at bounding box center [373, 330] width 354 height 36
click at [196, 310] on input "d. Facilitate a collaborative problem-solving session with both stakeholders to…" at bounding box center [196, 305] width 0 height 7
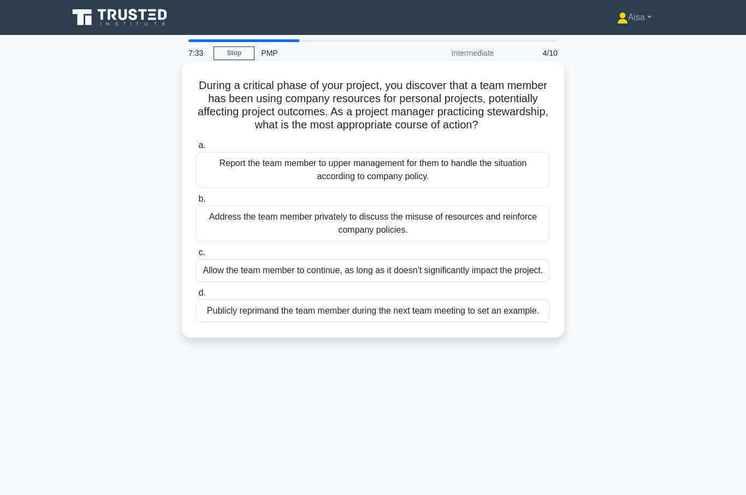
click at [370, 235] on div "Address the team member privately to discuss the misuse of resources and reinfo…" at bounding box center [373, 223] width 354 height 36
click at [196, 203] on input "b. Address the team member privately to discuss the misuse of resources and rei…" at bounding box center [196, 198] width 0 height 7
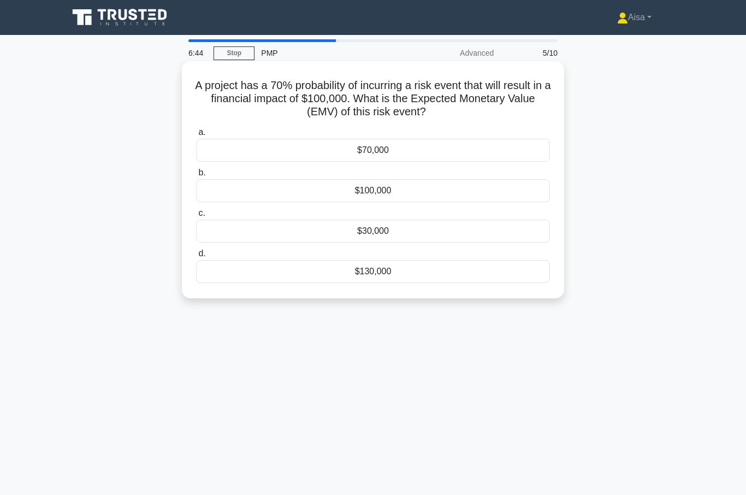
click at [408, 187] on div "$100,000" at bounding box center [373, 190] width 354 height 23
click at [196, 176] on input "b. $100,000" at bounding box center [196, 172] width 0 height 7
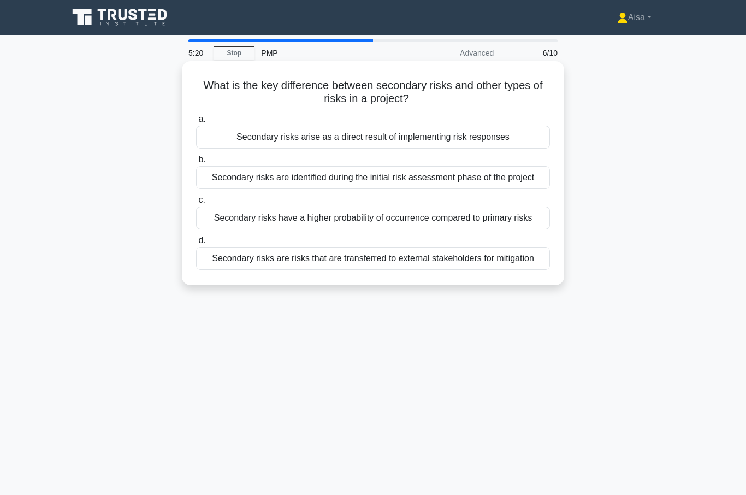
click at [295, 270] on div "Secondary risks are risks that are transferred to external stakeholders for mit…" at bounding box center [373, 258] width 354 height 23
click at [196, 244] on input "d. Secondary risks are risks that are transferred to external stakeholders for …" at bounding box center [196, 240] width 0 height 7
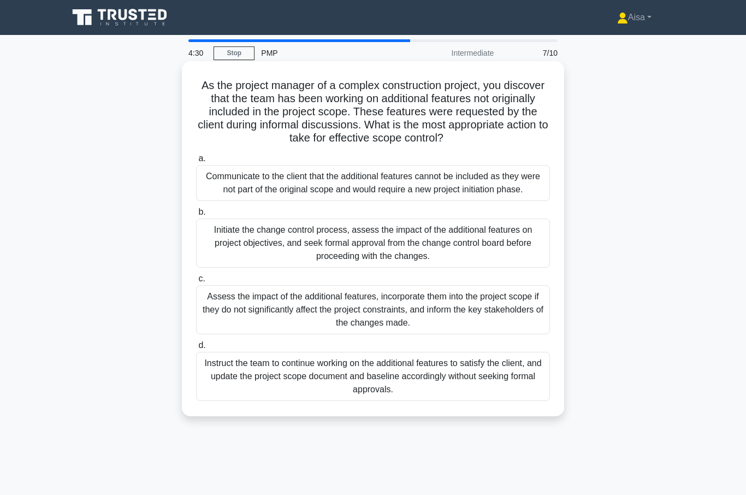
click at [406, 252] on div "Initiate the change control process, assess the impact of the additional featur…" at bounding box center [373, 242] width 354 height 49
click at [196, 216] on input "b. Initiate the change control process, assess the impact of the additional fea…" at bounding box center [196, 212] width 0 height 7
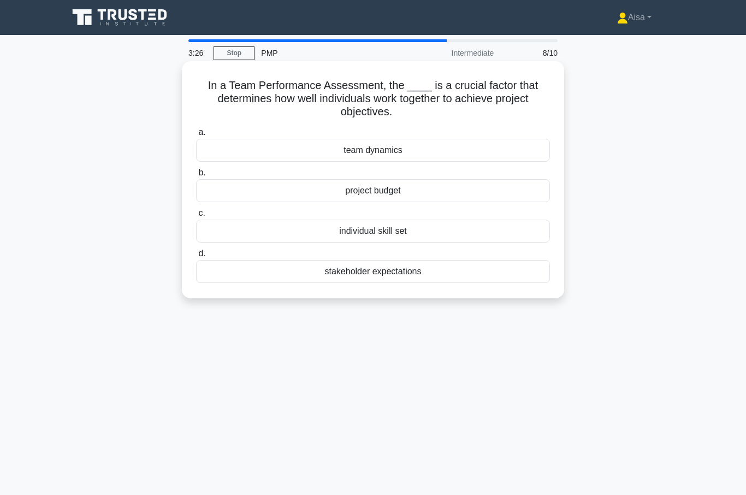
click at [382, 230] on div "individual skill set" at bounding box center [373, 230] width 354 height 23
click at [196, 217] on input "c. individual skill set" at bounding box center [196, 213] width 0 height 7
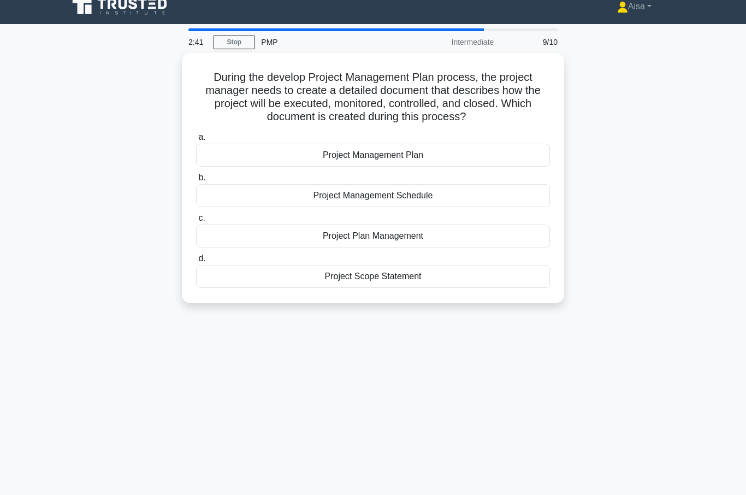
scroll to position [27, 0]
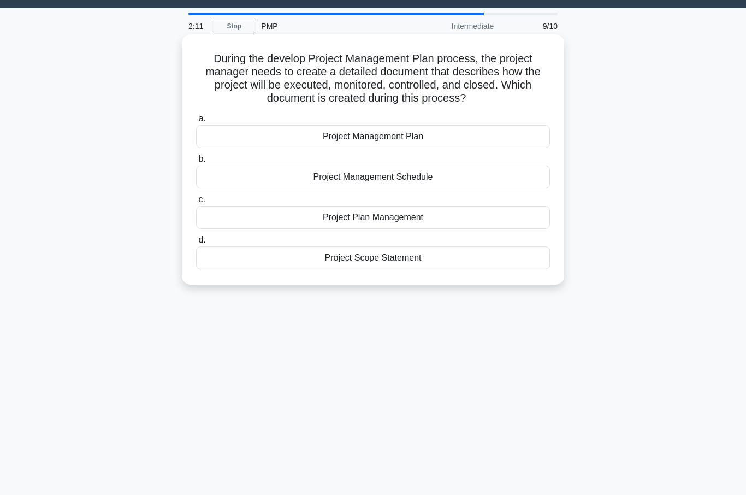
click at [382, 269] on div "Project Scope Statement" at bounding box center [373, 257] width 354 height 23
click at [196, 243] on input "d. Project Scope Statement" at bounding box center [196, 239] width 0 height 7
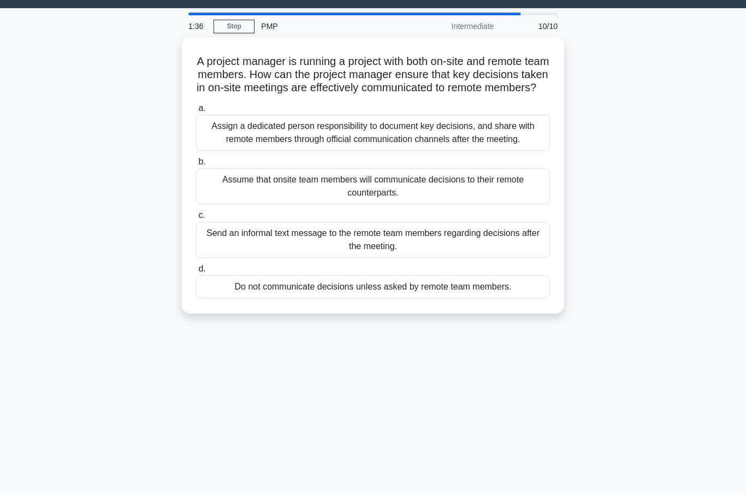
click at [358, 404] on div "1:36 Stop PMP Intermediate 10/10 A project manager is running a project with bo…" at bounding box center [373, 286] width 622 height 546
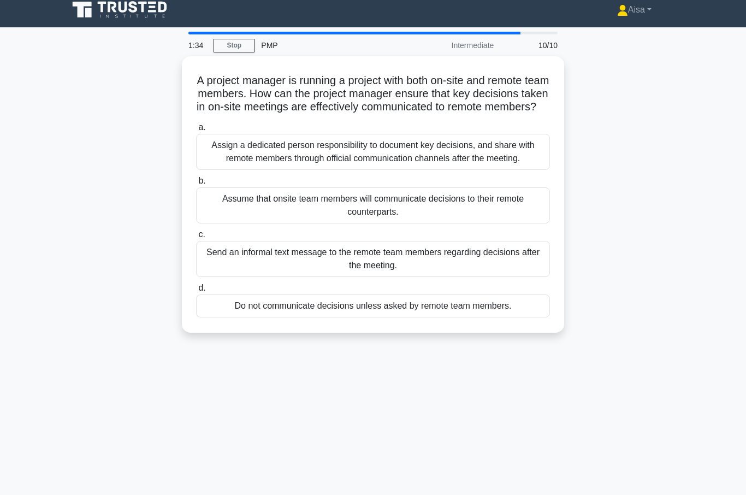
scroll to position [2, 0]
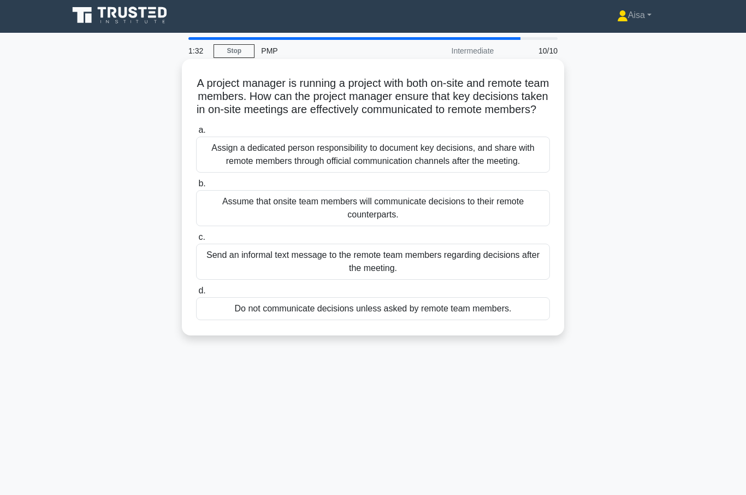
click at [365, 173] on div "Assign a dedicated person responsibility to document key decisions, and share w…" at bounding box center [373, 154] width 354 height 36
click at [196, 134] on input "a. Assign a dedicated person responsibility to document key decisions, and shar…" at bounding box center [196, 130] width 0 height 7
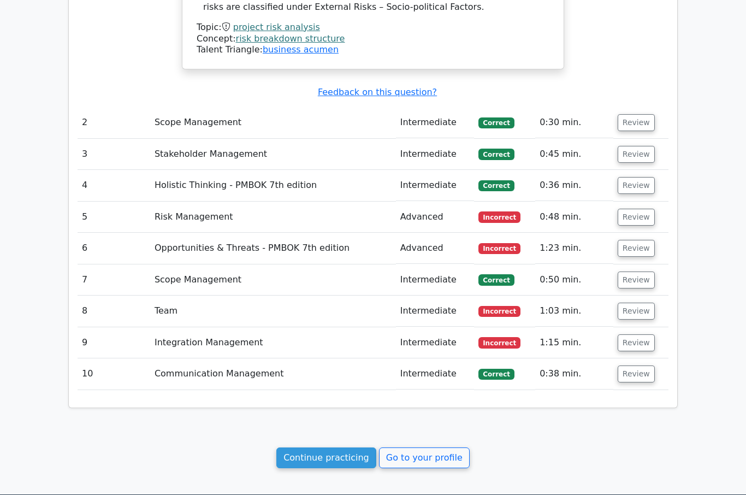
scroll to position [1113, 0]
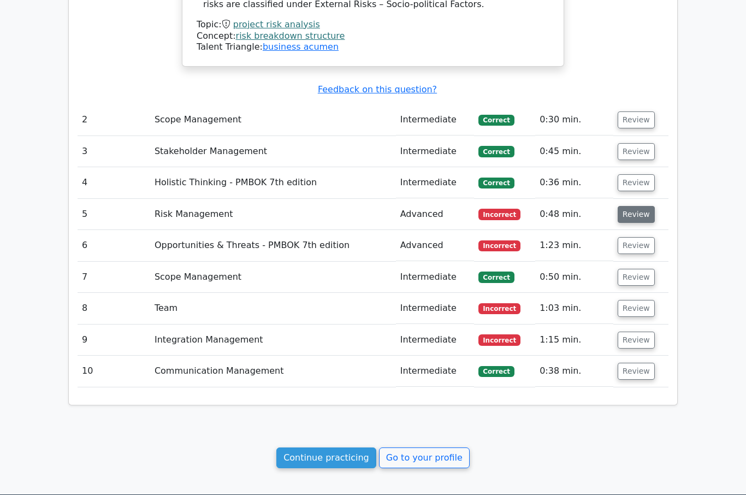
click at [636, 206] on button "Review" at bounding box center [635, 214] width 37 height 17
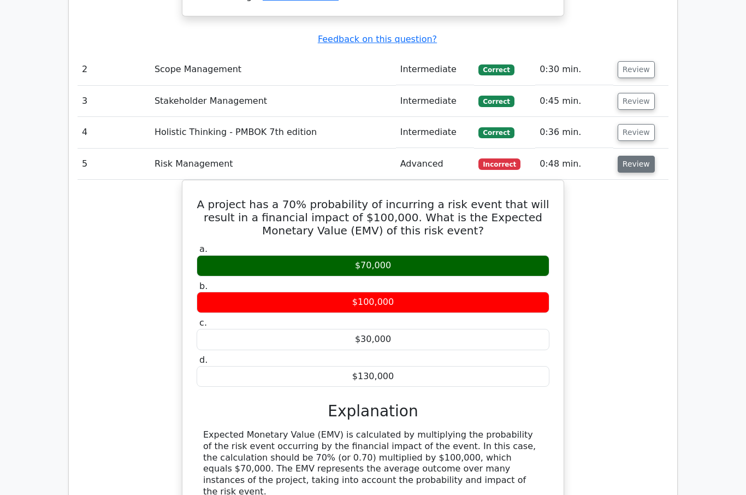
scroll to position [1166, 0]
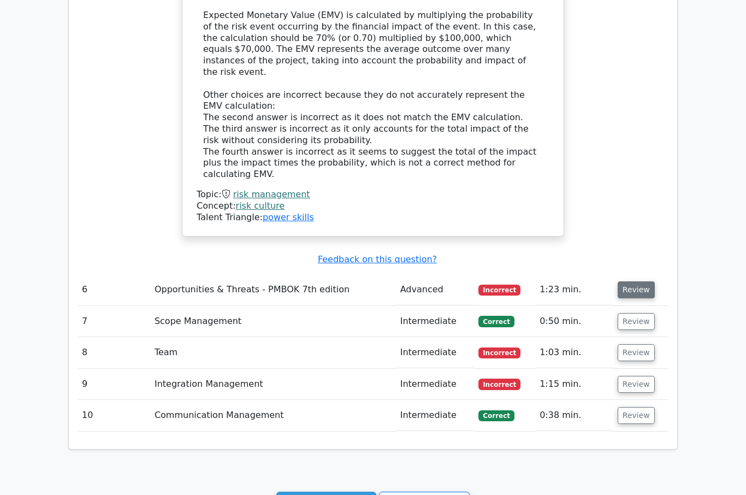
click at [632, 282] on button "Review" at bounding box center [635, 290] width 37 height 17
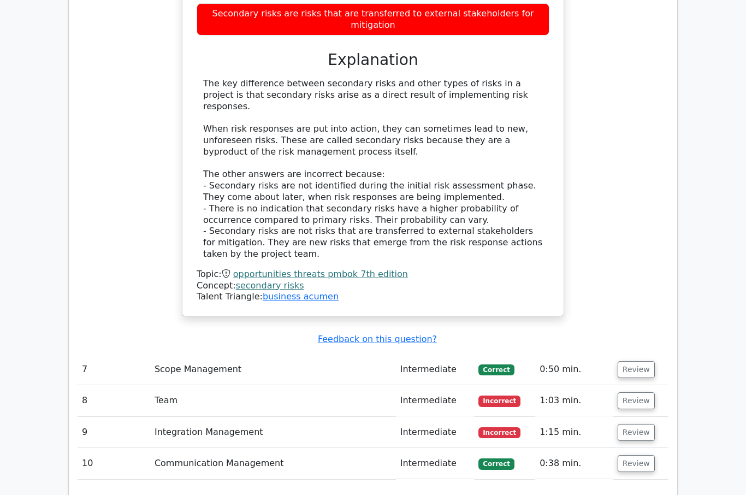
scroll to position [2109, 0]
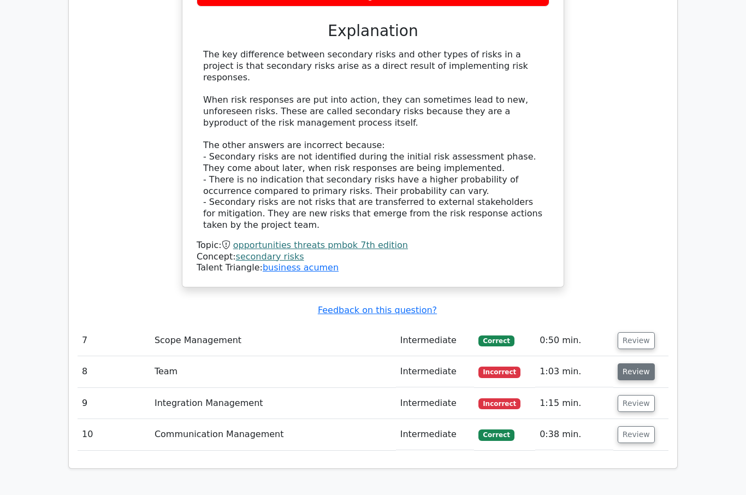
click at [629, 364] on button "Review" at bounding box center [635, 372] width 37 height 17
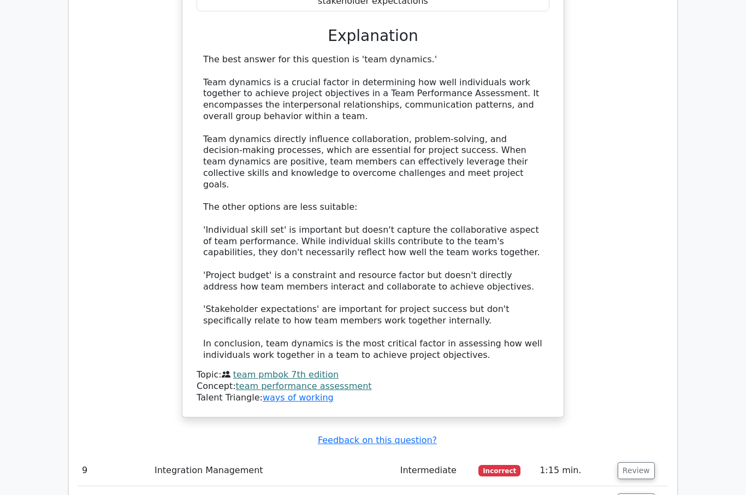
scroll to position [2700, 0]
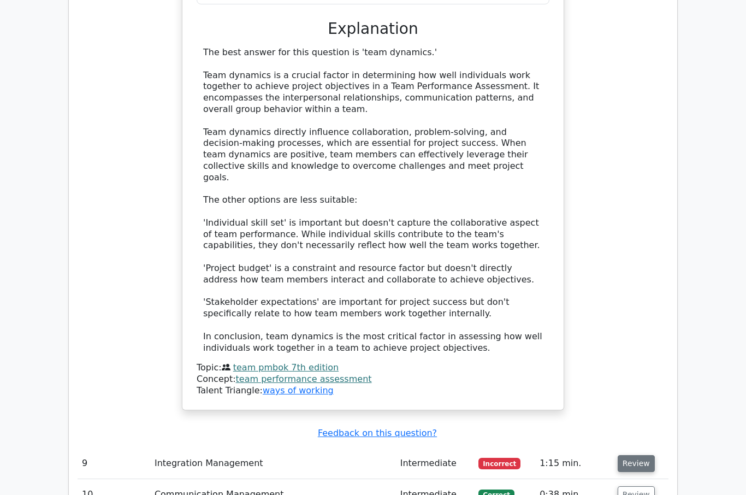
click at [633, 455] on button "Review" at bounding box center [635, 463] width 37 height 17
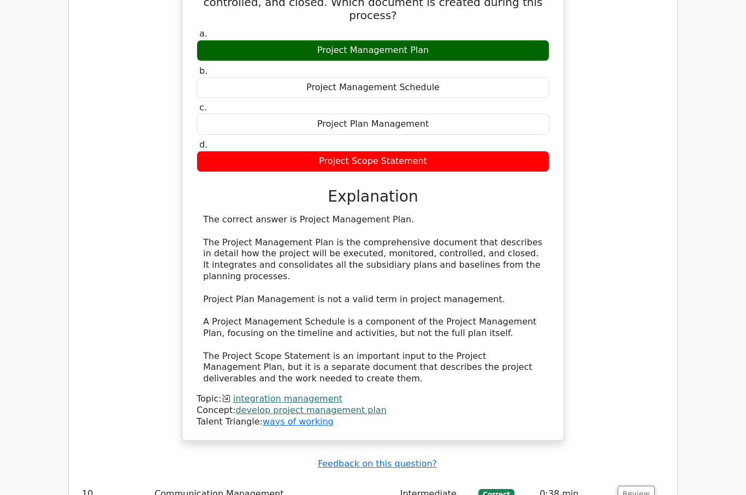
scroll to position [3239, 0]
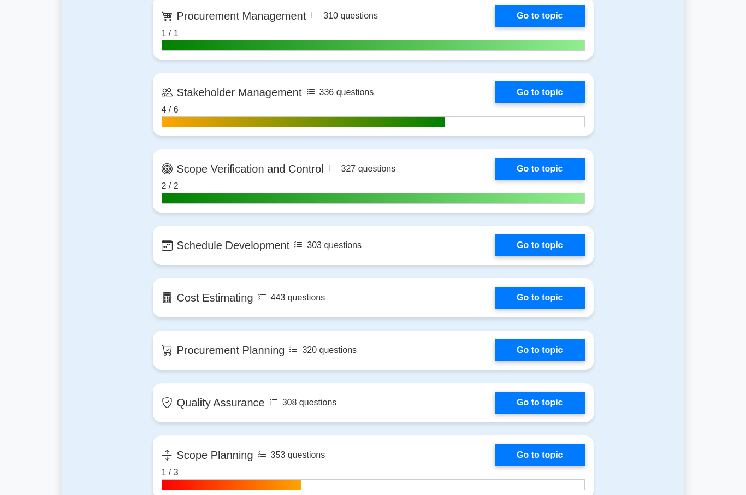
scroll to position [1148, 0]
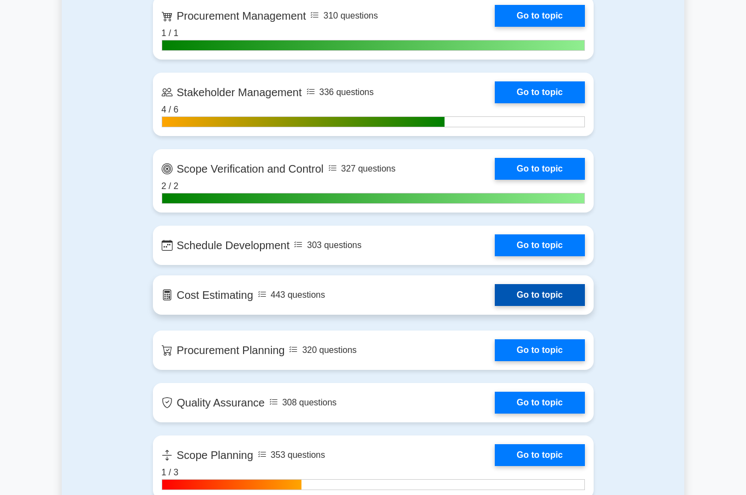
click at [528, 297] on link "Go to topic" at bounding box center [540, 295] width 90 height 22
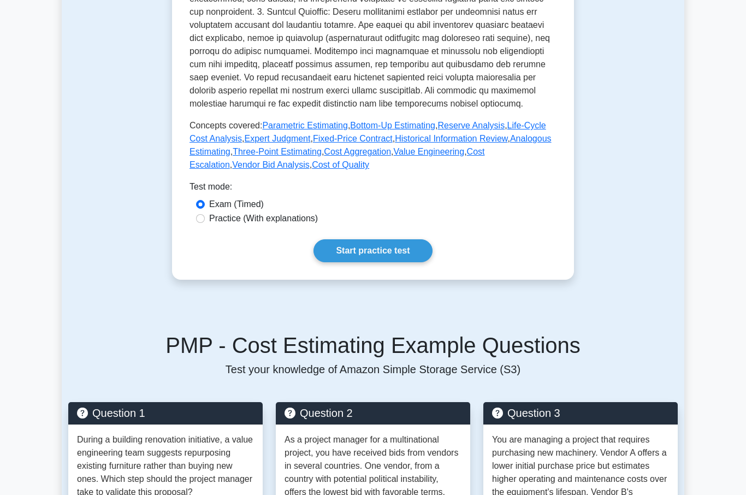
scroll to position [422, 0]
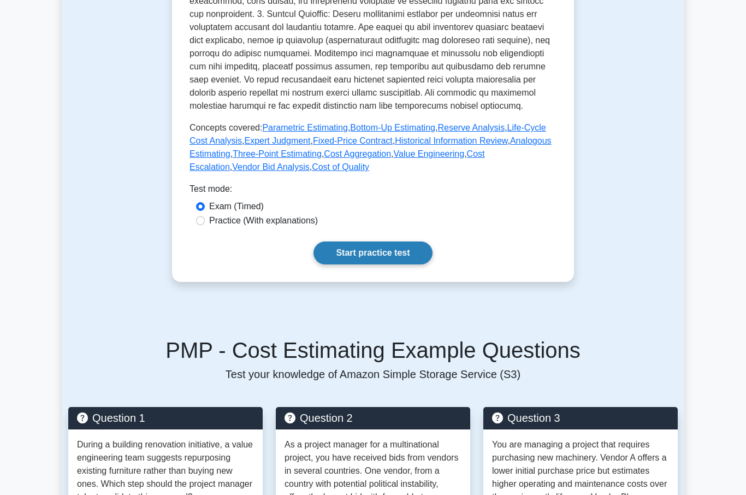
click at [376, 264] on link "Start practice test" at bounding box center [372, 252] width 118 height 23
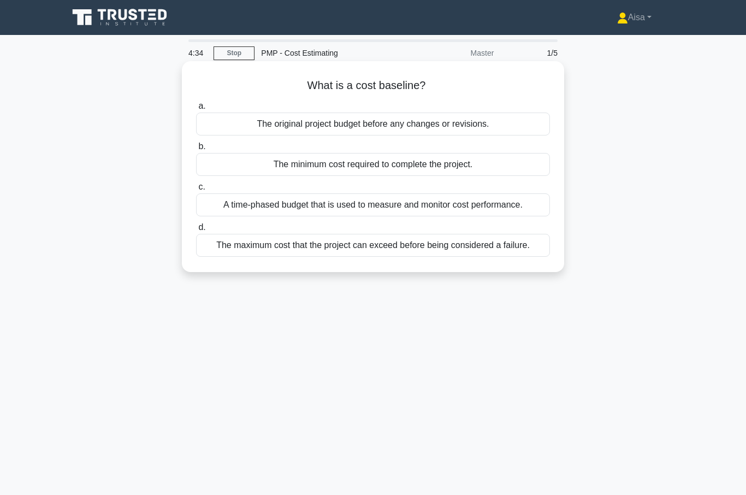
click at [358, 167] on div "The minimum cost required to complete the project." at bounding box center [373, 164] width 354 height 23
click at [196, 150] on input "b. The minimum cost required to complete the project." at bounding box center [196, 146] width 0 height 7
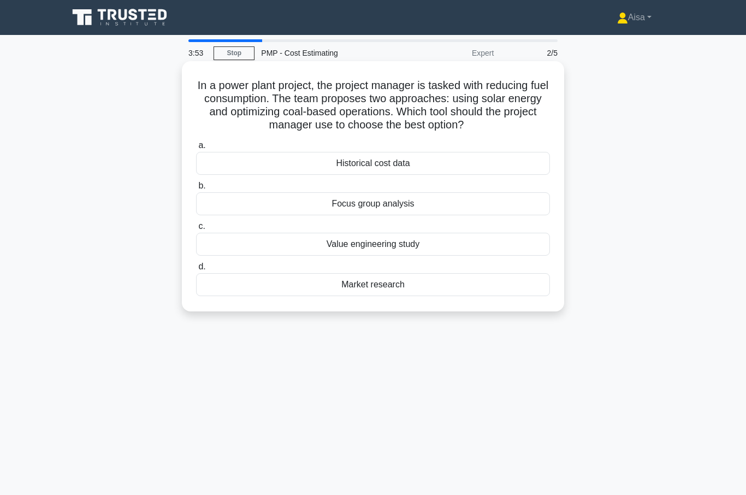
click at [365, 255] on div "Value engineering study" at bounding box center [373, 244] width 354 height 23
click at [196, 230] on input "c. Value engineering study" at bounding box center [196, 226] width 0 height 7
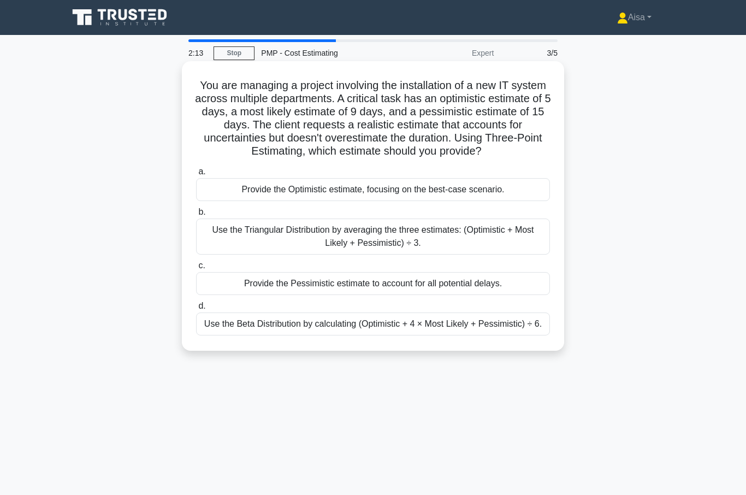
click at [353, 246] on div "Use the Triangular Distribution by averaging the three estimates: (Optimistic +…" at bounding box center [373, 236] width 354 height 36
click at [196, 216] on input "b. Use the Triangular Distribution by averaging the three estimates: (Optimisti…" at bounding box center [196, 212] width 0 height 7
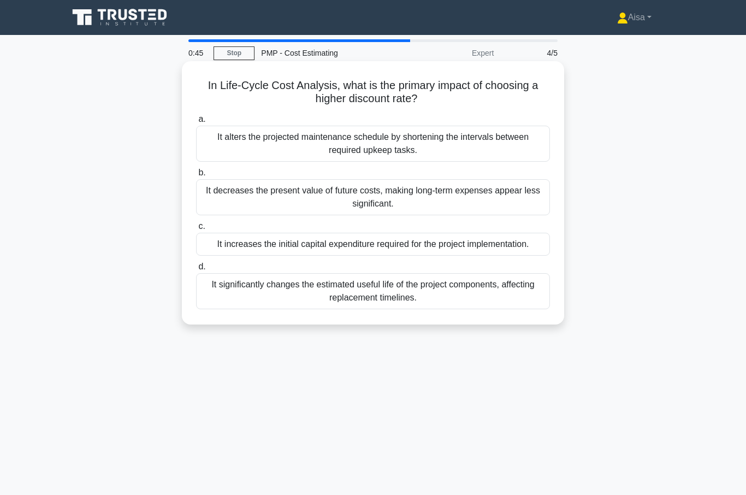
click at [366, 195] on div "It decreases the present value of future costs, making long-term expenses appea…" at bounding box center [373, 197] width 354 height 36
click at [196, 176] on input "b. It decreases the present value of future costs, making long-term expenses ap…" at bounding box center [196, 172] width 0 height 7
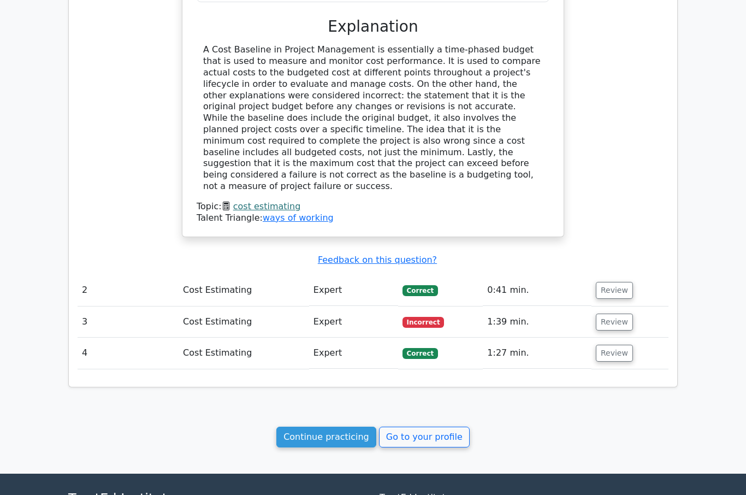
scroll to position [781, 0]
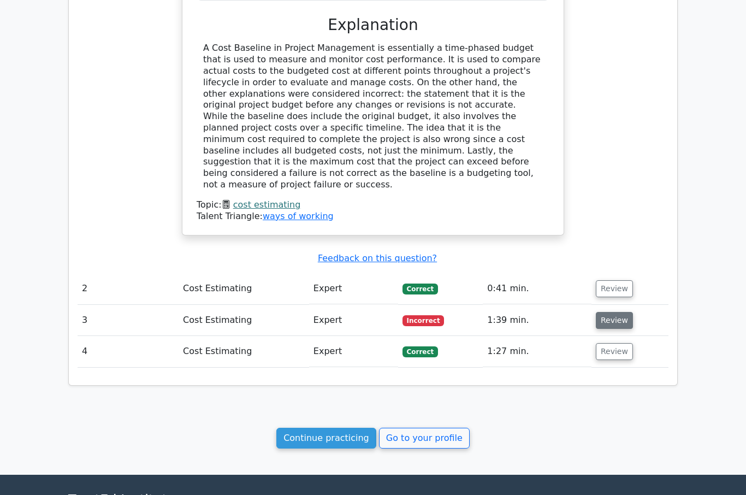
click at [609, 312] on button "Review" at bounding box center [614, 320] width 37 height 17
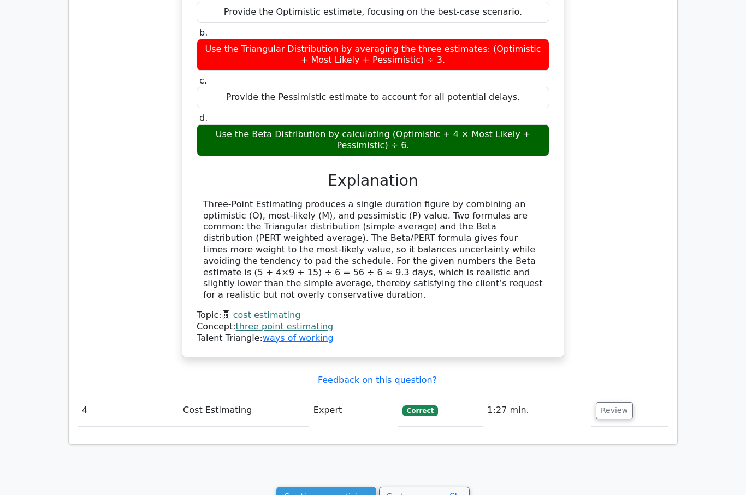
scroll to position [1315, 0]
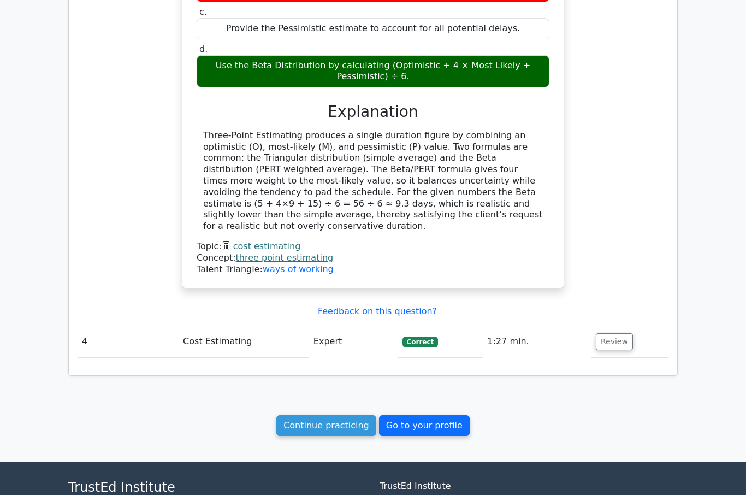
click at [421, 415] on link "Go to your profile" at bounding box center [424, 425] width 91 height 21
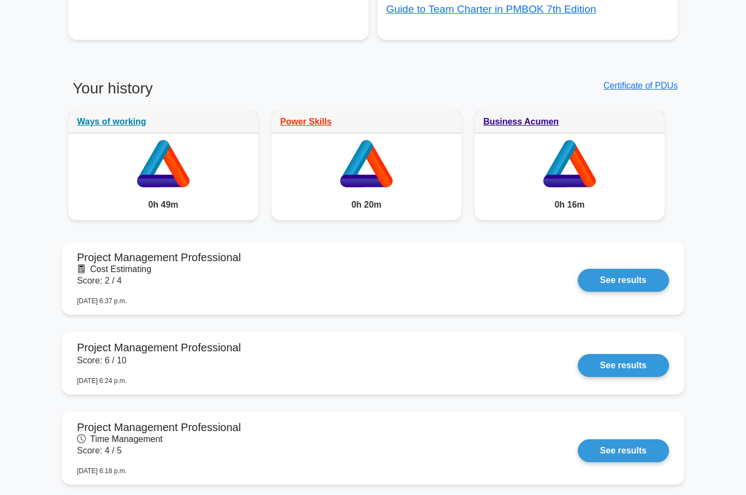
scroll to position [520, 0]
